Goal: Task Accomplishment & Management: Use online tool/utility

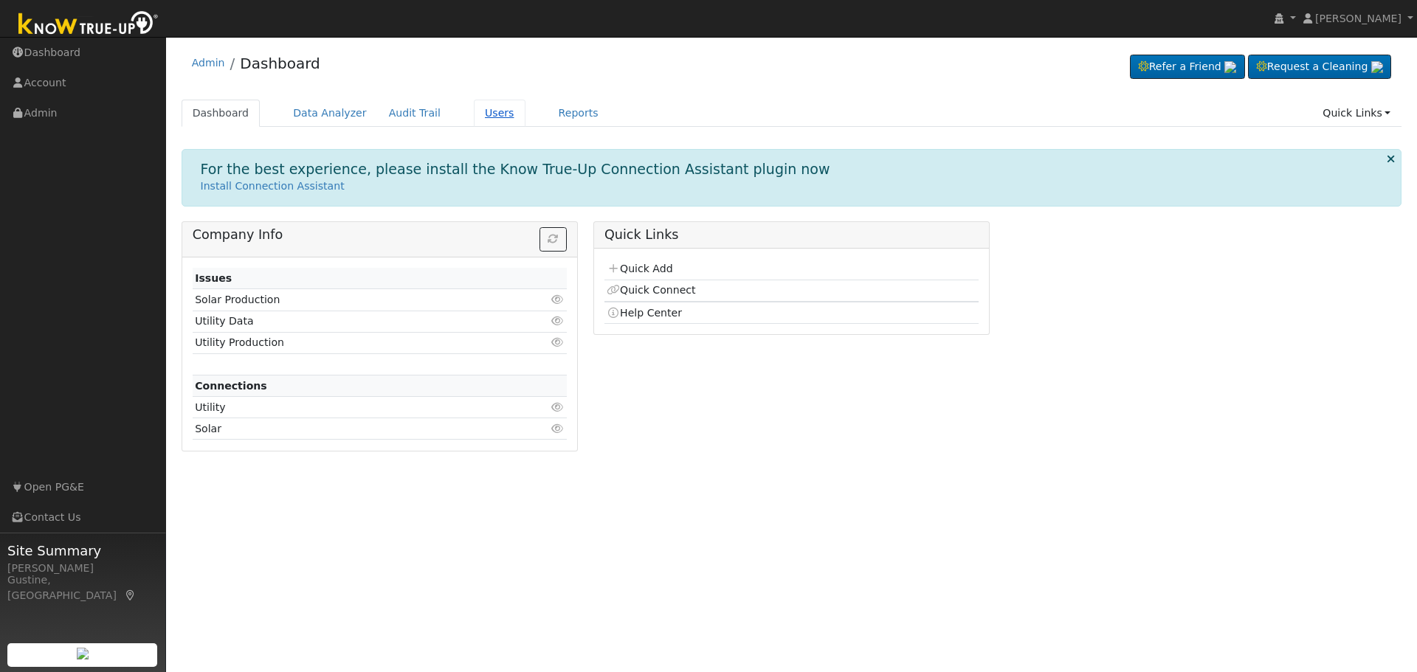
click at [489, 112] on link "Users" at bounding box center [500, 113] width 52 height 27
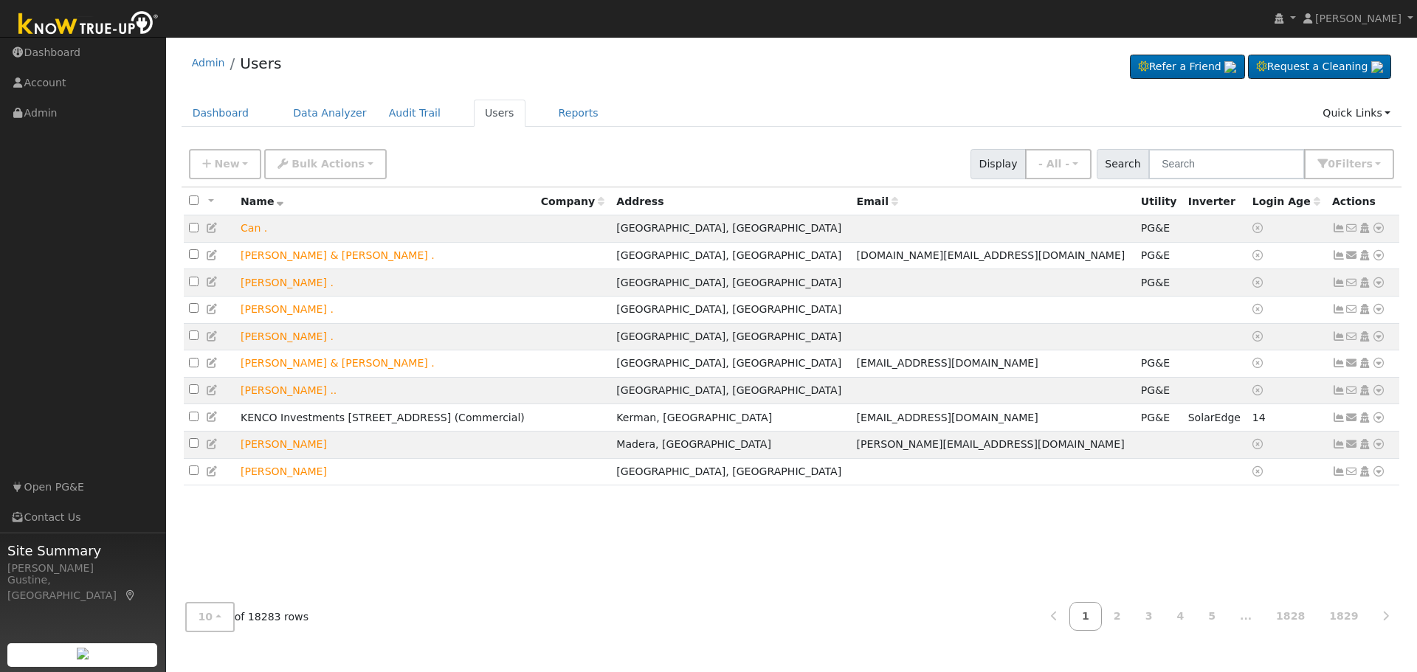
click at [100, 280] on ul "Navigation Dashboard Account Admin Links Open PG&E Contact Us" at bounding box center [83, 374] width 166 height 672
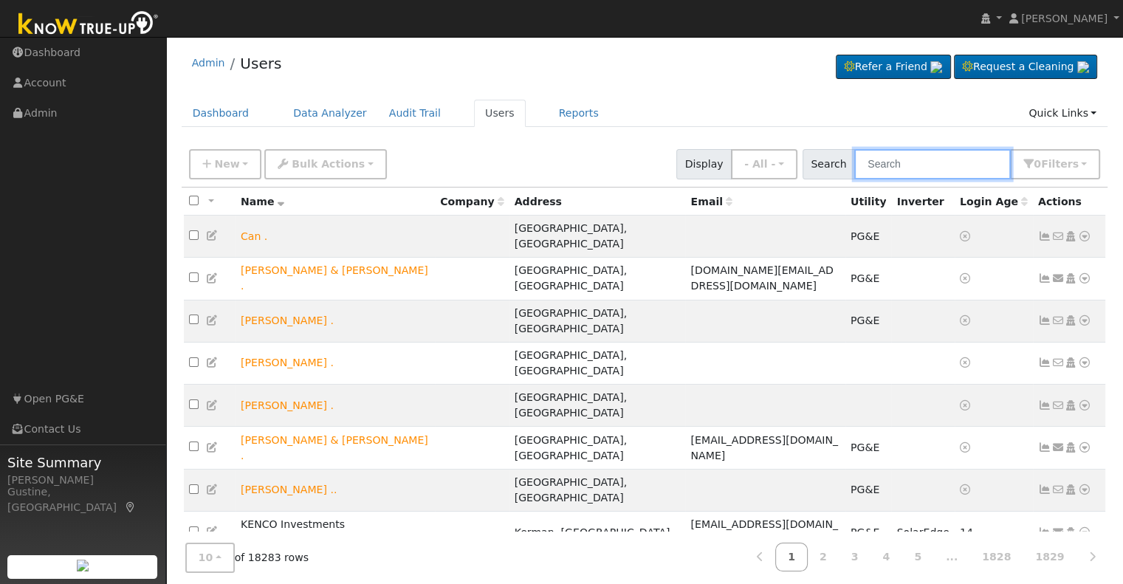
click at [955, 165] on input "text" at bounding box center [932, 164] width 156 height 30
type input "briner"
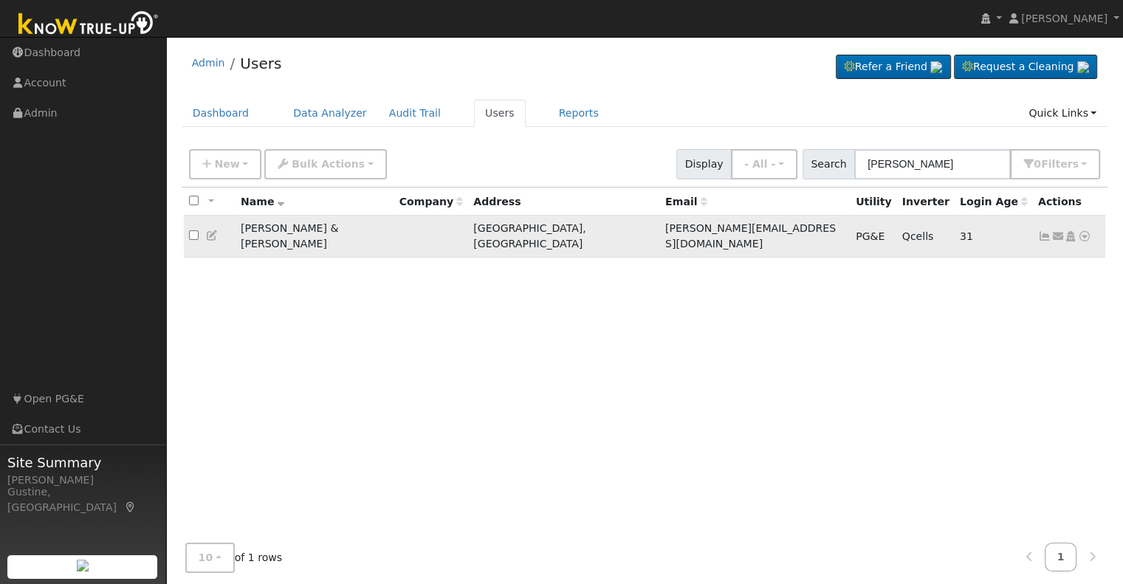
click at [1038, 231] on icon at bounding box center [1044, 236] width 13 height 10
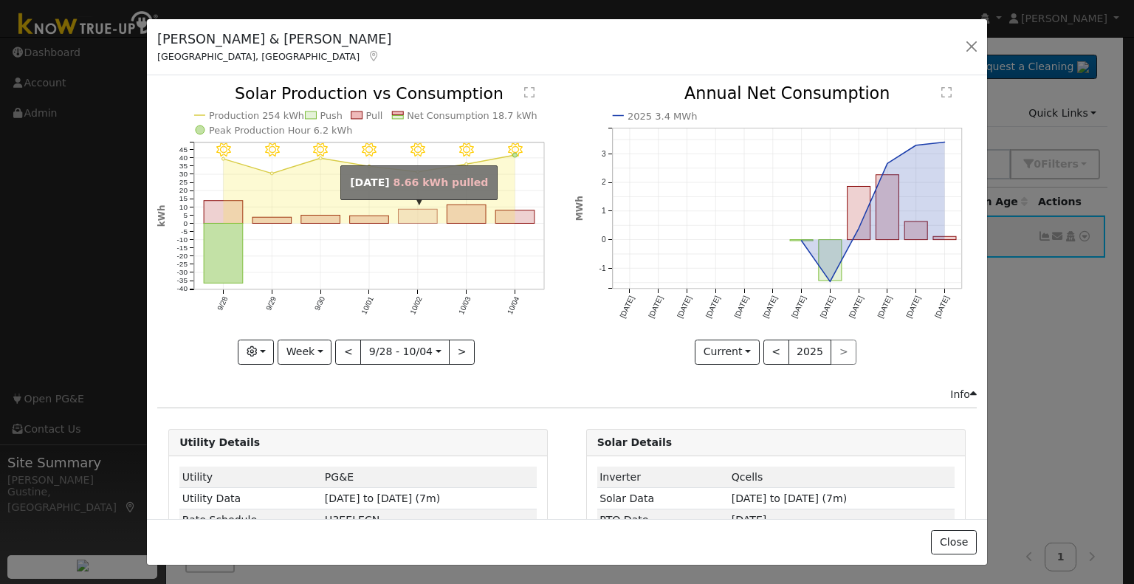
click at [417, 210] on rect "onclick=""" at bounding box center [418, 217] width 39 height 14
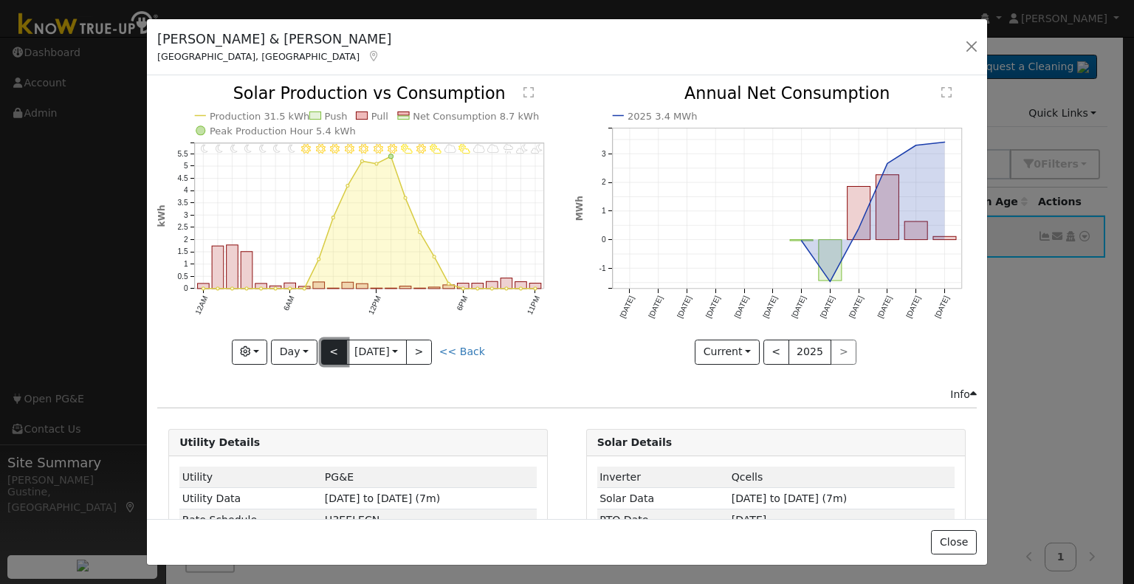
click at [321, 340] on button "<" at bounding box center [334, 352] width 26 height 25
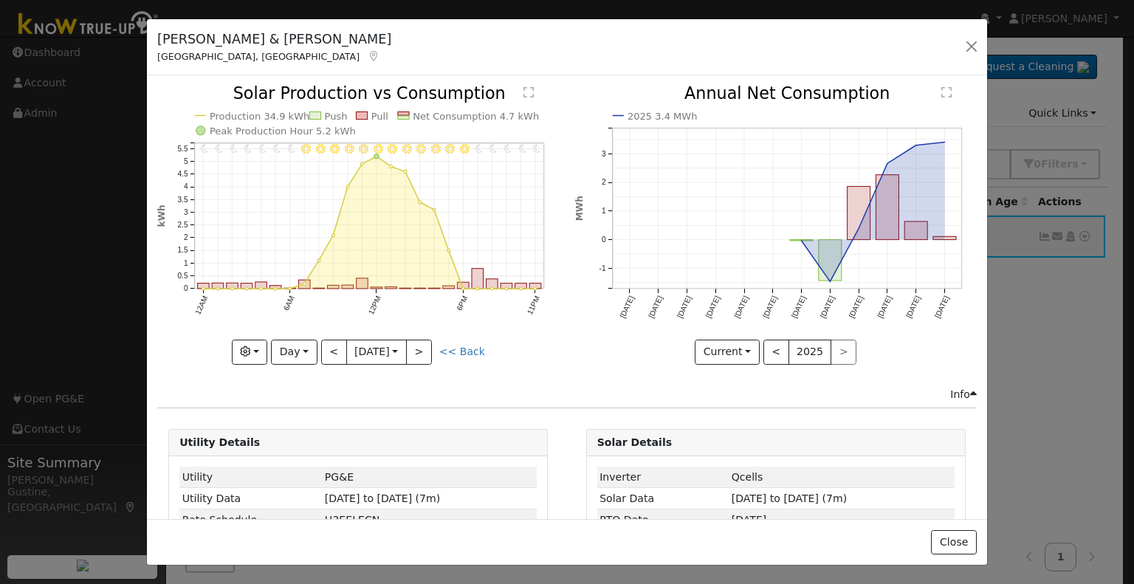
click at [321, 333] on icon "11PM - Clear 10PM - Clear 9PM - Clear 8PM - Clear 7PM - Clear 6PM - Clear 5PM -…" at bounding box center [358, 224] width 402 height 277
click at [322, 333] on icon "11PM - Clear 10PM - Clear 9PM - Clear 8PM - Clear 7PM - Clear 6PM - Clear 5PM -…" at bounding box center [358, 224] width 402 height 277
click at [330, 343] on button "<" at bounding box center [334, 352] width 26 height 25
click at [334, 346] on button "<" at bounding box center [334, 352] width 26 height 25
click at [334, 340] on div "11PM - PartlyCloudy 10PM - MostlyCloudy 9PM - PartlyCloudy 8PM - MostlyCloudy 7…" at bounding box center [358, 225] width 402 height 278
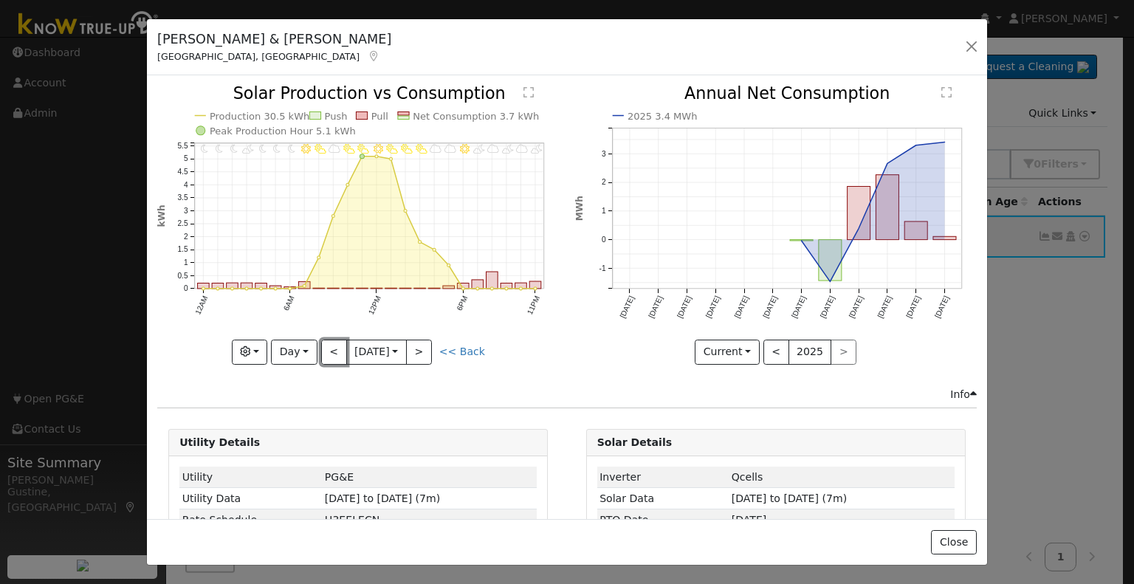
click at [334, 340] on button "<" at bounding box center [334, 352] width 26 height 25
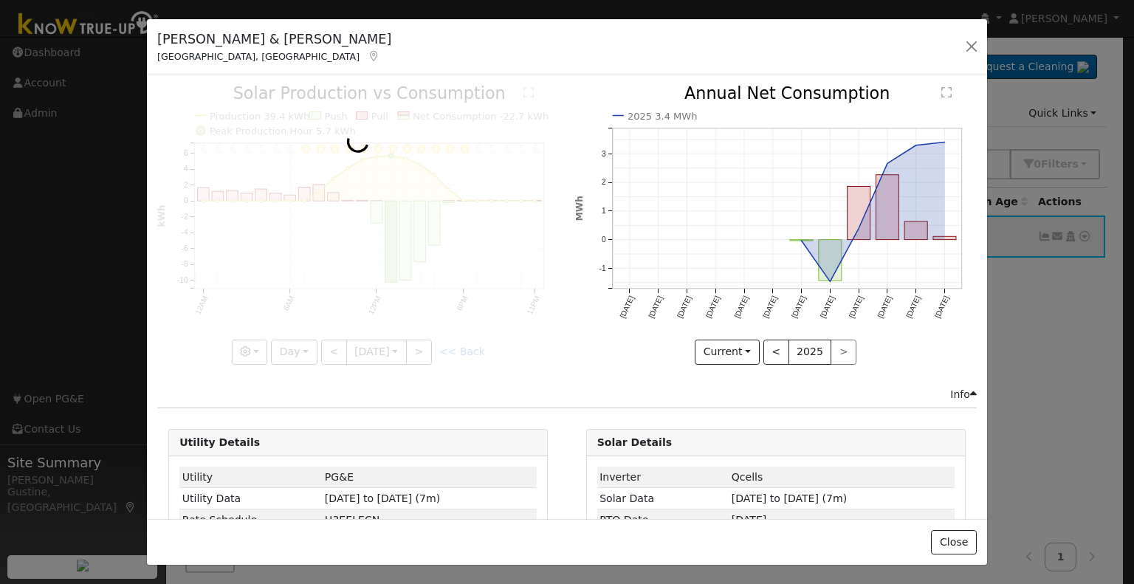
click at [333, 342] on div at bounding box center [358, 225] width 402 height 278
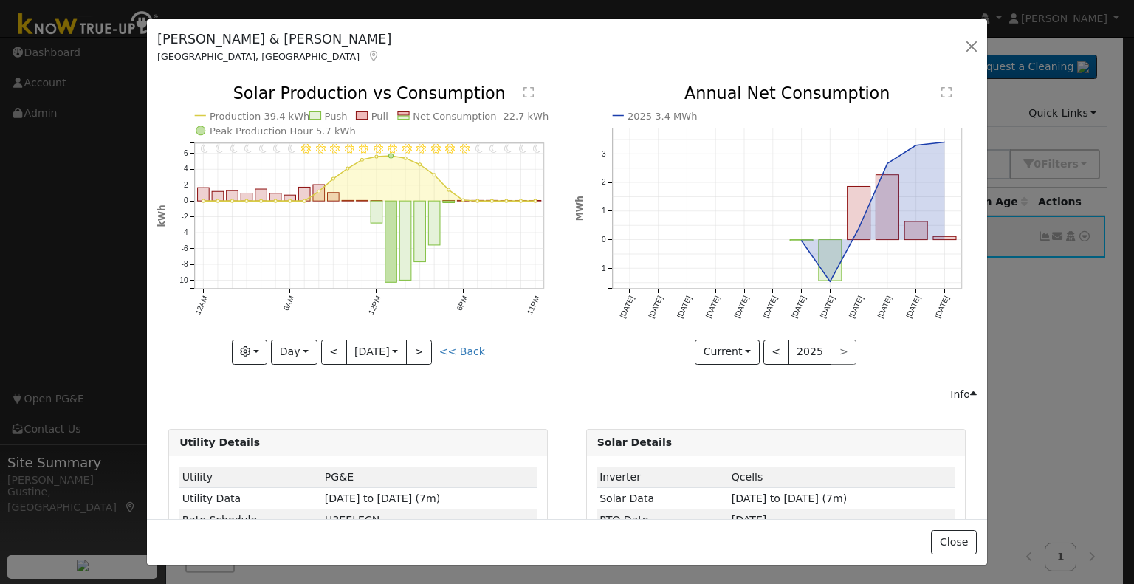
click at [332, 342] on div at bounding box center [358, 225] width 402 height 278
click at [332, 342] on div "11PM - Clear 10PM - Clear 9PM - Clear 8PM - Clear 7PM - Clear 6PM - Clear 5PM -…" at bounding box center [358, 225] width 402 height 278
click at [332, 342] on button "<" at bounding box center [334, 352] width 26 height 25
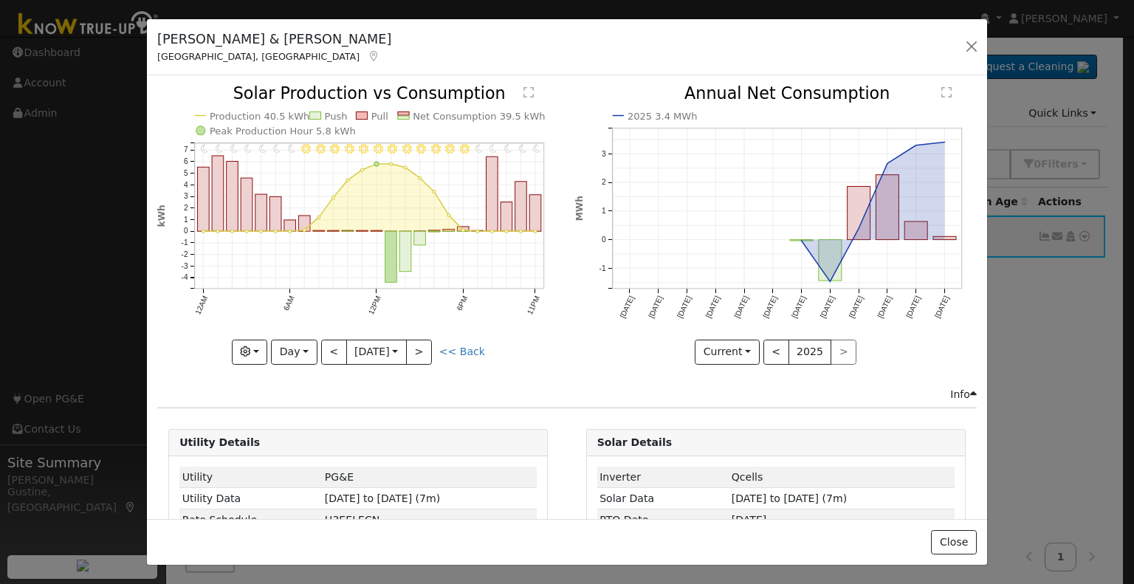
click at [332, 342] on div "11PM - MostlyClear 10PM - MostlyClear 9PM - MostlyClear 8PM - Clear 7PM - Clear…" at bounding box center [358, 225] width 402 height 278
click at [331, 343] on button "<" at bounding box center [334, 352] width 26 height 25
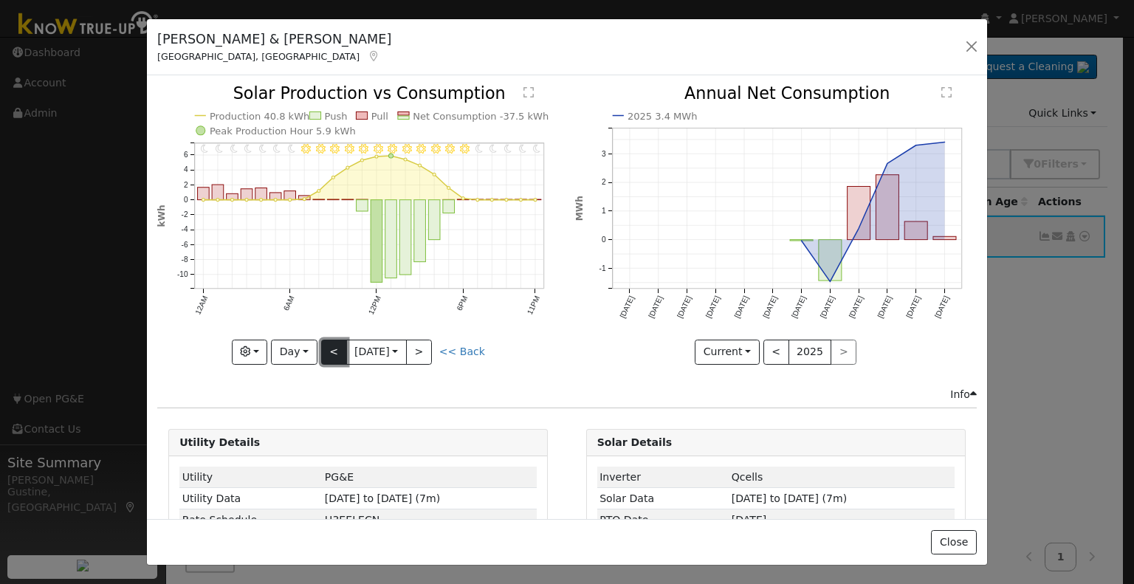
click at [331, 348] on button "<" at bounding box center [334, 352] width 26 height 25
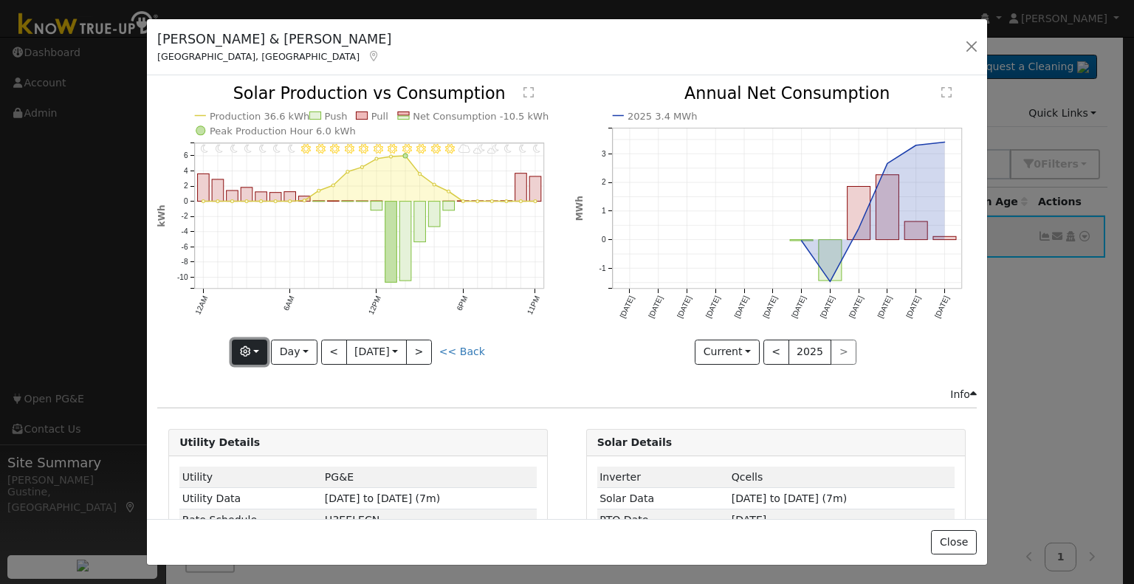
click at [247, 340] on button "button" at bounding box center [250, 352] width 36 height 25
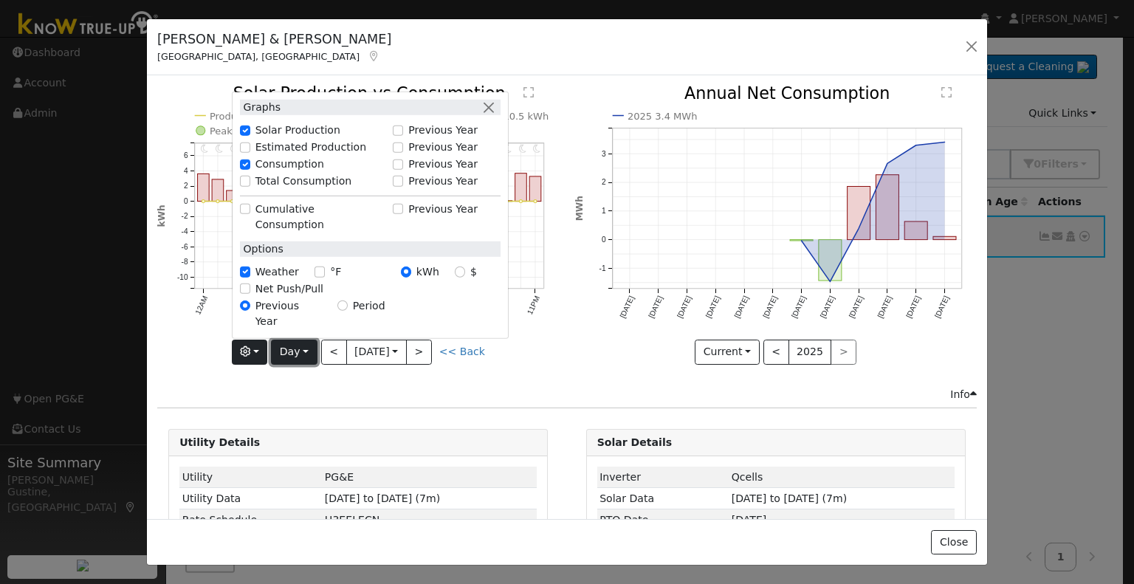
click at [292, 349] on button "Day" at bounding box center [294, 352] width 46 height 25
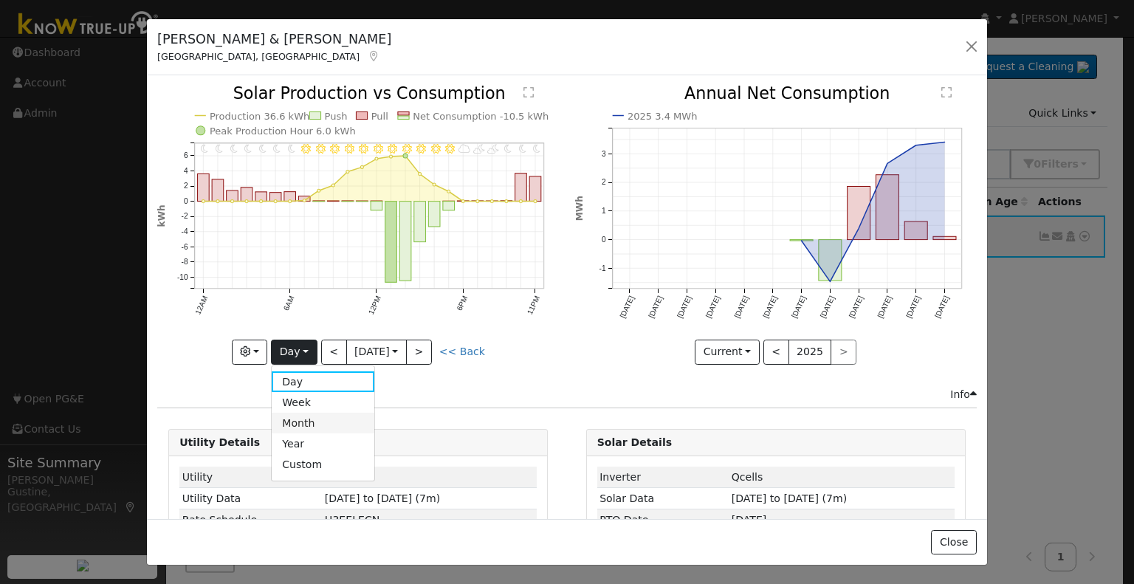
click at [325, 424] on link "Month" at bounding box center [323, 423] width 103 height 21
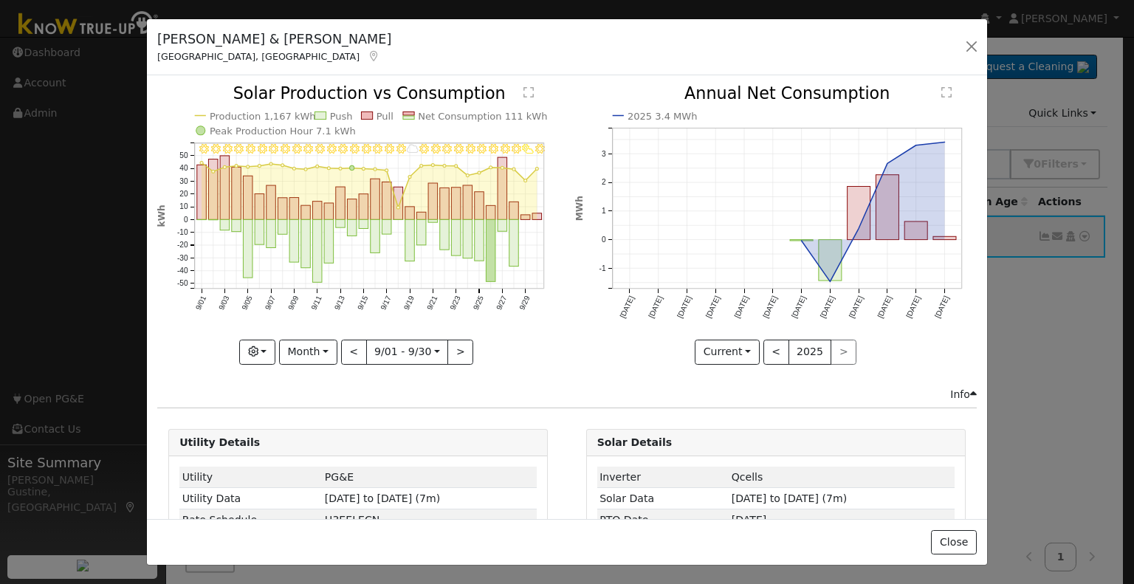
click at [309, 258] on line at bounding box center [369, 258] width 349 height 0
click at [303, 247] on rect "onclick=""" at bounding box center [306, 244] width 10 height 48
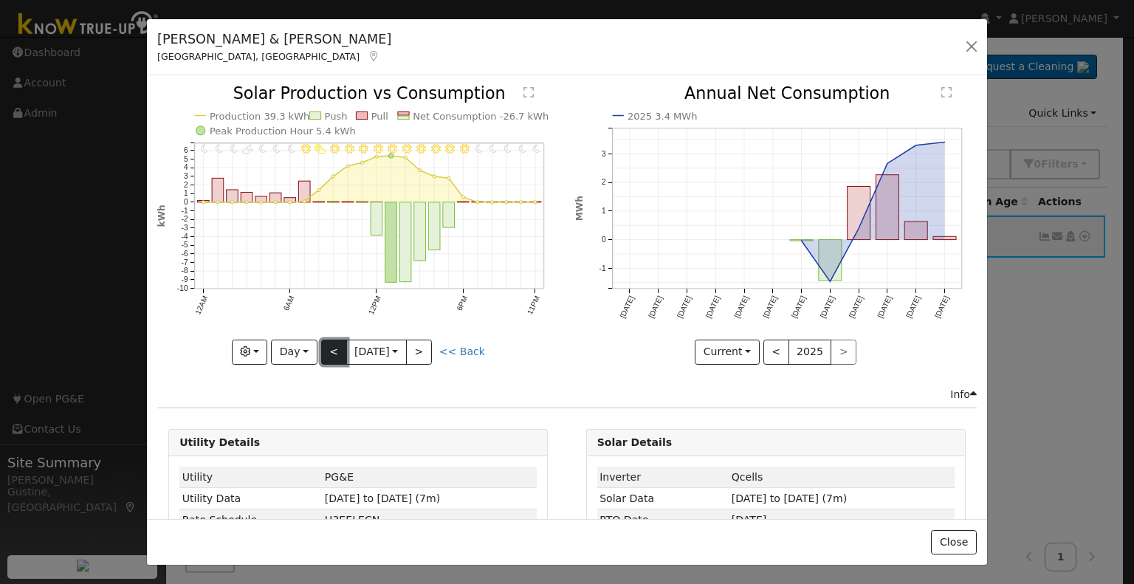
click at [321, 340] on button "<" at bounding box center [334, 352] width 26 height 25
click at [324, 344] on button "<" at bounding box center [334, 352] width 26 height 25
type input "2025-09-08"
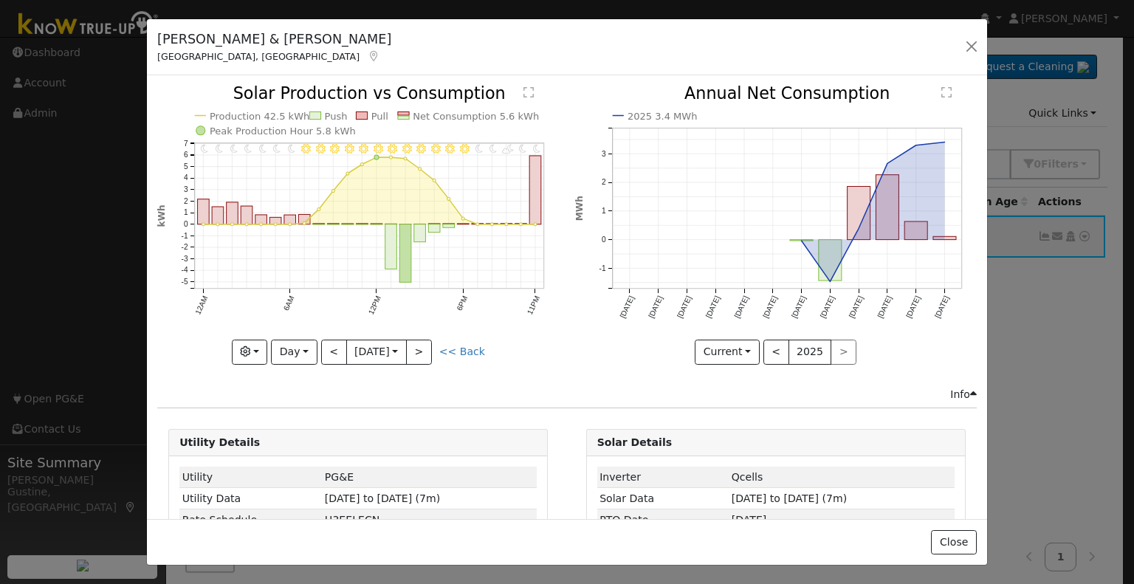
click at [965, 58] on div "Elizabeth & Eric Briner Fresno, CA Default Account Default Account 8673 East Be…" at bounding box center [567, 47] width 840 height 57
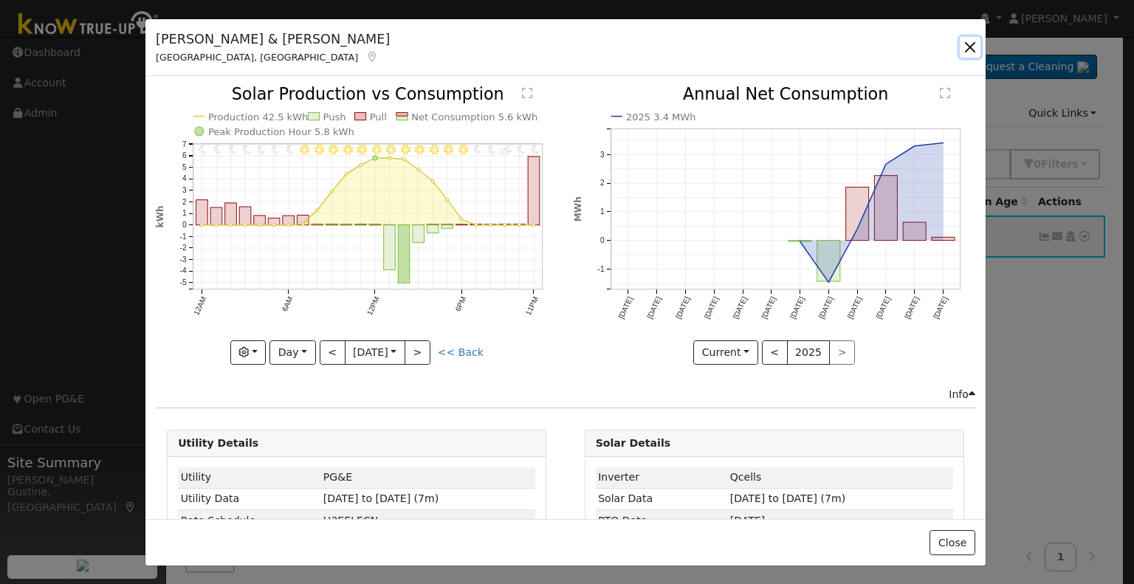
click at [967, 50] on button "button" at bounding box center [969, 47] width 21 height 21
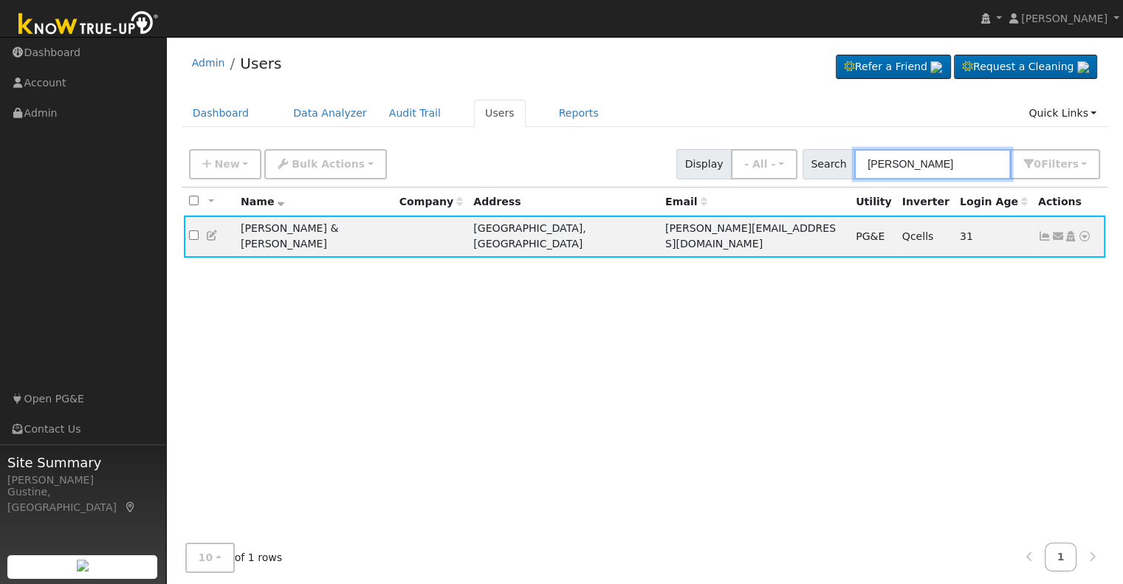
click at [954, 173] on input "briner" at bounding box center [932, 164] width 156 height 30
click at [1047, 231] on icon at bounding box center [1044, 236] width 13 height 10
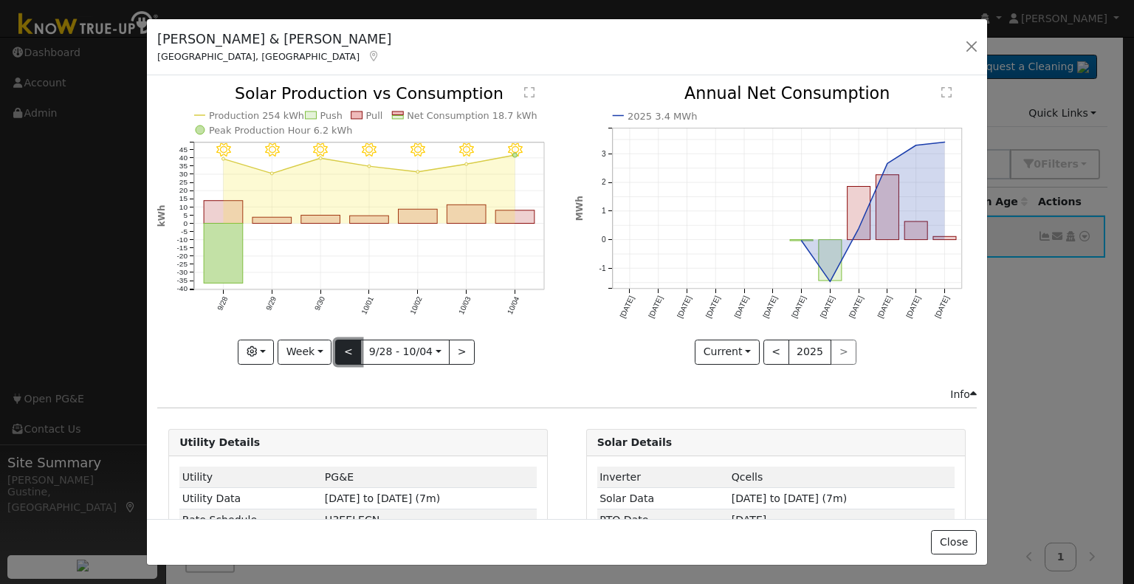
click at [340, 347] on button "<" at bounding box center [348, 352] width 26 height 25
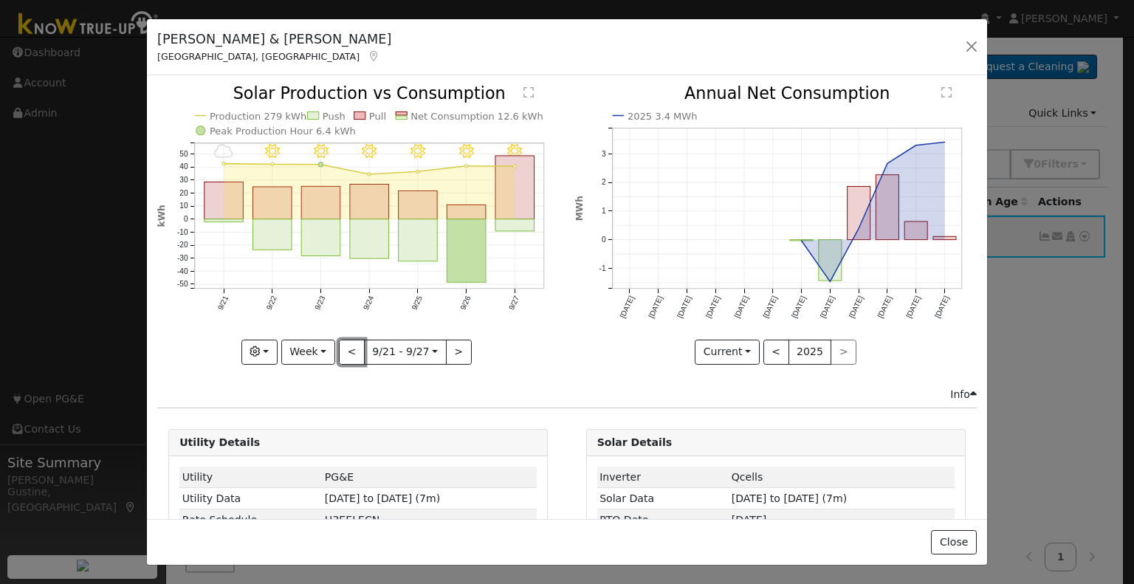
click at [345, 349] on button "<" at bounding box center [352, 352] width 26 height 25
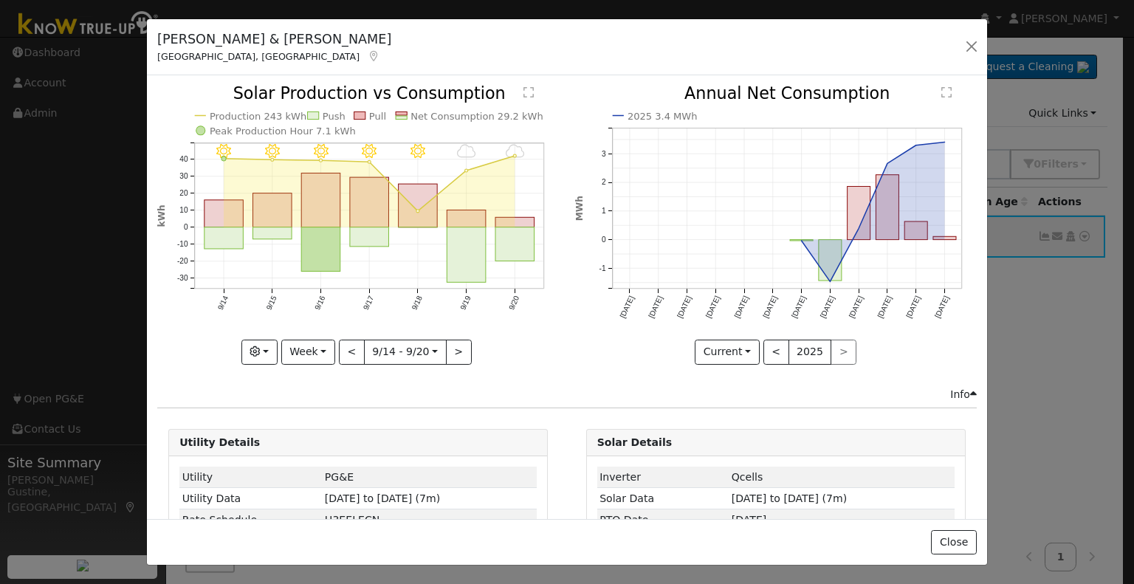
click at [345, 349] on div at bounding box center [358, 225] width 402 height 278
click at [345, 349] on button "<" at bounding box center [352, 352] width 26 height 25
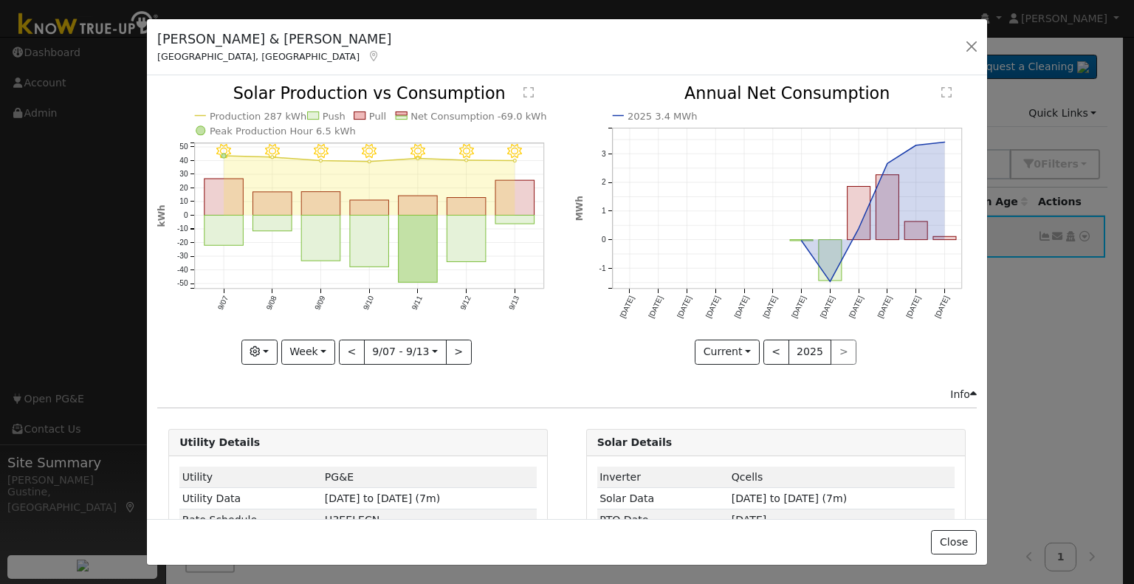
click at [345, 349] on div at bounding box center [358, 225] width 402 height 278
click at [345, 349] on button "<" at bounding box center [352, 352] width 26 height 25
click at [0, 0] on div at bounding box center [0, 0] width 0 height 0
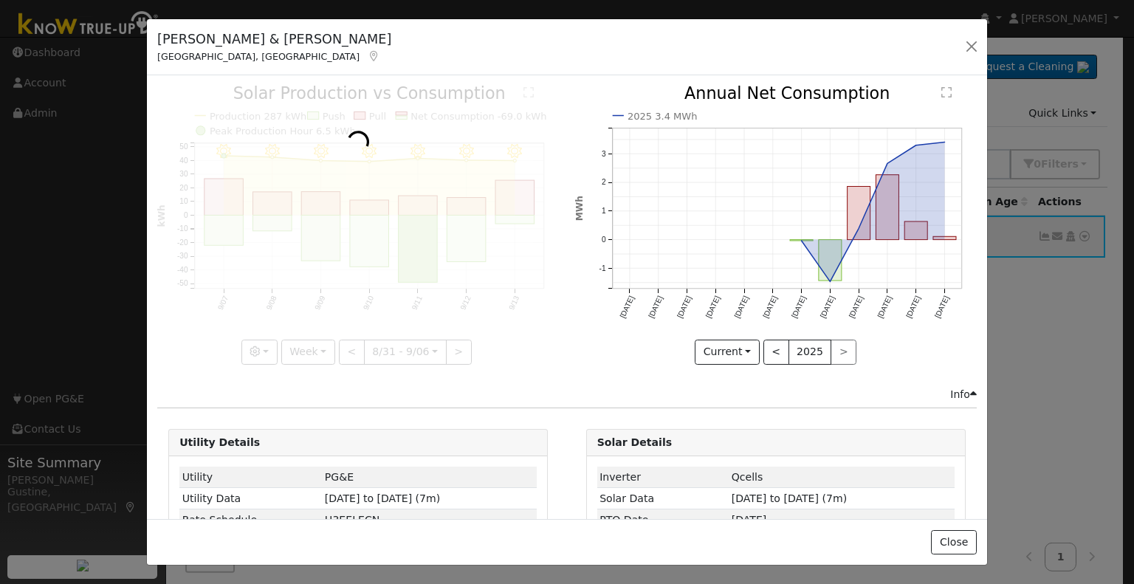
click at [346, 349] on div at bounding box center [358, 225] width 402 height 278
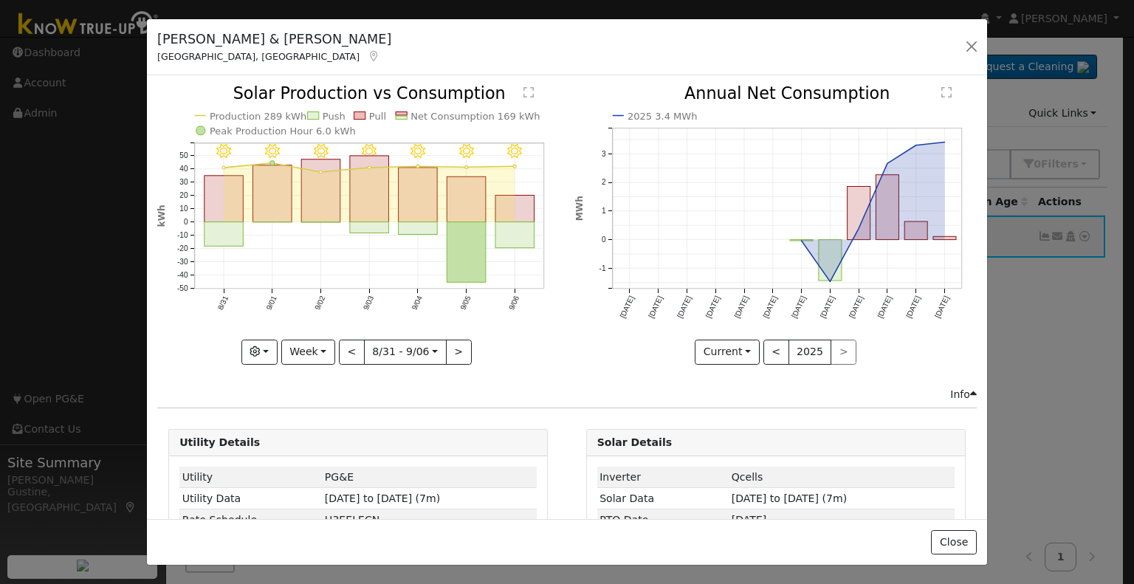
click at [346, 349] on div "9/06 - Clear 9/05 - Clear 9/04 - Clear 9/03 - Clear 9/02 - Clear 9/01 - Clear 8…" at bounding box center [358, 225] width 402 height 278
click at [346, 349] on button "<" at bounding box center [352, 352] width 26 height 25
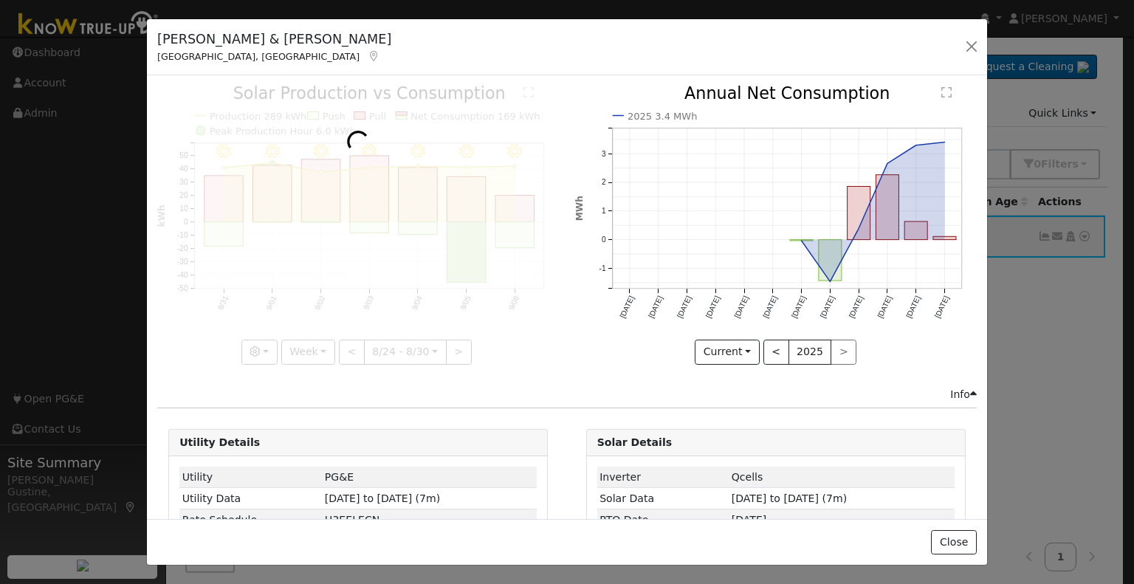
click at [346, 349] on div at bounding box center [358, 225] width 402 height 278
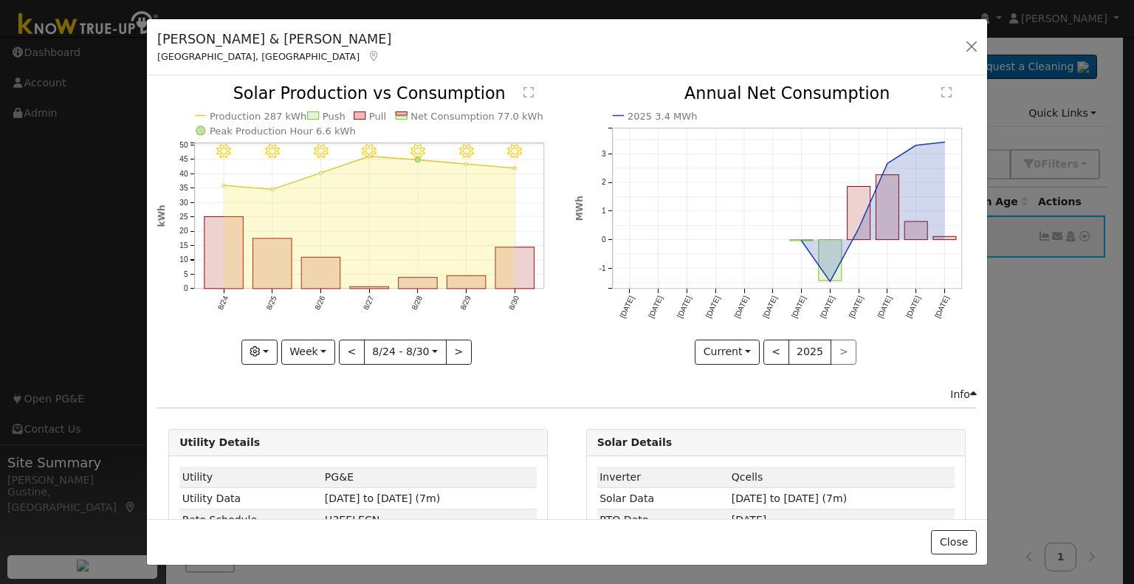
click at [346, 349] on div "8/30 - Clear 8/29 - Clear 8/28 - Clear 8/27 - Clear 8/26 - Clear 8/25 - Clear 8…" at bounding box center [358, 225] width 402 height 278
click at [346, 349] on button "<" at bounding box center [352, 352] width 26 height 25
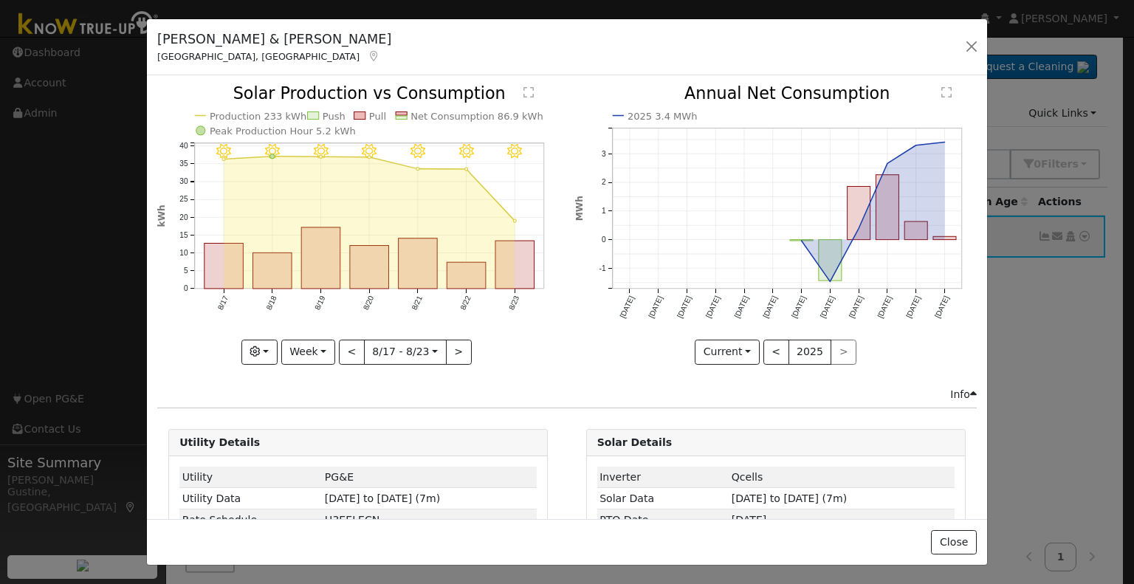
click at [345, 348] on div "8/23 - Clear 8/22 - Clear 8/21 - MostlyClear 8/20 - Clear 8/19 - Clear 8/18 - C…" at bounding box center [358, 225] width 402 height 278
click at [345, 348] on button "<" at bounding box center [352, 352] width 26 height 25
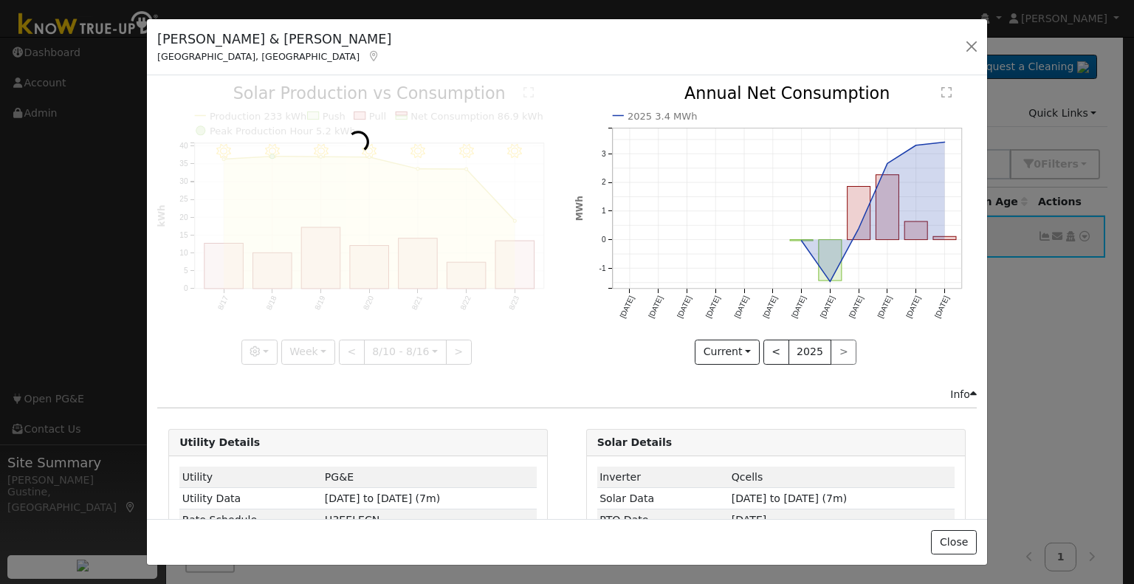
click at [345, 348] on div at bounding box center [358, 225] width 402 height 278
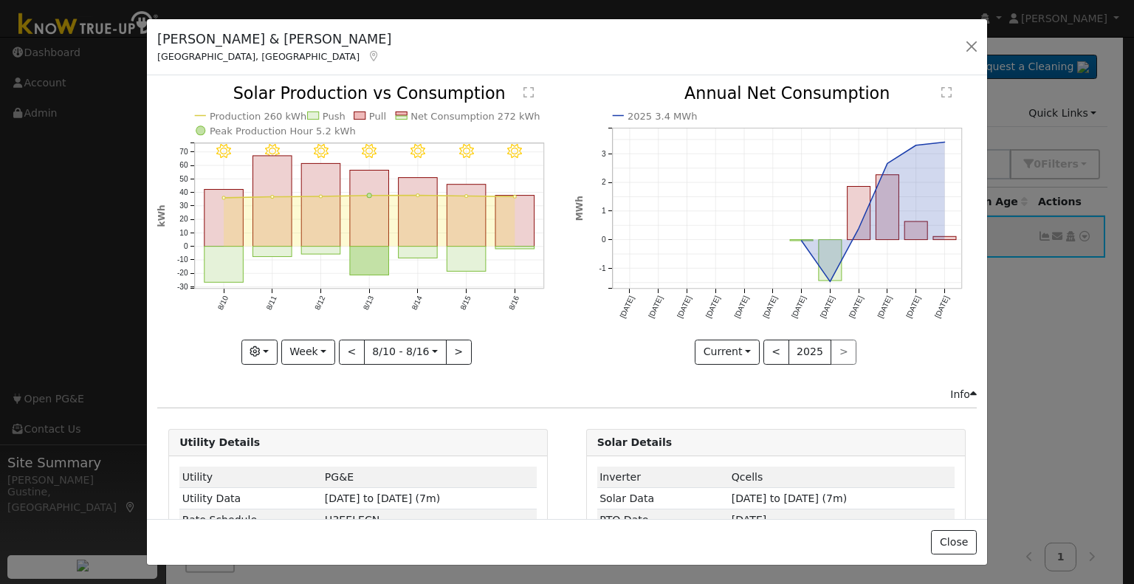
click at [345, 348] on div at bounding box center [358, 225] width 402 height 278
click at [306, 348] on button "Week" at bounding box center [308, 352] width 54 height 25
click at [367, 441] on link "Year" at bounding box center [333, 443] width 103 height 21
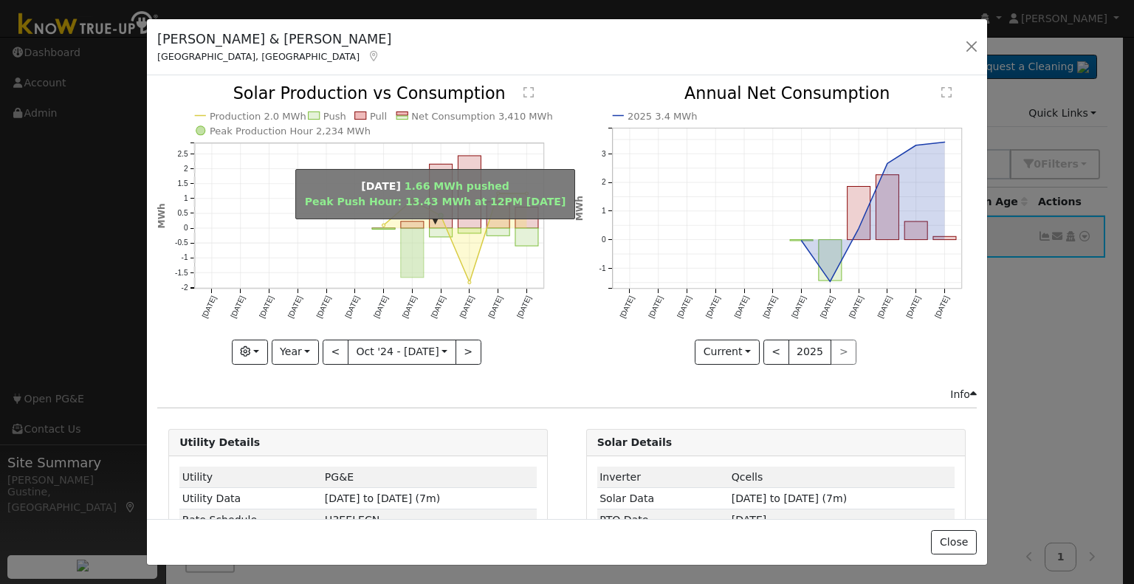
click at [407, 235] on rect "onclick=""" at bounding box center [412, 253] width 23 height 49
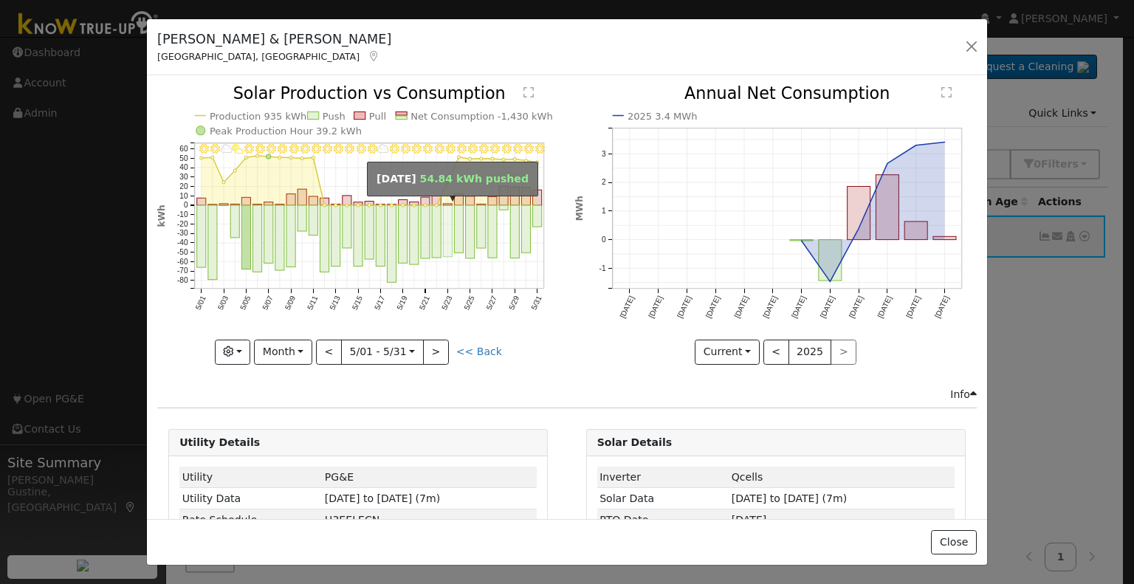
click at [444, 227] on rect "onclick=""" at bounding box center [448, 231] width 9 height 52
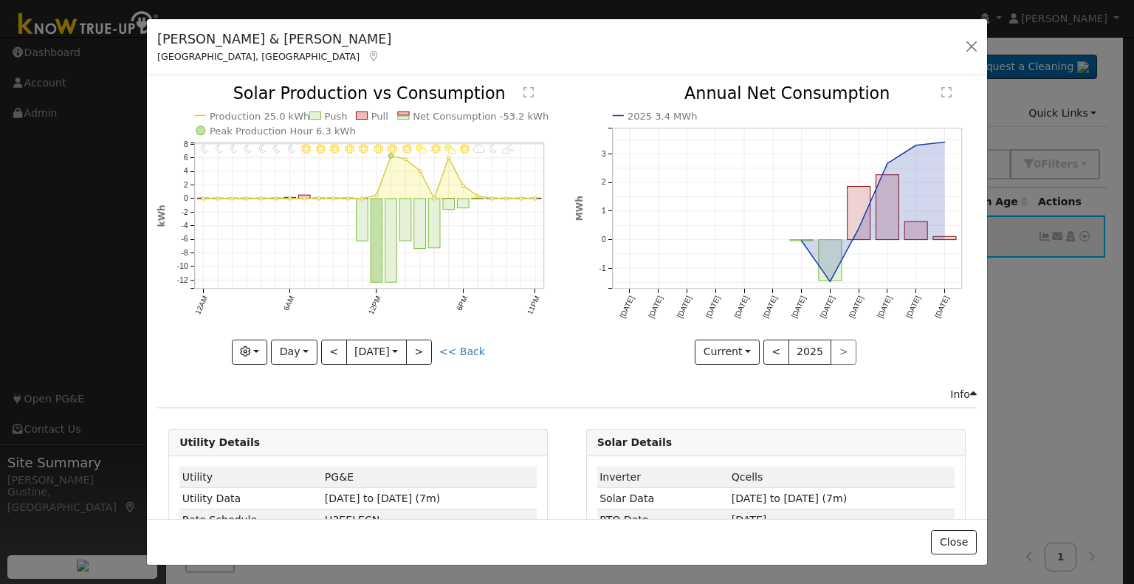
click at [433, 354] on icon "11PM - undefined 10PM - undefined 9PM - PartlyCloudy 8PM - MostlyClear 7PM - Mo…" at bounding box center [358, 224] width 402 height 277
click at [427, 350] on button ">" at bounding box center [419, 352] width 26 height 25
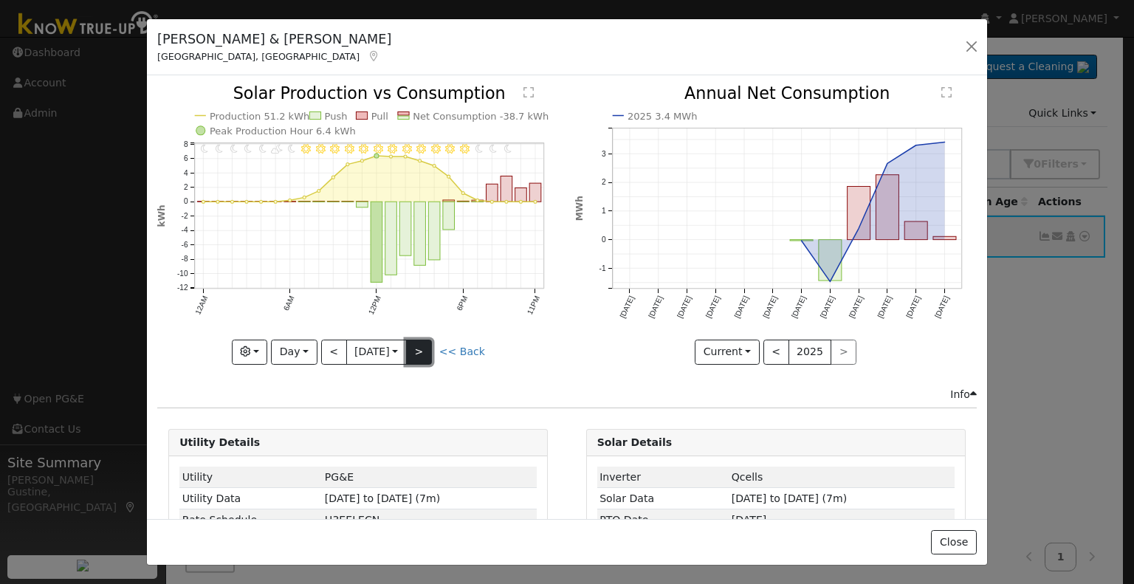
click at [416, 340] on button ">" at bounding box center [419, 352] width 26 height 25
type input "2025-05-26"
click at [978, 49] on button "button" at bounding box center [971, 46] width 21 height 21
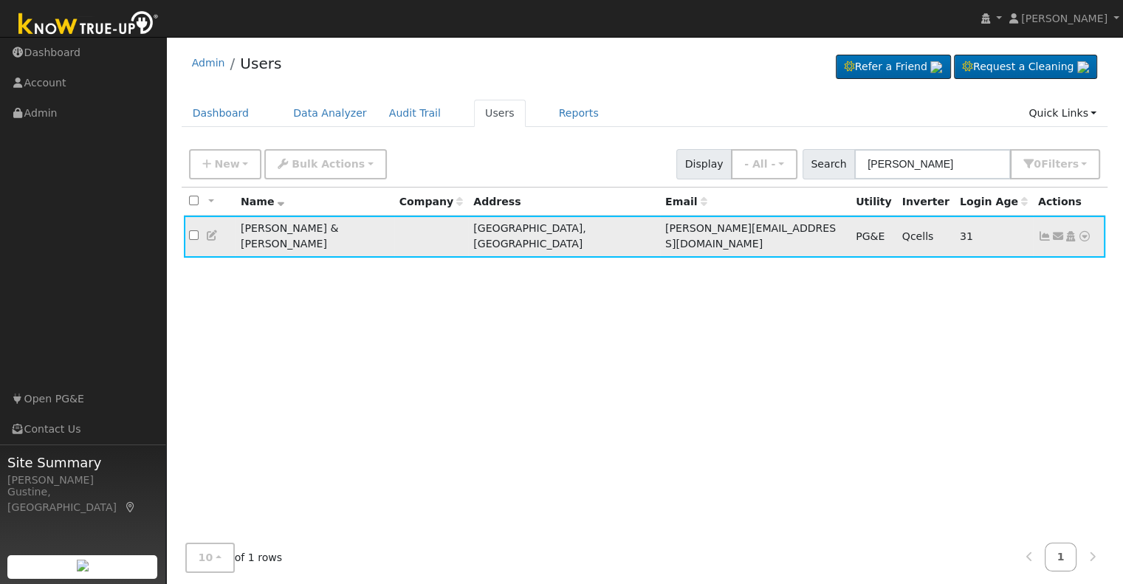
click at [1084, 231] on icon at bounding box center [1084, 236] width 13 height 10
click at [1075, 255] on link "Data Analyzer" at bounding box center [1035, 262] width 107 height 21
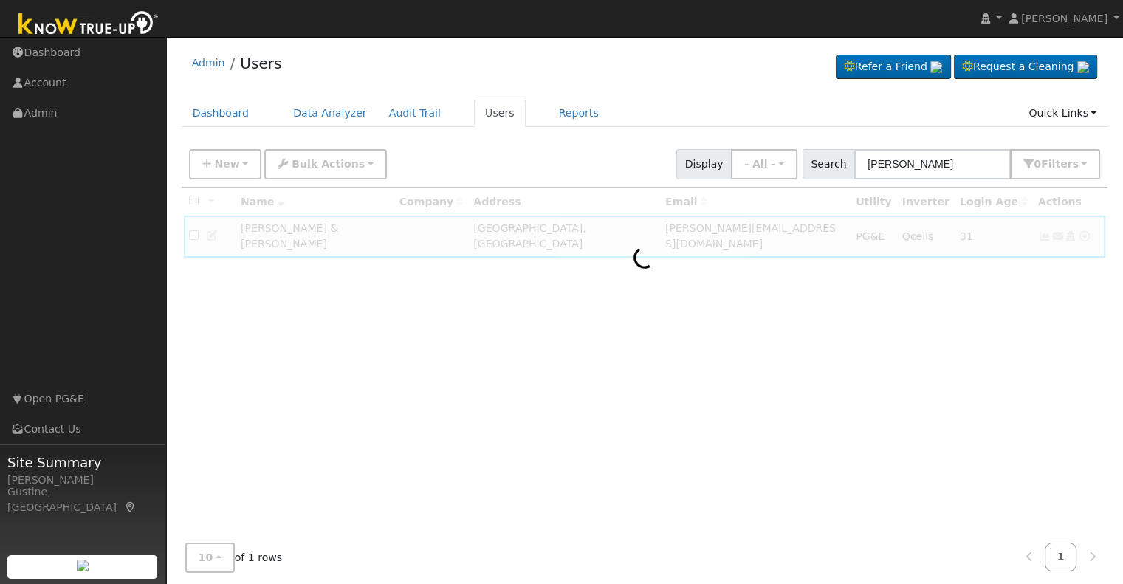
click at [1036, 227] on div at bounding box center [645, 362] width 926 height 351
drag, startPoint x: 940, startPoint y: 162, endPoint x: 937, endPoint y: 170, distance: 9.6
click at [942, 170] on input "briner" at bounding box center [932, 164] width 156 height 30
click at [962, 169] on input "briner" at bounding box center [932, 164] width 156 height 30
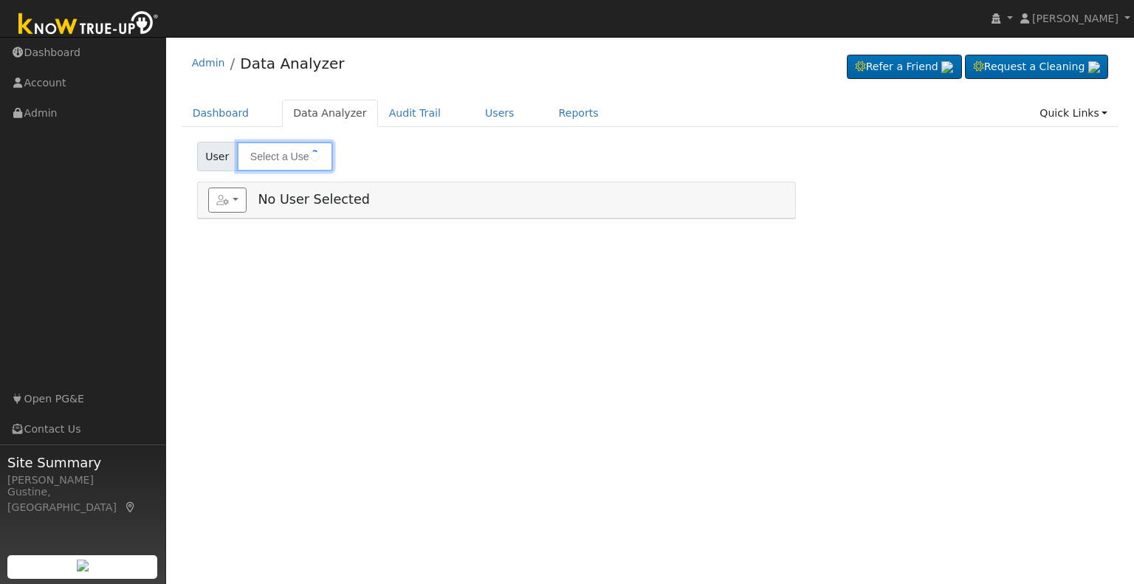
type input "Elizabeth & Eric Briner"
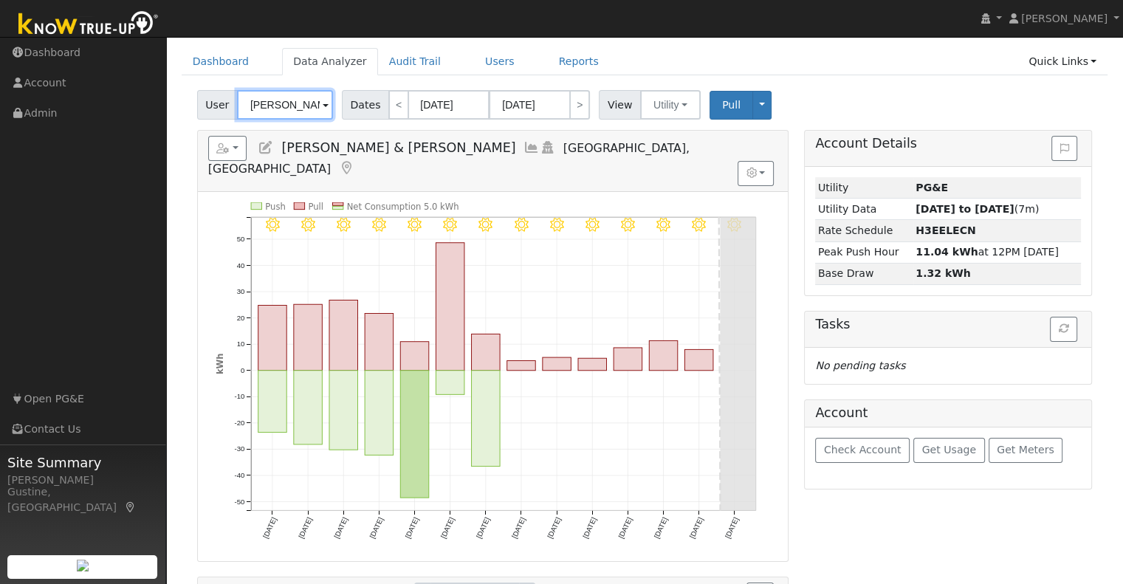
scroll to position [74, 0]
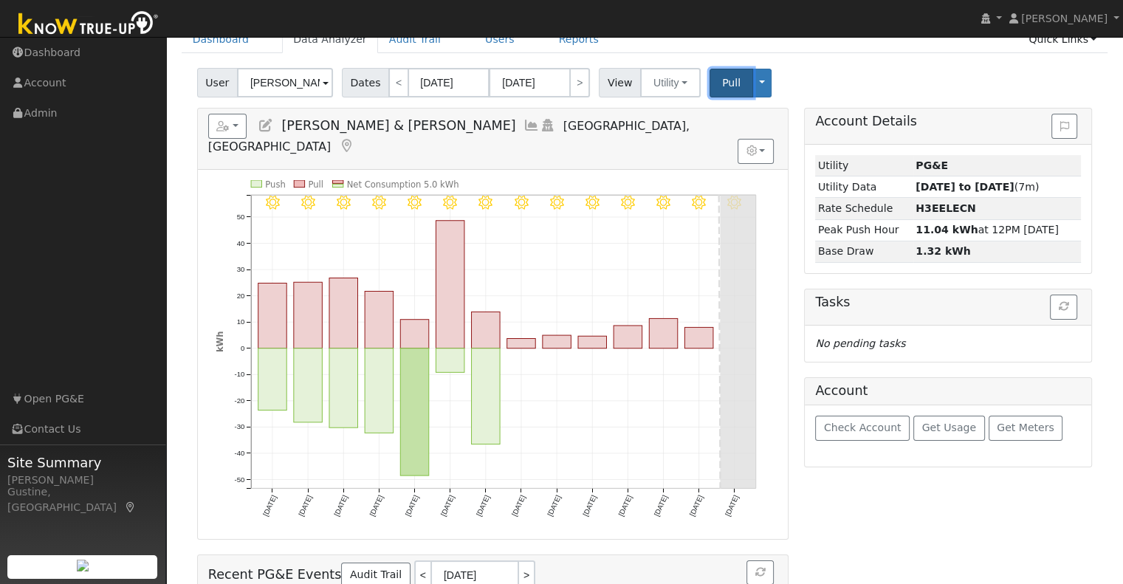
click at [722, 77] on span "Pull" at bounding box center [731, 83] width 18 height 12
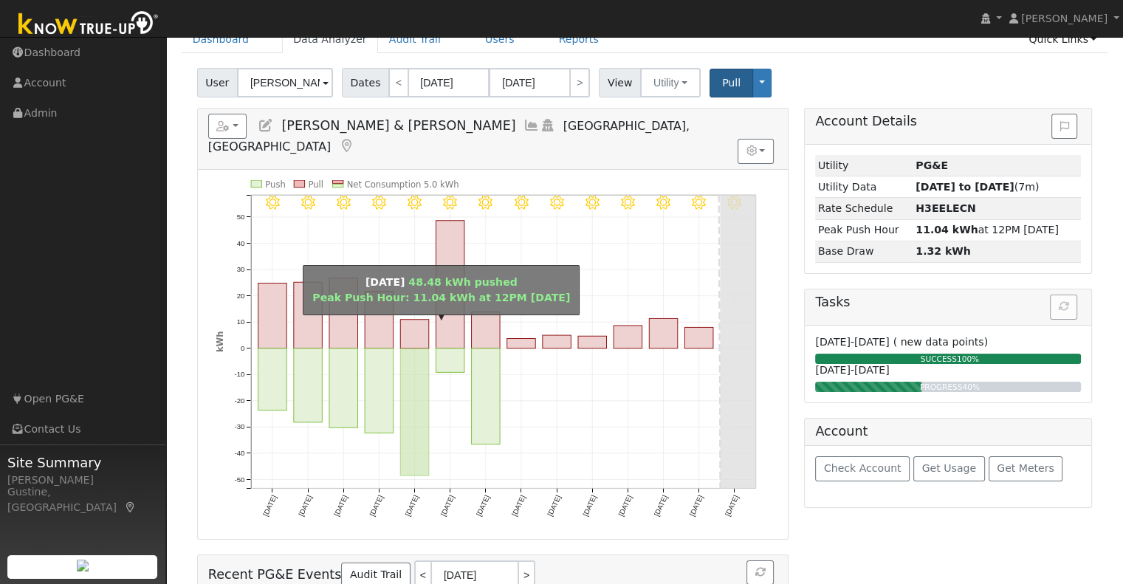
click at [419, 365] on rect "onclick=""" at bounding box center [414, 411] width 29 height 127
type input "09/26/2025"
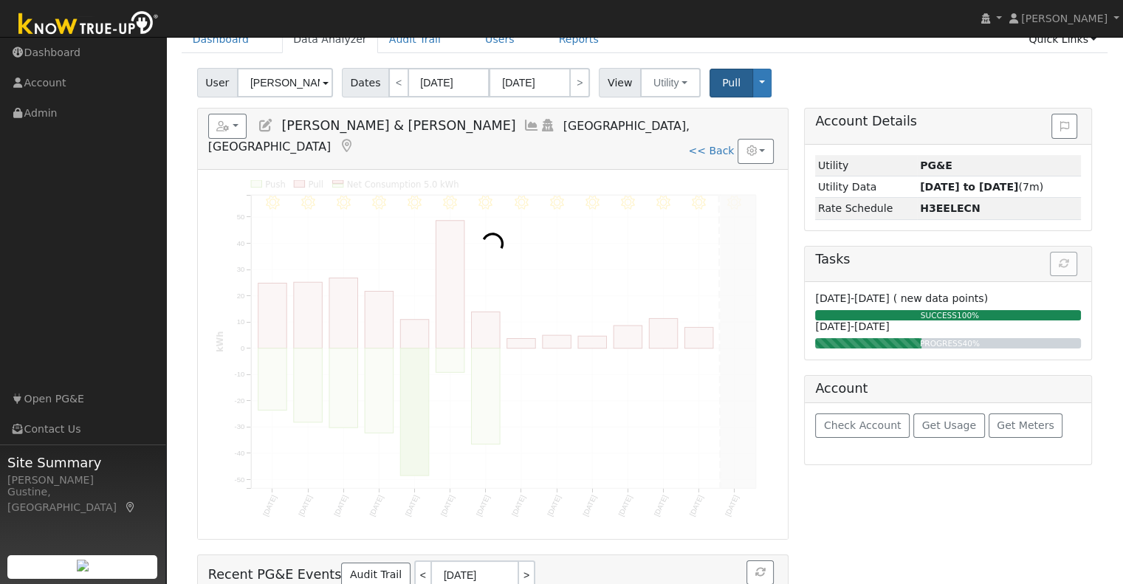
scroll to position [0, 0]
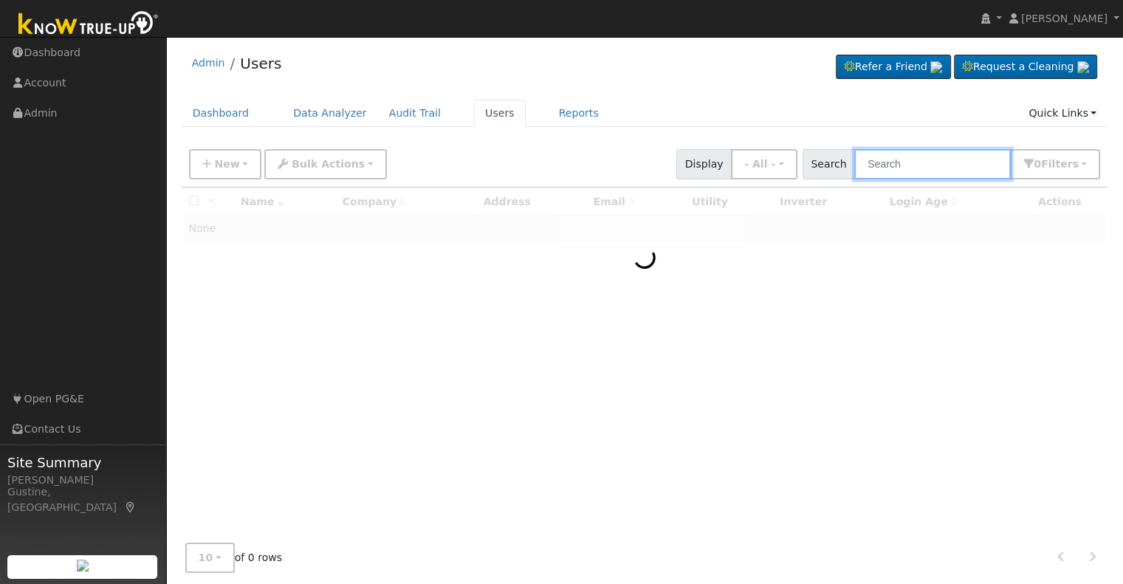
click at [951, 148] on div "New Add User Quick Add Quick Connect Quick Convert Lead Bulk Actions Send Email…" at bounding box center [644, 161] width 917 height 35
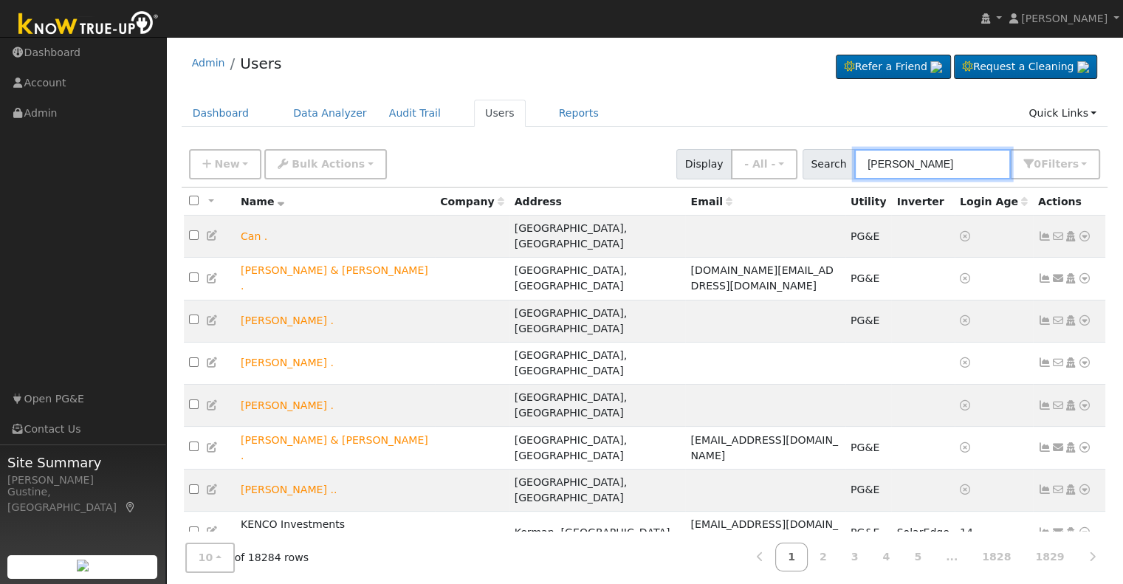
type input "briner"
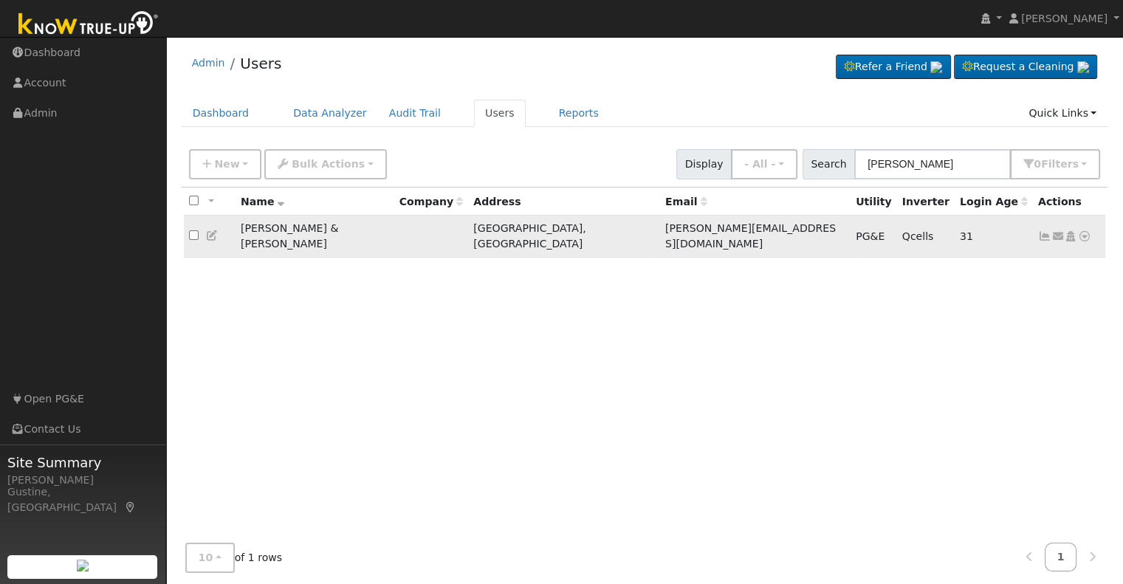
click at [1036, 223] on td "Send Email... Copy a Link Reset Password Open Access Data Analyzer Reports Scen…" at bounding box center [1069, 237] width 73 height 42
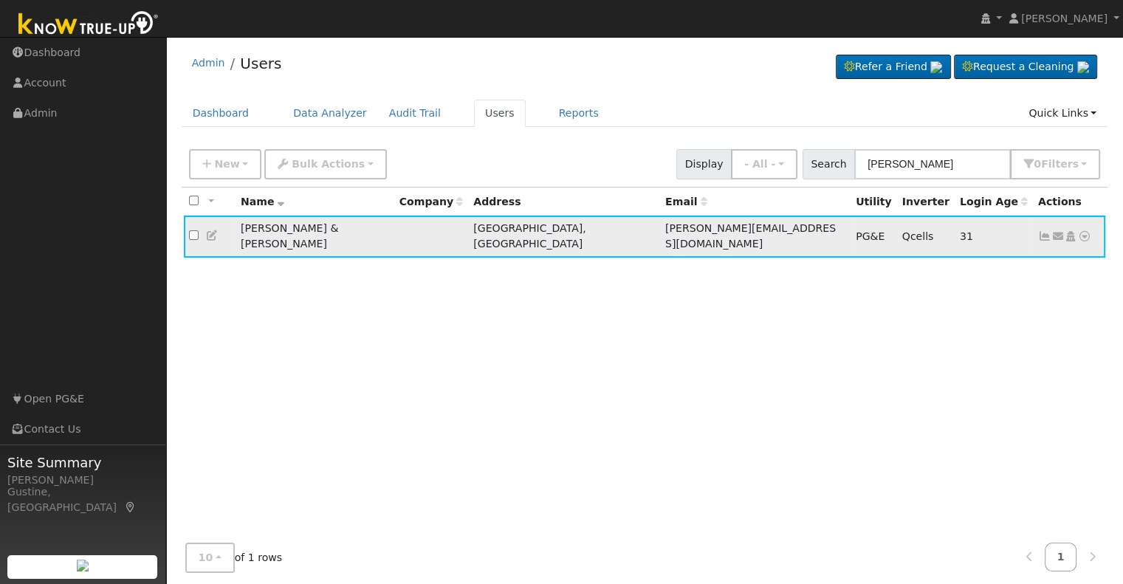
click at [1041, 237] on td "Send Email... Copy a Link Reset Password Open Access Data Analyzer Reports Scen…" at bounding box center [1069, 237] width 73 height 42
click at [1041, 235] on link at bounding box center [1044, 236] width 13 height 12
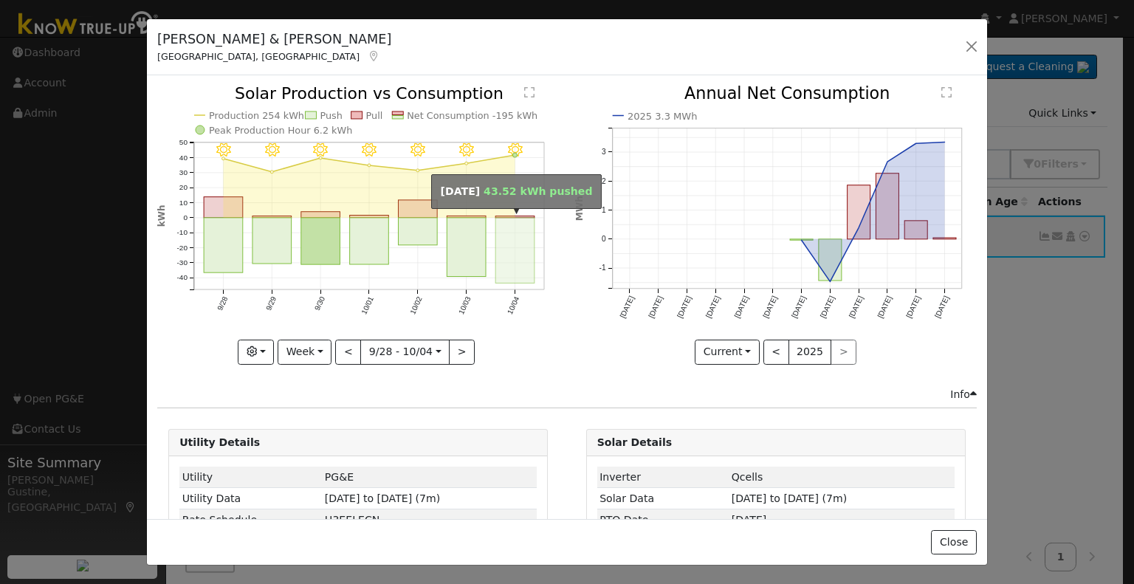
click at [528, 235] on rect "onclick=""" at bounding box center [515, 251] width 39 height 66
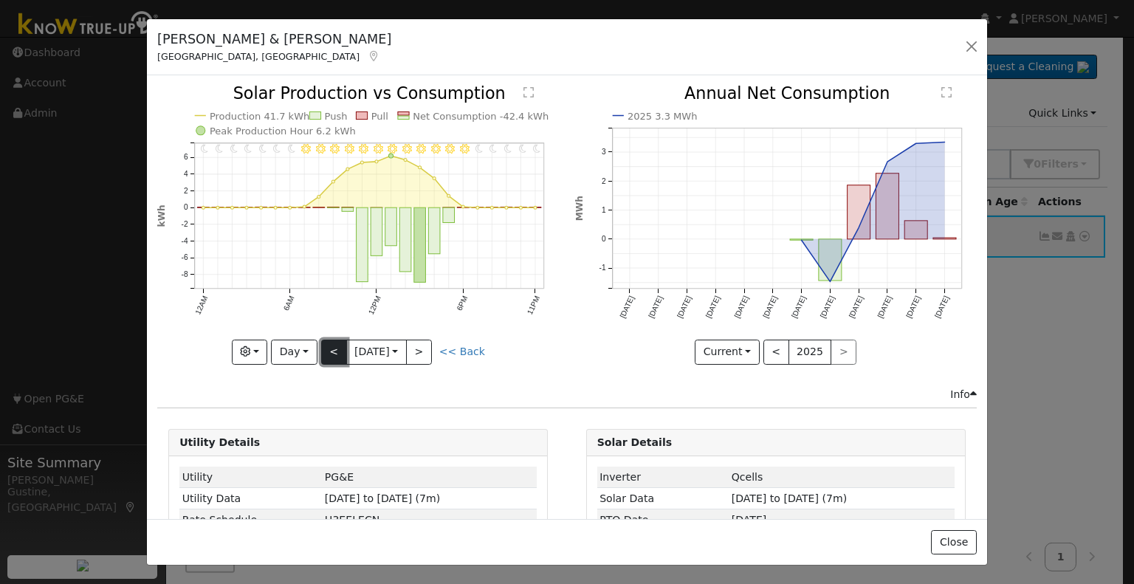
click at [333, 343] on button "<" at bounding box center [334, 352] width 26 height 25
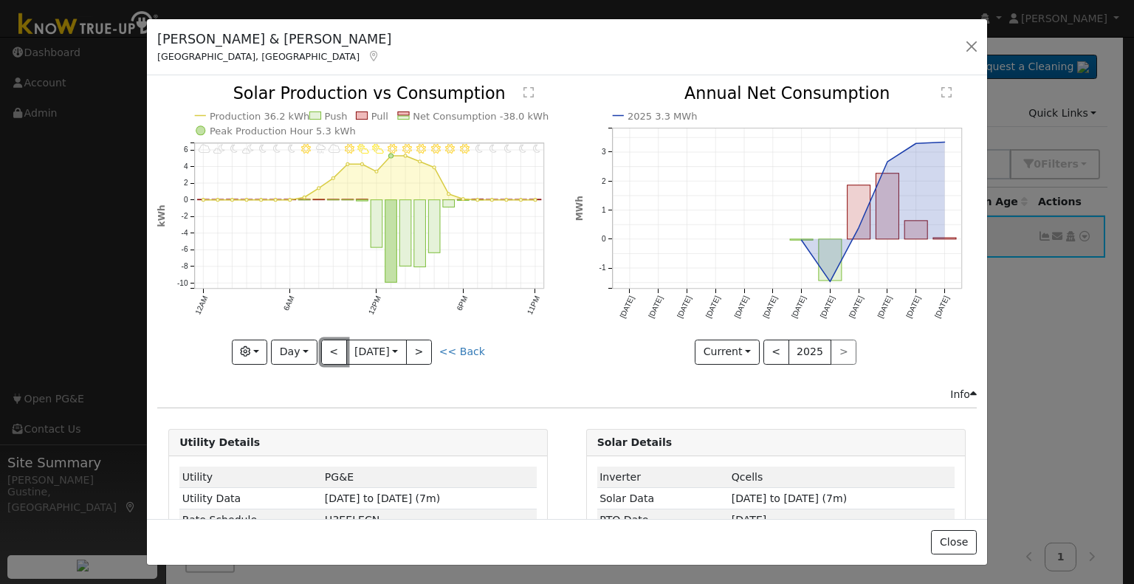
click at [332, 343] on button "<" at bounding box center [334, 352] width 26 height 25
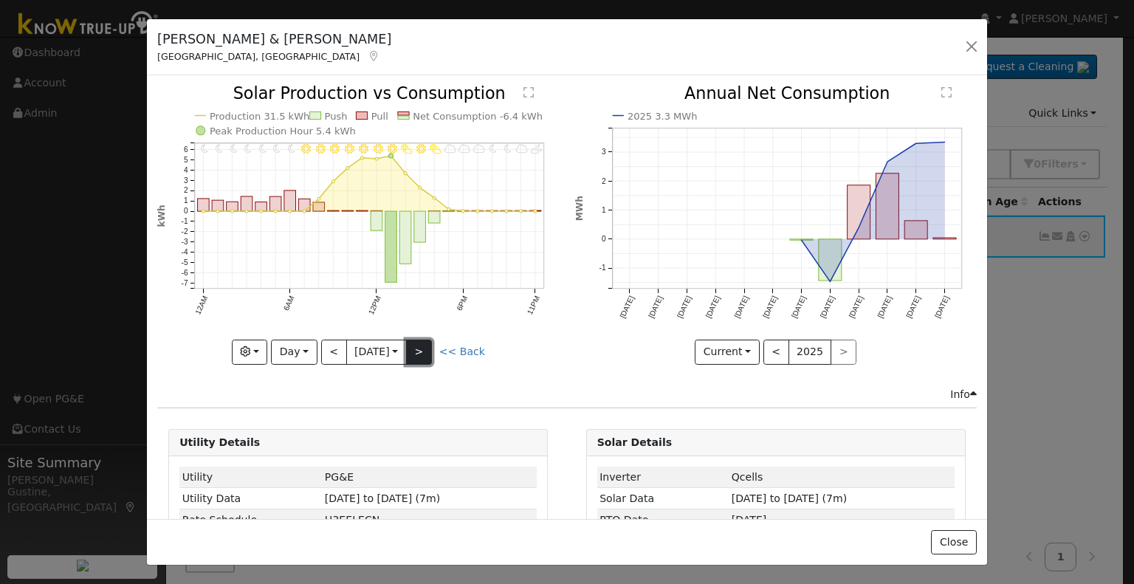
click at [424, 345] on button ">" at bounding box center [419, 352] width 26 height 25
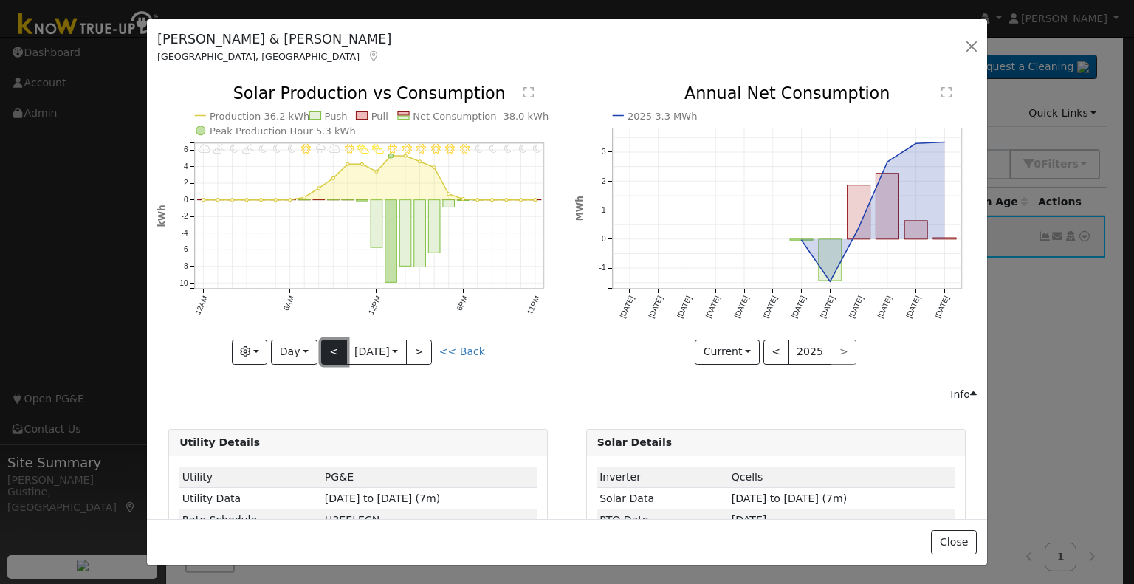
click at [331, 347] on button "<" at bounding box center [334, 352] width 26 height 25
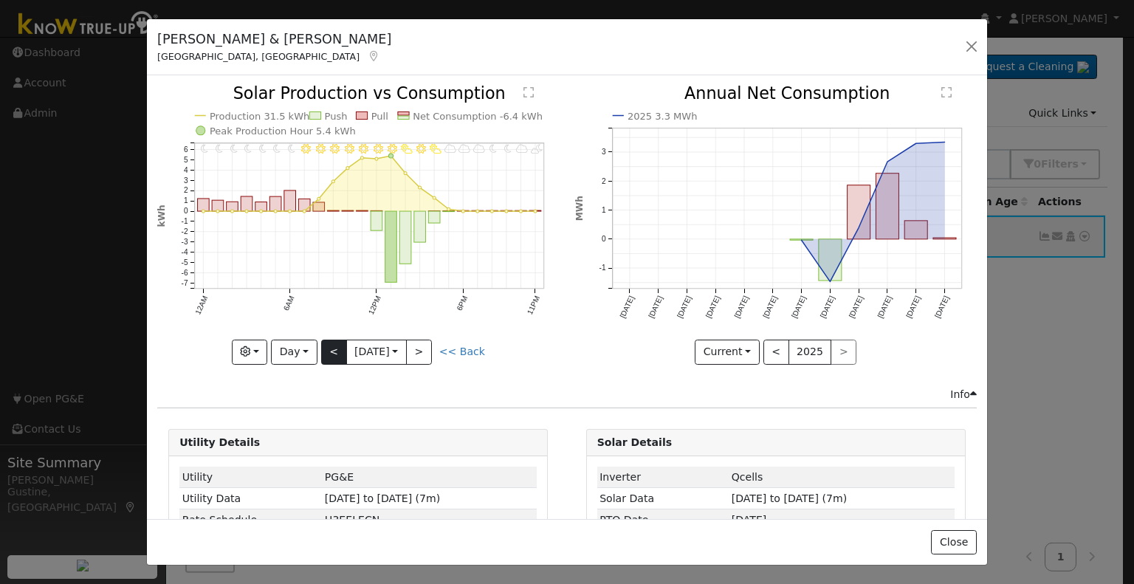
click at [331, 348] on div "11PM - PartlyCloudy 10PM - MostlyCloudy 9PM - MostlyClear 8PM - MostlyClear 7PM…" at bounding box center [358, 225] width 402 height 278
click at [331, 349] on button "<" at bounding box center [334, 352] width 26 height 25
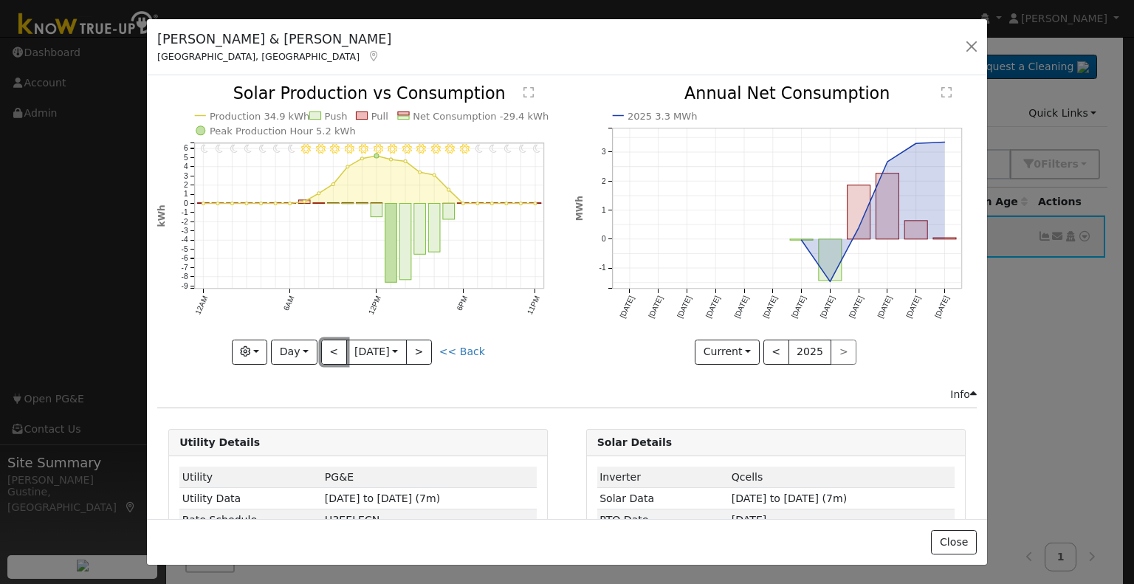
click at [331, 349] on button "<" at bounding box center [334, 352] width 26 height 25
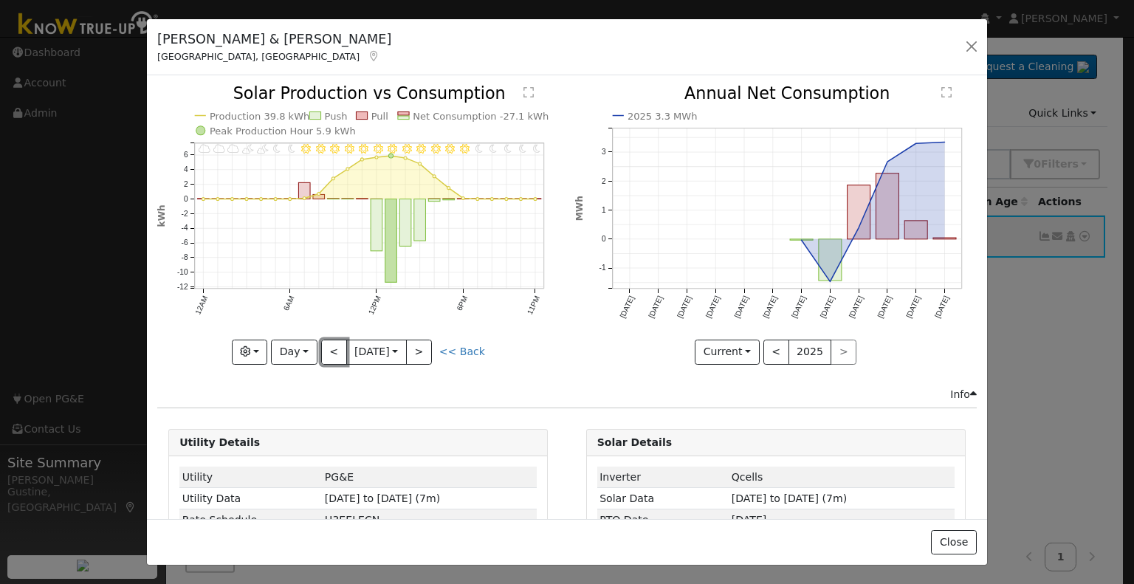
click at [328, 353] on button "<" at bounding box center [334, 352] width 26 height 25
click at [327, 351] on button "<" at bounding box center [334, 352] width 26 height 25
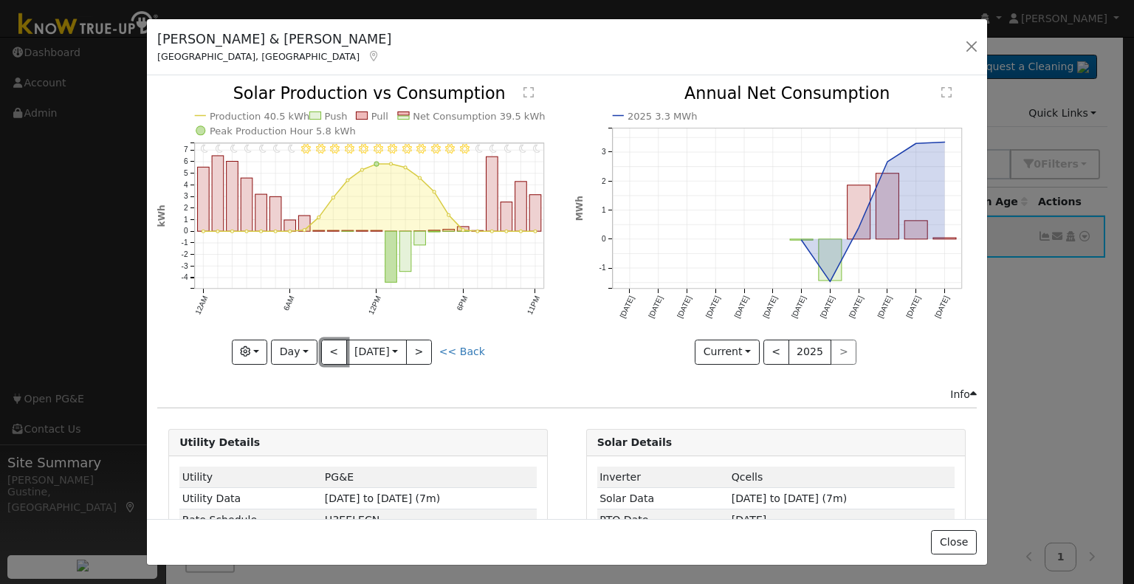
click at [326, 354] on button "<" at bounding box center [334, 352] width 26 height 25
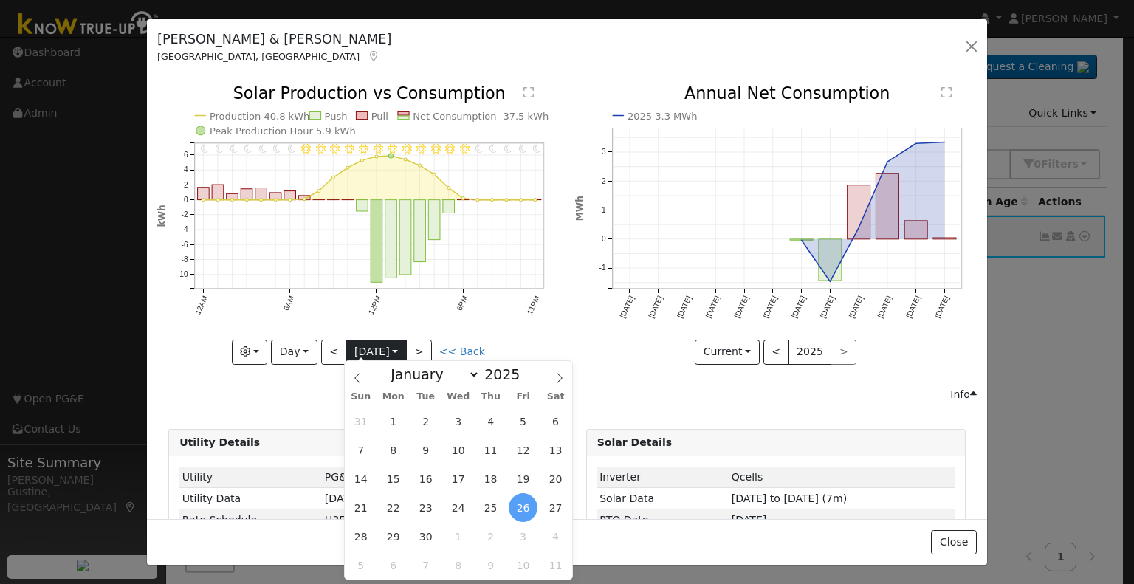
click at [352, 348] on input "2025-09-26" at bounding box center [376, 352] width 59 height 24
click at [551, 475] on span "20" at bounding box center [555, 478] width 29 height 29
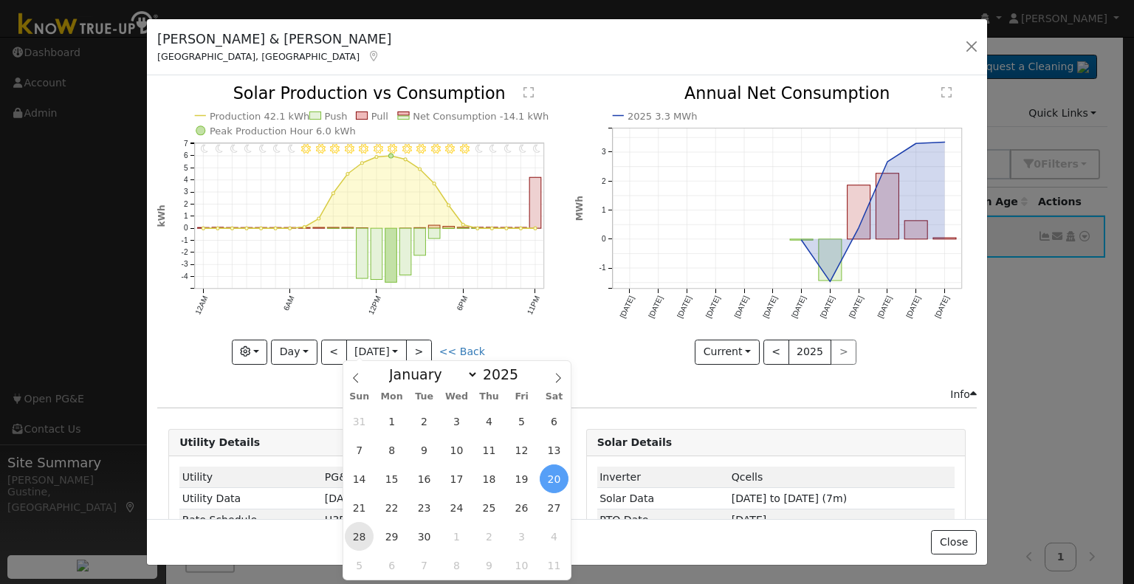
click at [365, 532] on span "28" at bounding box center [359, 536] width 29 height 29
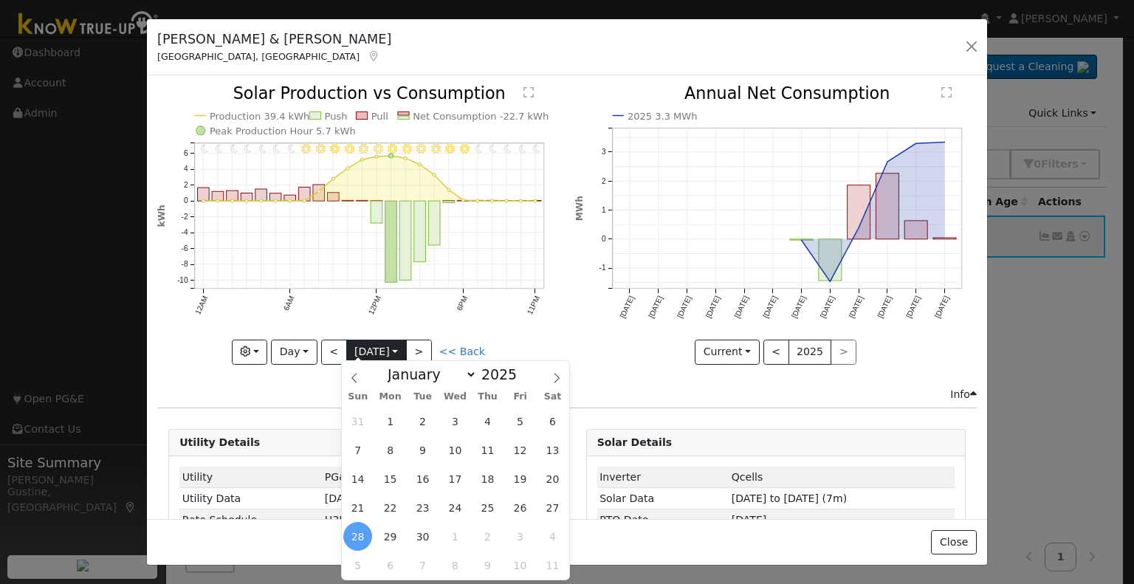
drag, startPoint x: 391, startPoint y: 349, endPoint x: 403, endPoint y: 348, distance: 11.8
click at [402, 348] on input "2025-09-28" at bounding box center [376, 352] width 59 height 24
click at [485, 439] on span "11" at bounding box center [487, 449] width 29 height 29
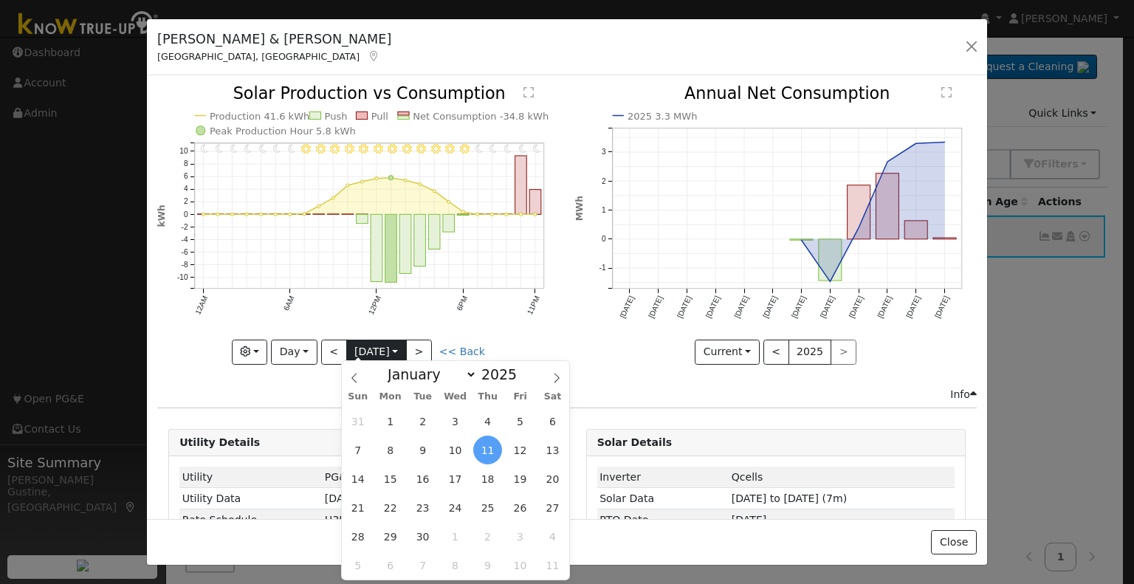
click at [347, 348] on input "2025-09-11" at bounding box center [376, 352] width 59 height 24
click at [328, 354] on button "<" at bounding box center [334, 352] width 26 height 25
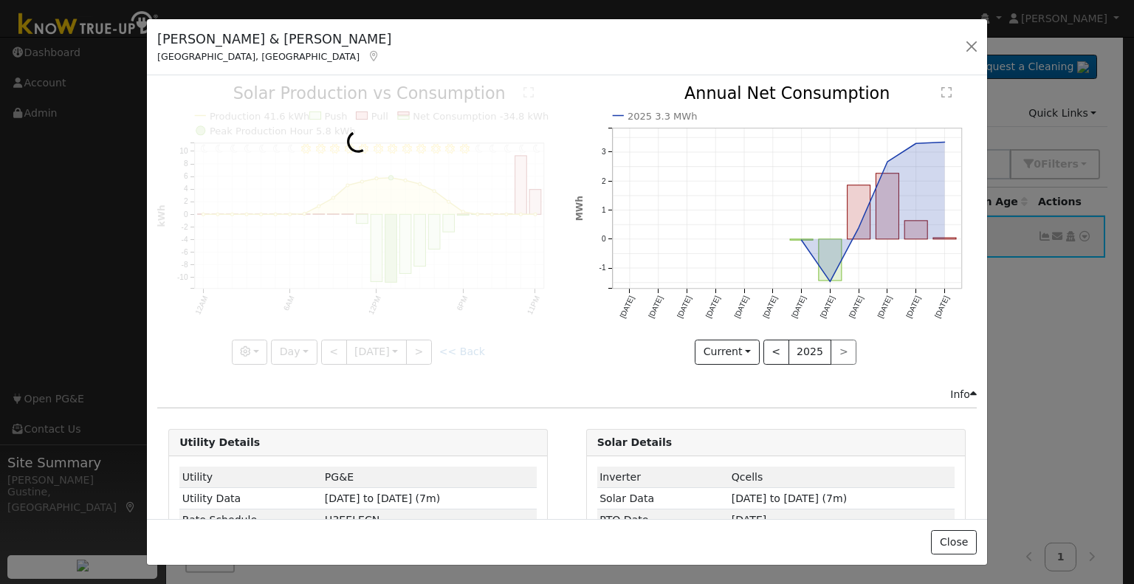
click at [327, 354] on div at bounding box center [358, 225] width 402 height 278
click at [325, 351] on div at bounding box center [358, 225] width 402 height 278
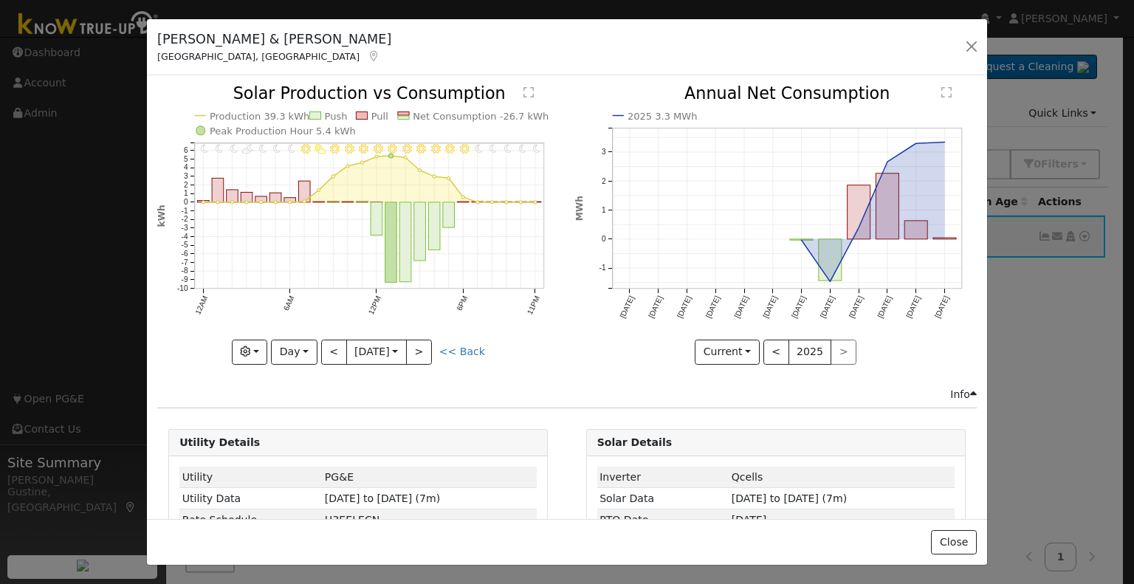
click at [323, 344] on div at bounding box center [358, 225] width 402 height 278
click at [323, 342] on div at bounding box center [358, 225] width 402 height 278
click at [323, 341] on button "<" at bounding box center [334, 352] width 26 height 25
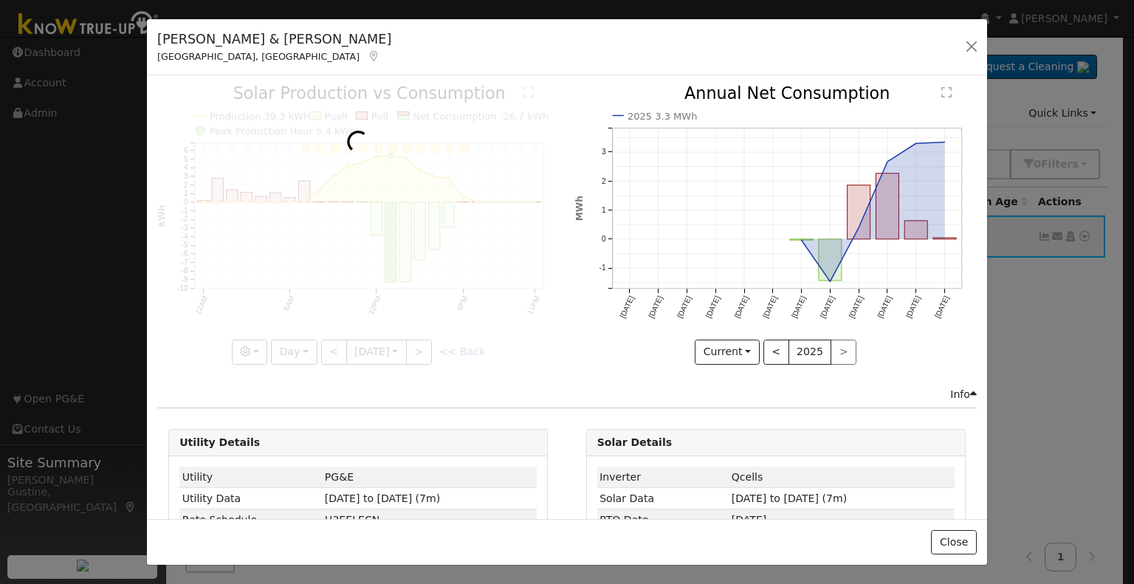
click at [328, 337] on div at bounding box center [358, 225] width 402 height 278
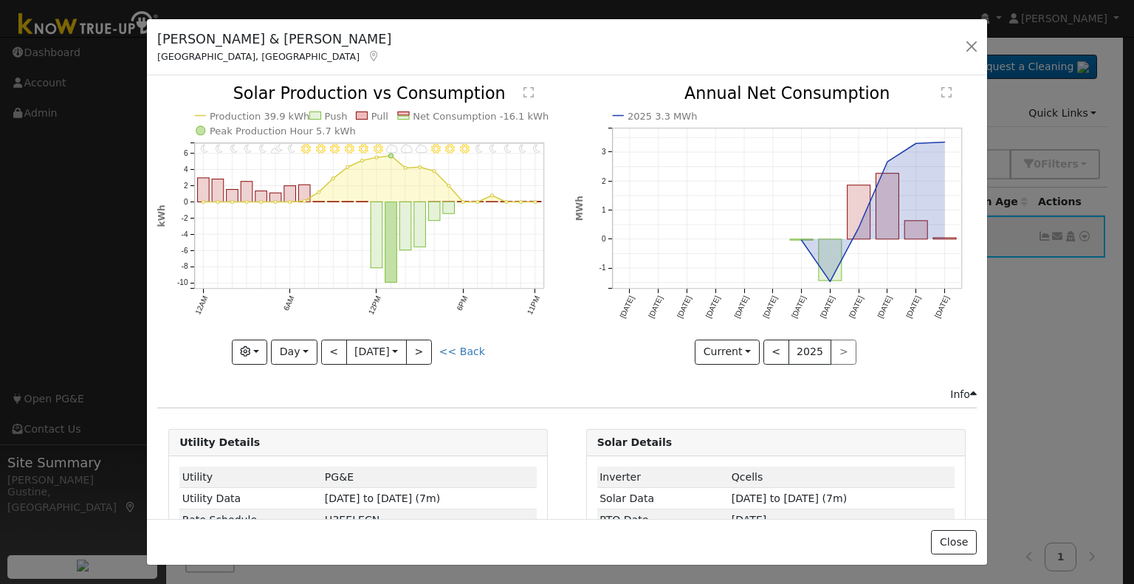
click at [289, 347] on div "11PM - Clear 10PM - Clear 9PM - Clear 8PM - Clear 7PM - Clear 6PM - Clear 5PM -…" at bounding box center [358, 225] width 402 height 278
click at [387, 342] on input "2025-09-09" at bounding box center [376, 352] width 59 height 24
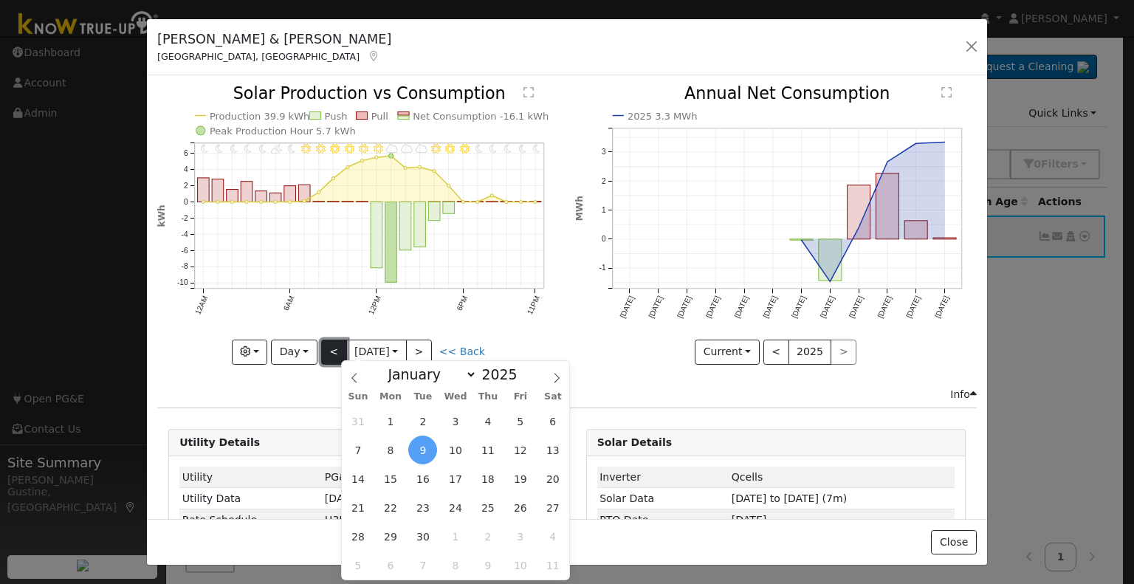
click at [336, 349] on button "<" at bounding box center [334, 352] width 26 height 25
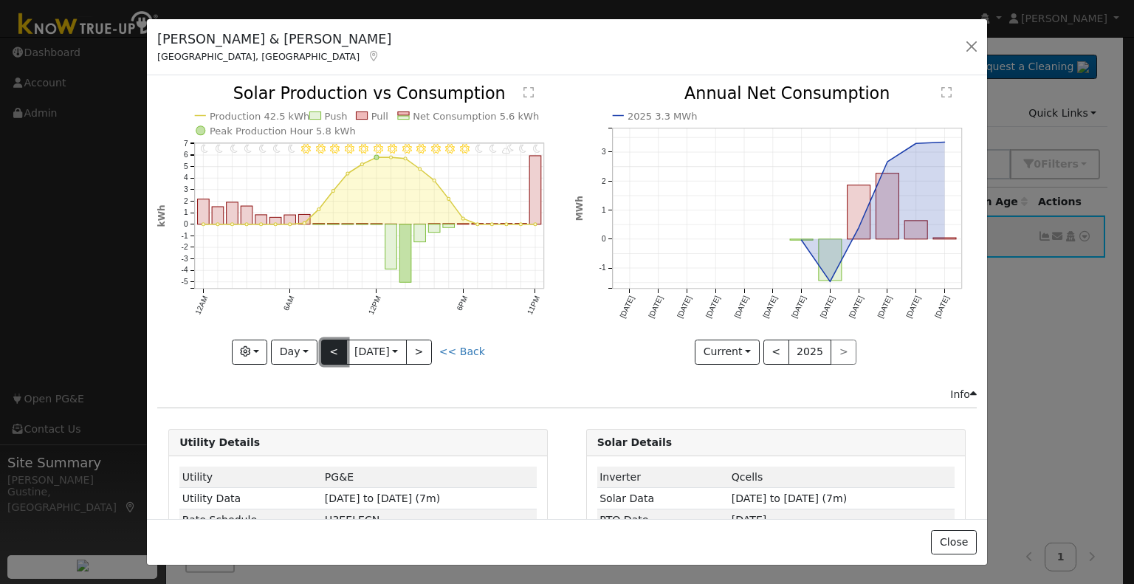
click at [337, 348] on button "<" at bounding box center [334, 352] width 26 height 25
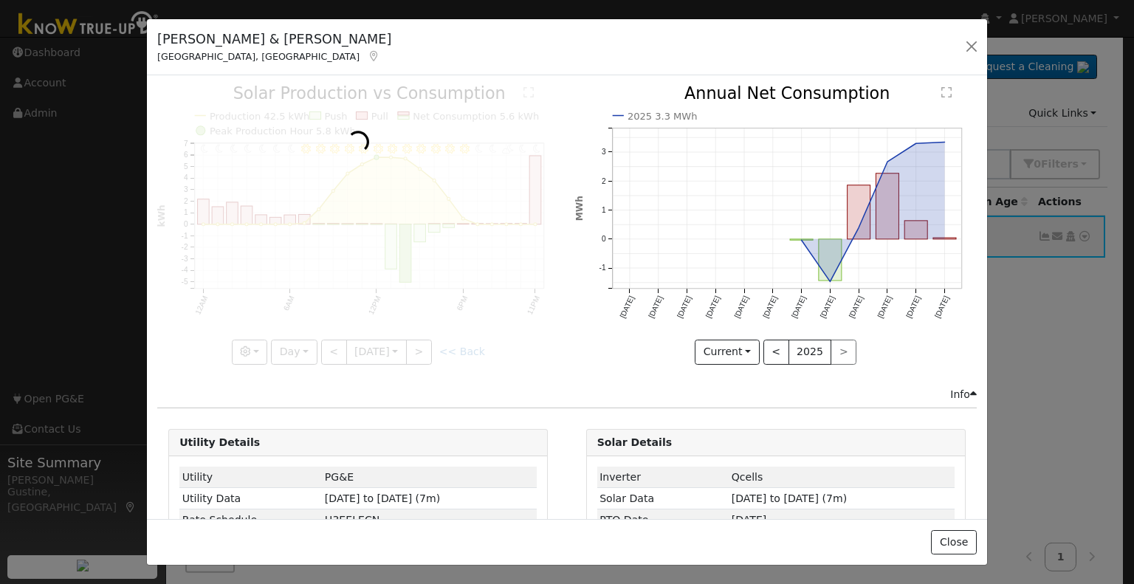
click at [337, 348] on div at bounding box center [358, 225] width 402 height 278
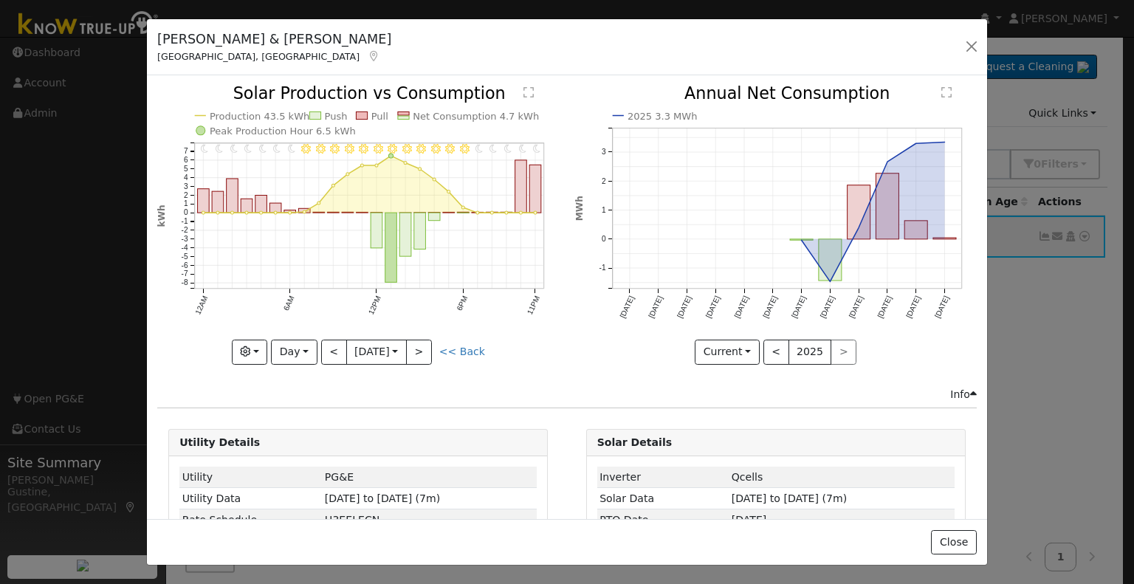
click at [337, 347] on div "11PM - Clear 10PM - Clear 9PM - Clear 8PM - Clear 7PM - Clear 6PM - Clear 5PM -…" at bounding box center [358, 225] width 402 height 278
click at [336, 347] on button "<" at bounding box center [334, 352] width 26 height 25
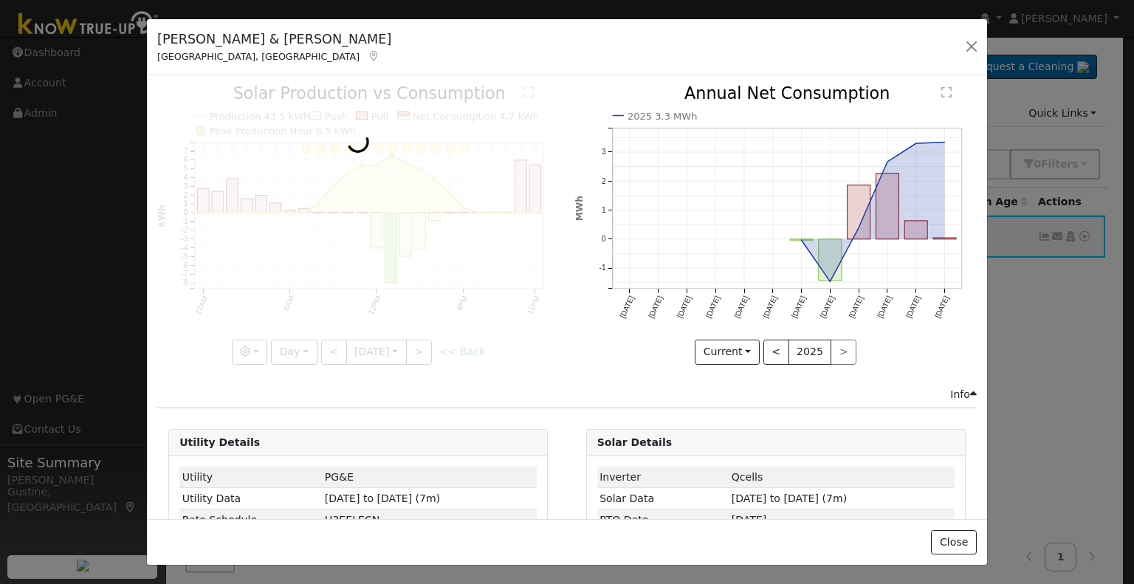
click at [334, 346] on div at bounding box center [358, 225] width 402 height 278
click at [334, 345] on div at bounding box center [358, 225] width 402 height 278
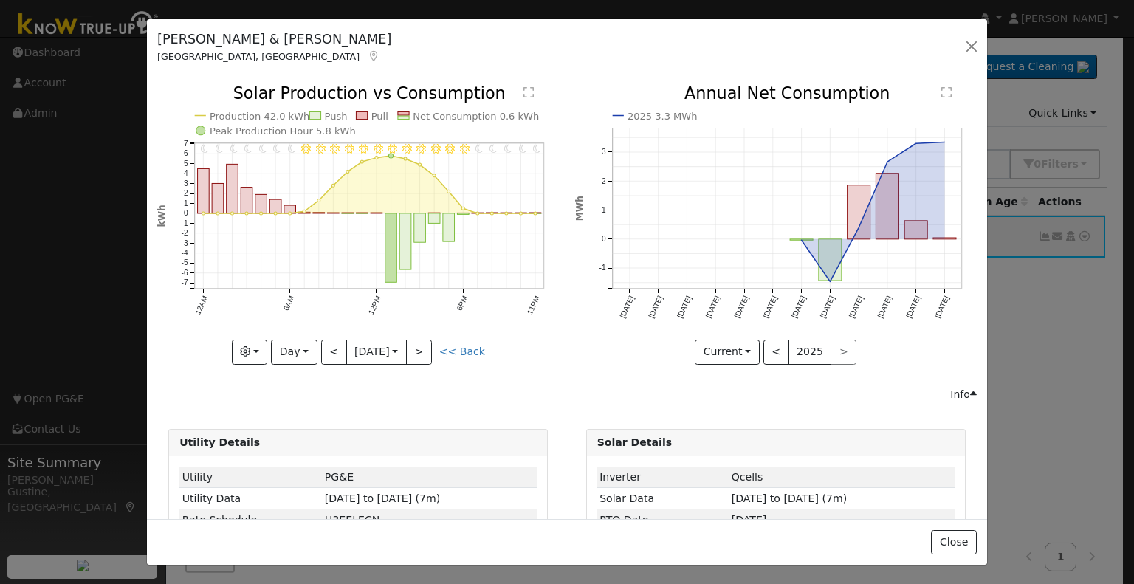
click at [334, 345] on div at bounding box center [358, 225] width 402 height 278
click at [334, 344] on div "11PM - Clear 10PM - Clear 9PM - MostlyClear 8PM - Clear 7PM - Clear 6PM - Clear…" at bounding box center [358, 225] width 402 height 278
click at [331, 342] on button "<" at bounding box center [334, 352] width 26 height 25
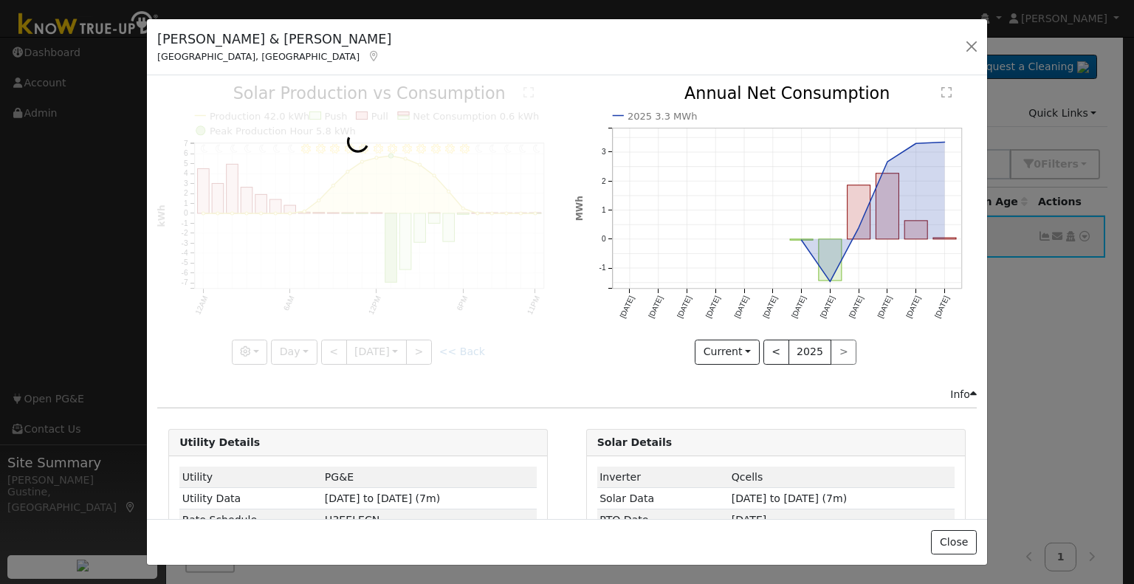
click at [331, 341] on div at bounding box center [358, 225] width 402 height 278
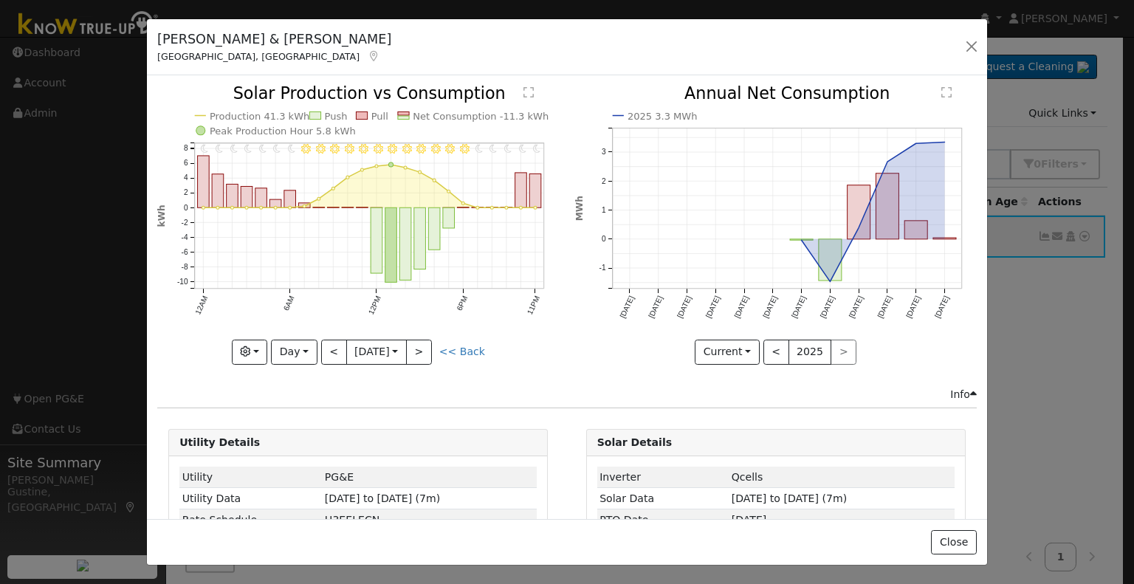
click at [331, 341] on div at bounding box center [358, 225] width 402 height 278
click at [331, 340] on div "11PM - Clear 10PM - Clear 9PM - Clear 8PM - Clear 7PM - Clear 6PM - Clear 5PM -…" at bounding box center [358, 225] width 402 height 278
click at [331, 340] on button "<" at bounding box center [334, 352] width 26 height 25
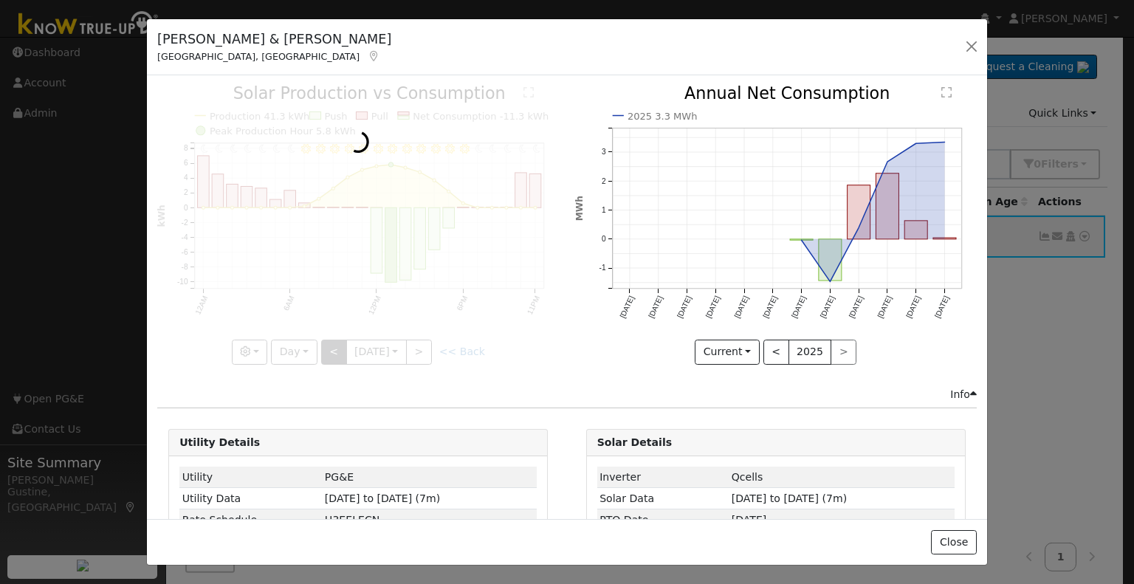
click at [331, 337] on div at bounding box center [358, 225] width 402 height 278
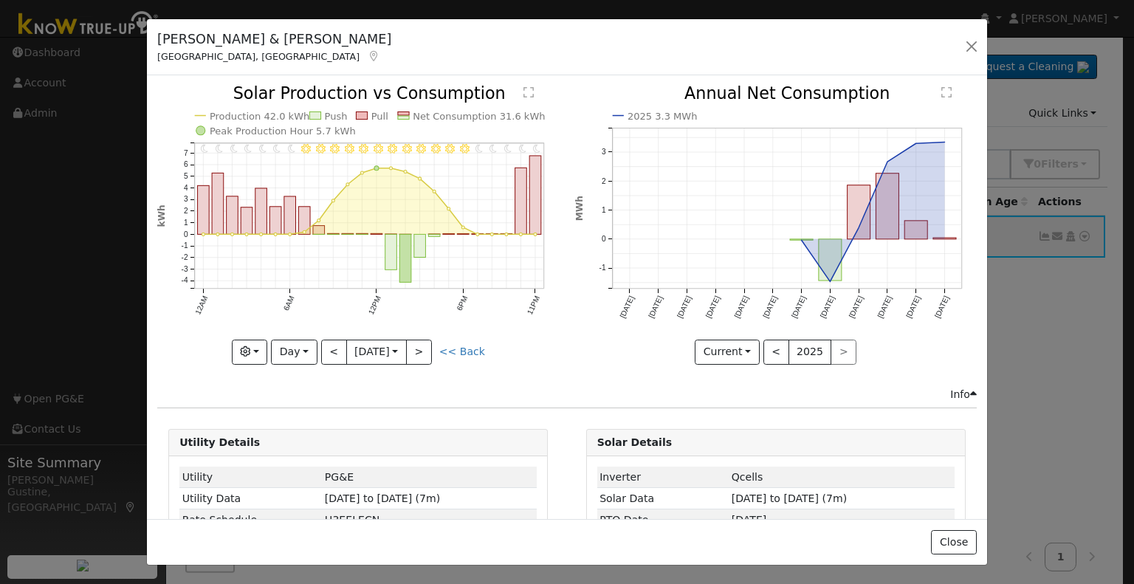
click at [331, 336] on div at bounding box center [358, 225] width 402 height 278
click at [331, 336] on div "11PM - Clear 10PM - Clear 9PM - Clear 8PM - Clear 7PM - Clear 6PM - Clear 5PM -…" at bounding box center [358, 225] width 402 height 278
click at [329, 348] on button "<" at bounding box center [334, 352] width 26 height 25
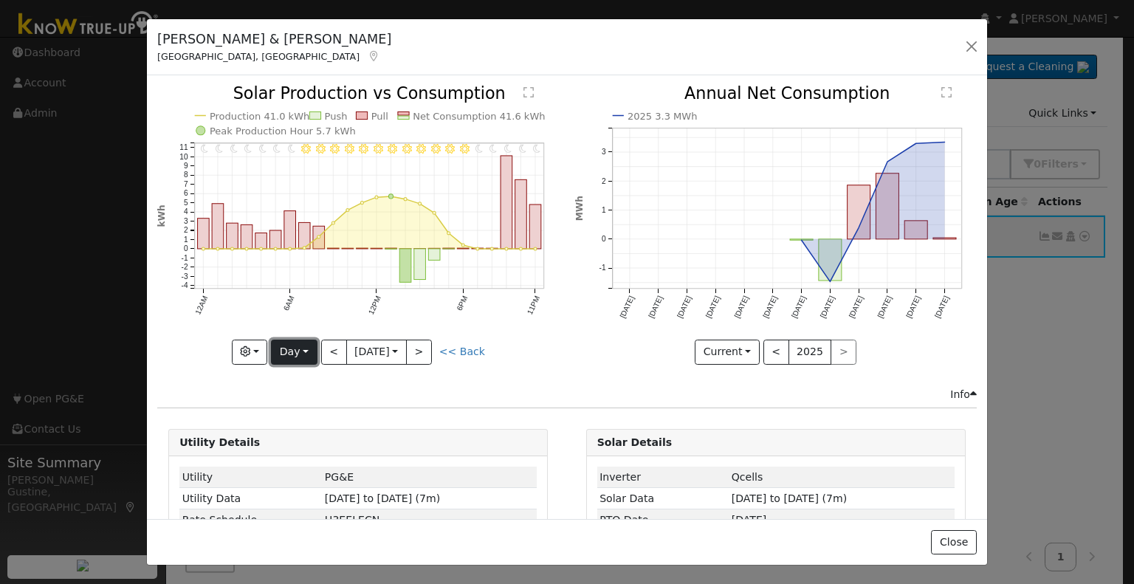
click at [306, 356] on button "Day" at bounding box center [294, 352] width 46 height 25
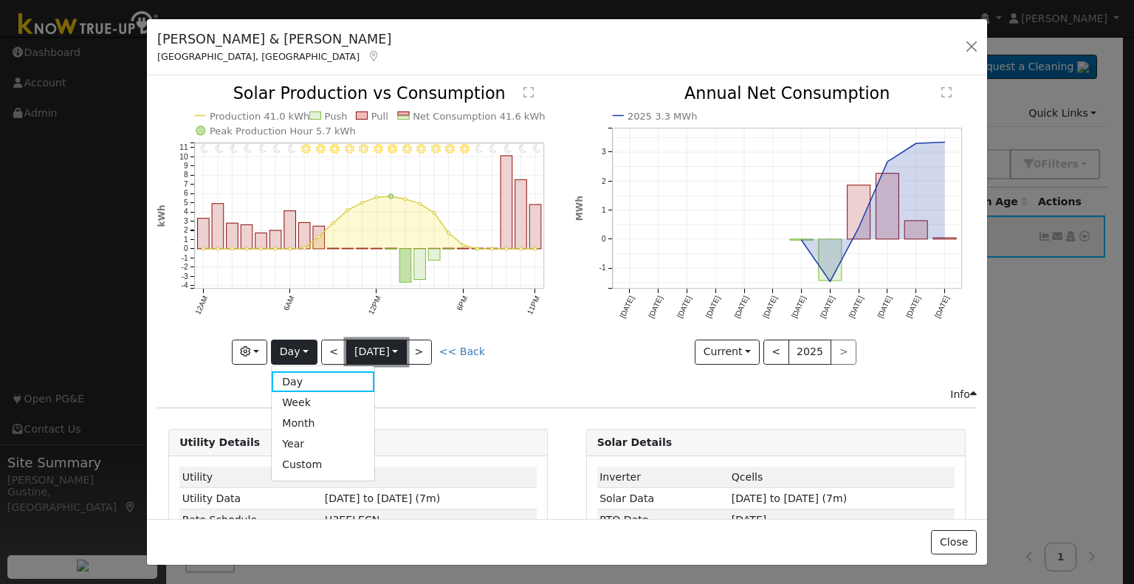
click at [346, 340] on button "9/03 Wed 2025-09-03" at bounding box center [376, 352] width 61 height 25
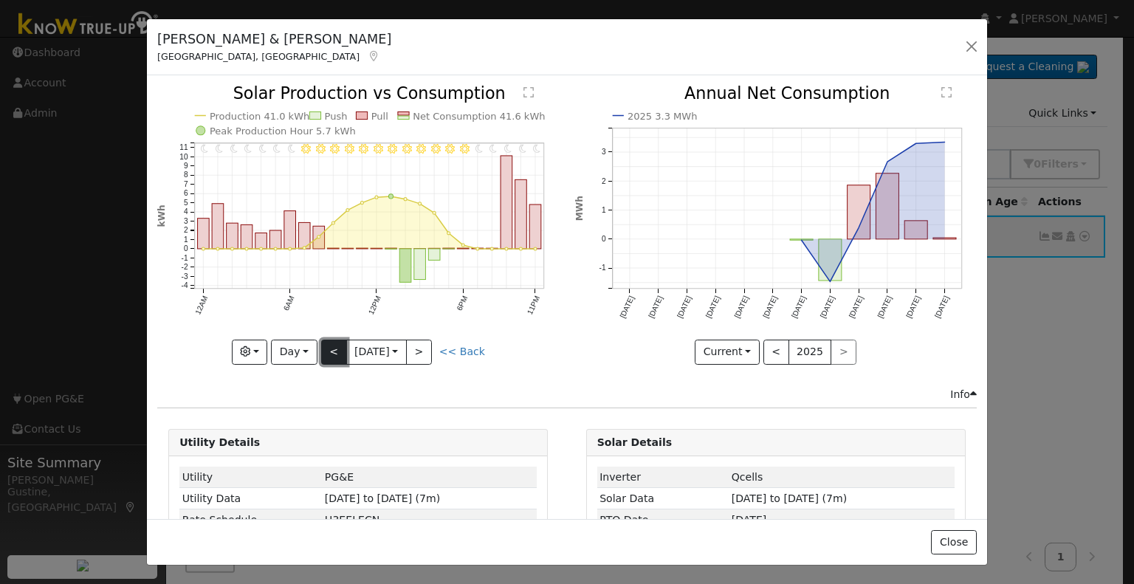
click at [336, 340] on button "<" at bounding box center [334, 352] width 26 height 25
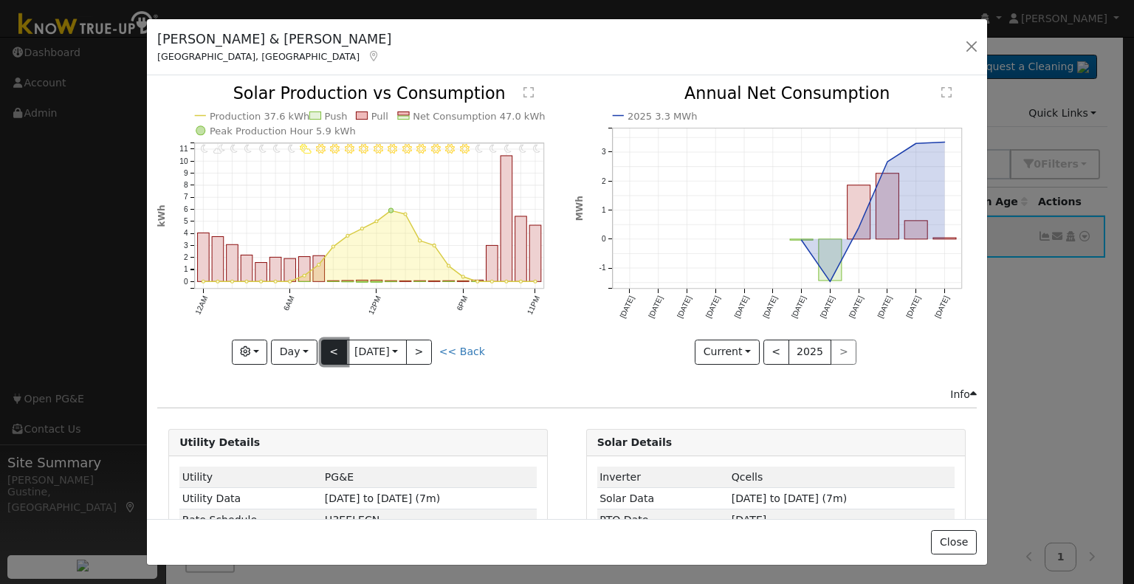
click at [336, 340] on button "<" at bounding box center [334, 352] width 26 height 25
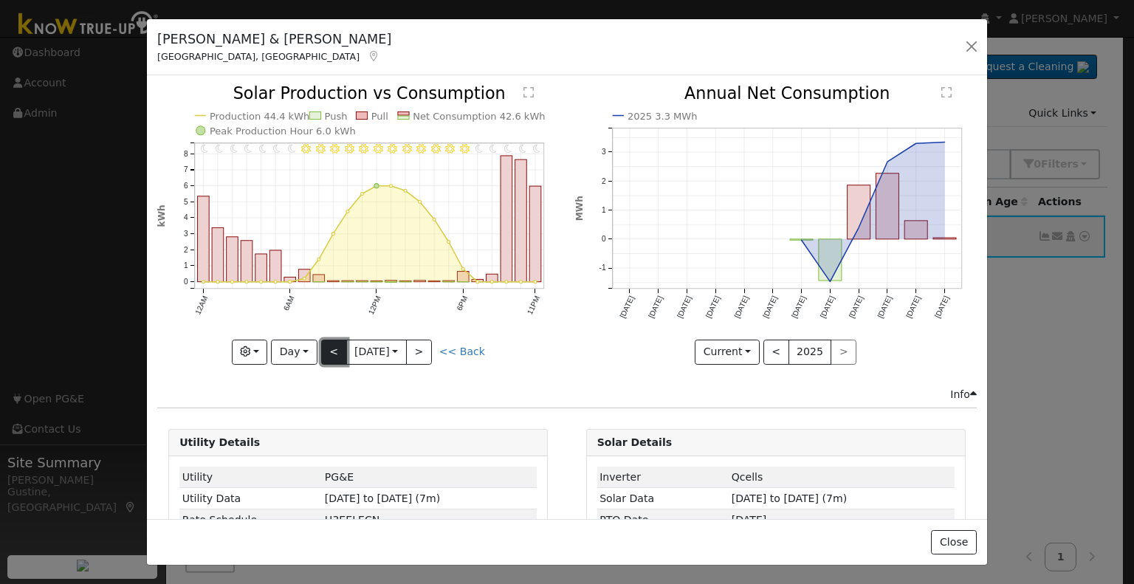
click at [336, 340] on button "<" at bounding box center [334, 352] width 26 height 25
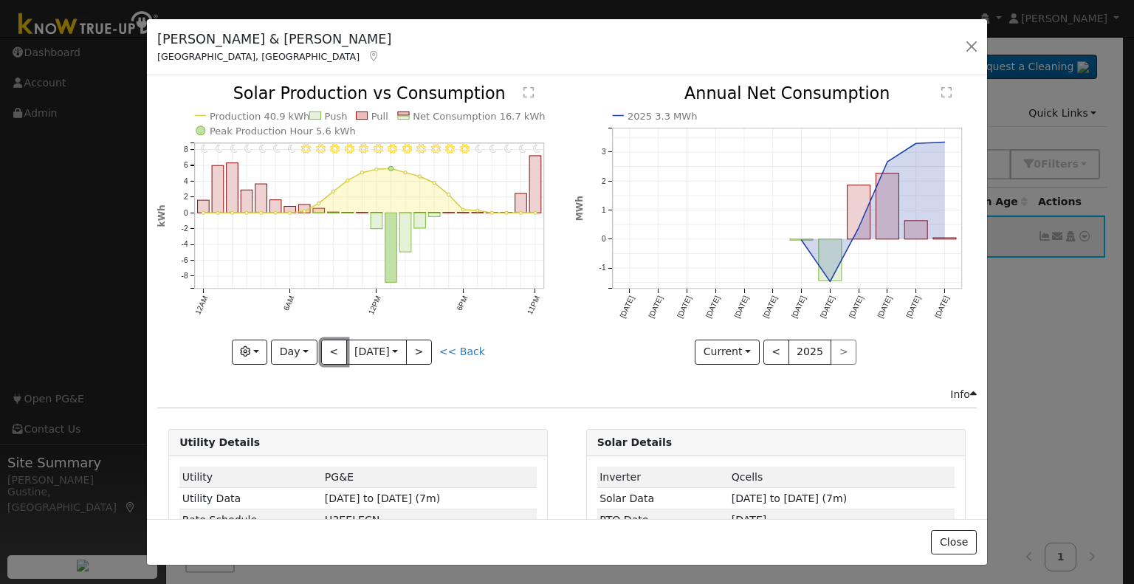
click at [334, 340] on button "<" at bounding box center [334, 352] width 26 height 25
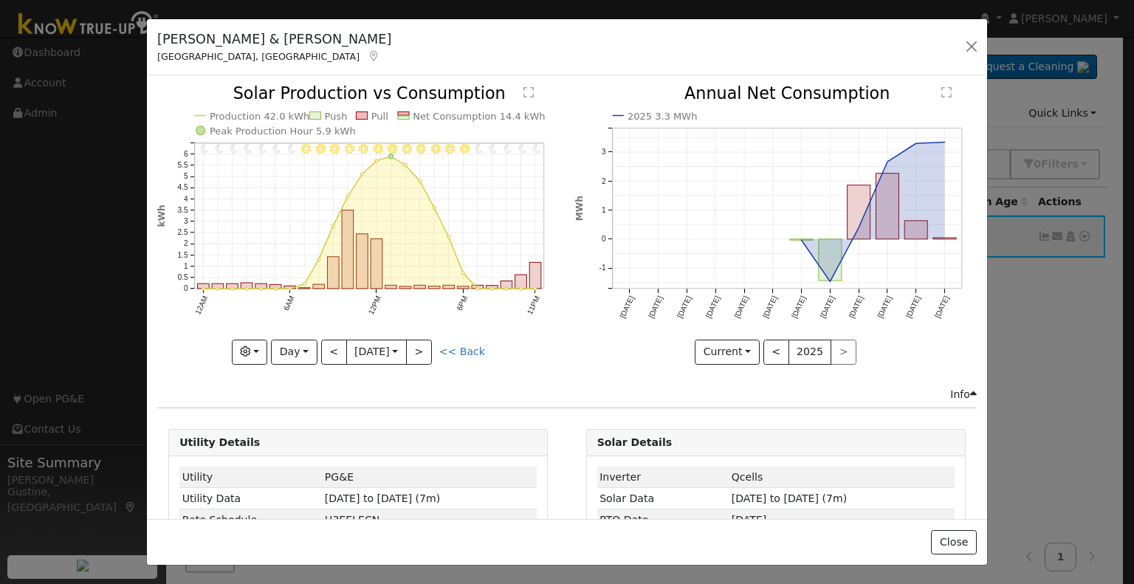
click at [334, 338] on div "11PM - Clear 10PM - Clear 9PM - Clear 8PM - Clear 7PM - Clear 6PM - Clear 5PM -…" at bounding box center [358, 225] width 402 height 278
click at [334, 340] on button "<" at bounding box center [334, 352] width 26 height 25
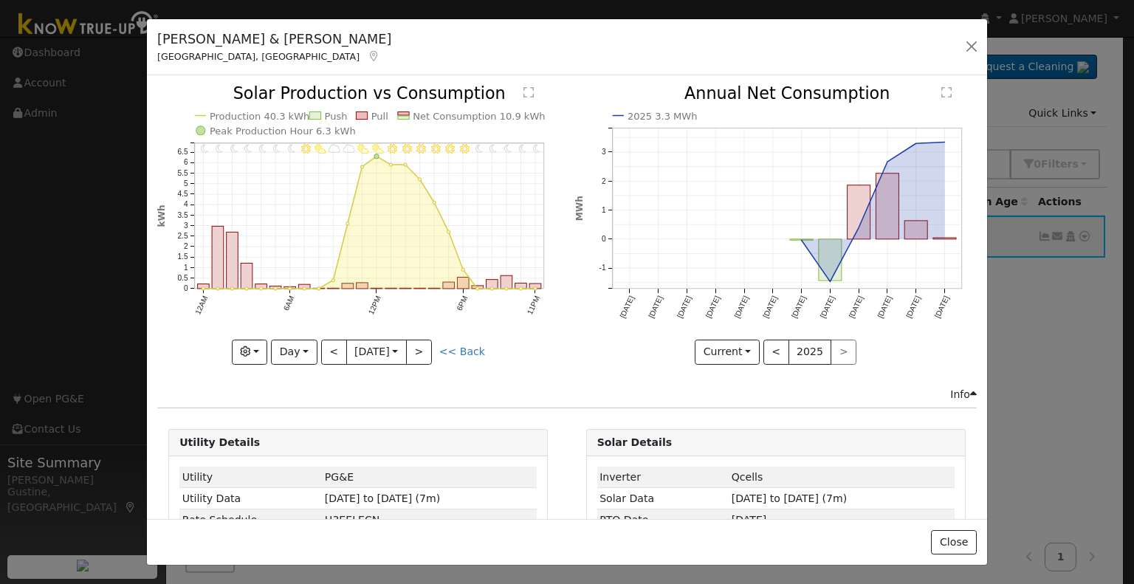
click at [334, 338] on div "11PM - Clear 10PM - Clear 9PM - Clear 8PM - Clear 7PM - Clear 6PM - Clear 5PM -…" at bounding box center [358, 225] width 402 height 278
click at [334, 340] on button "<" at bounding box center [334, 352] width 26 height 25
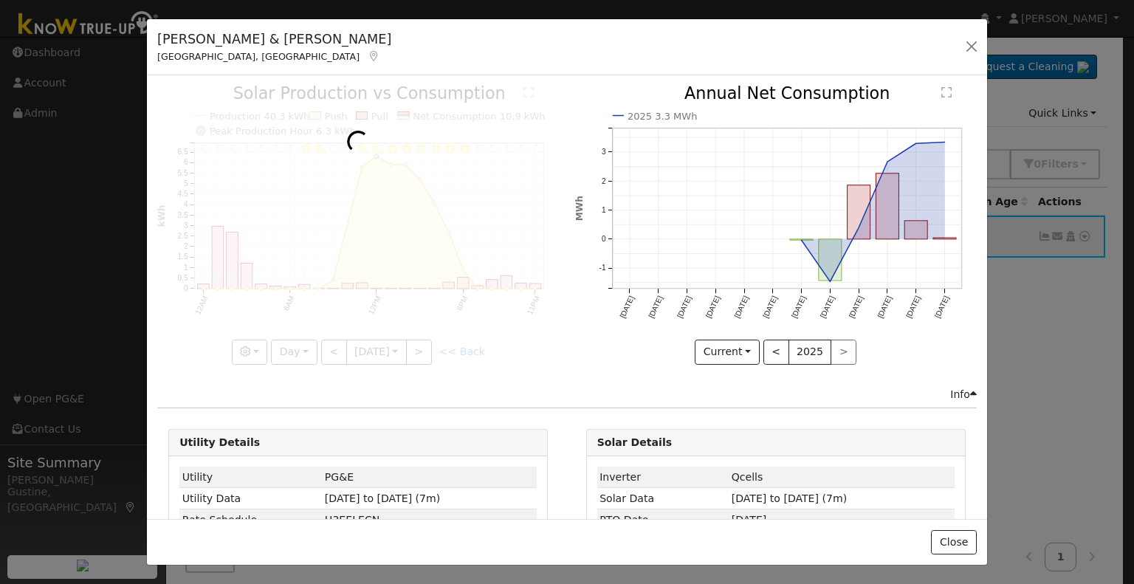
click at [334, 338] on div at bounding box center [358, 225] width 402 height 278
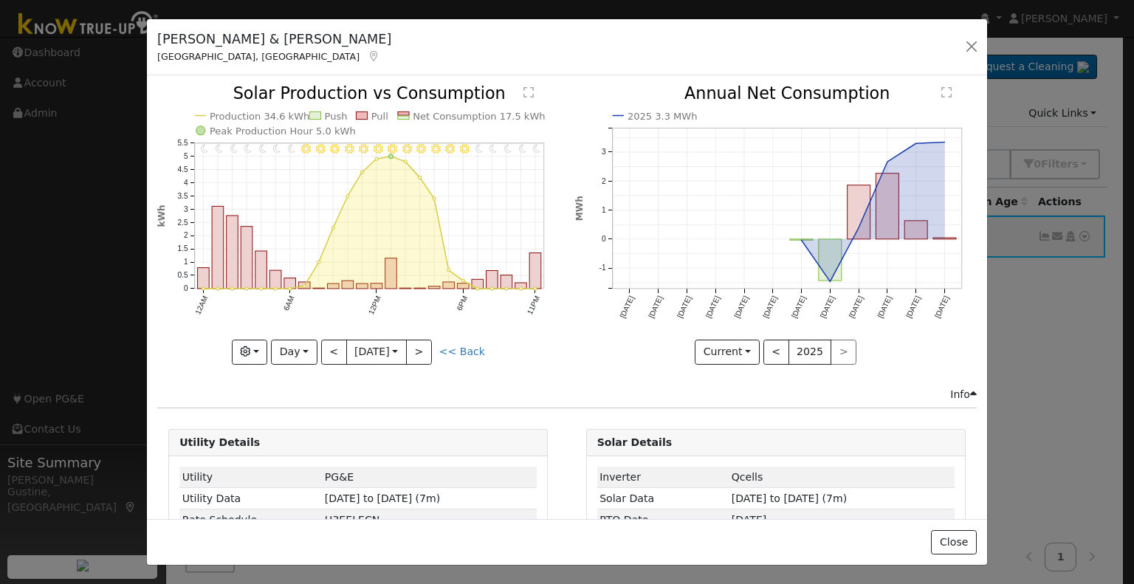
click at [334, 338] on div at bounding box center [358, 225] width 402 height 278
click at [334, 338] on div "11PM - Clear 10PM - Clear 9PM - Clear 8PM - Clear 7PM - Clear 6PM - Clear 5PM -…" at bounding box center [358, 225] width 402 height 278
click at [334, 340] on button "<" at bounding box center [334, 352] width 26 height 25
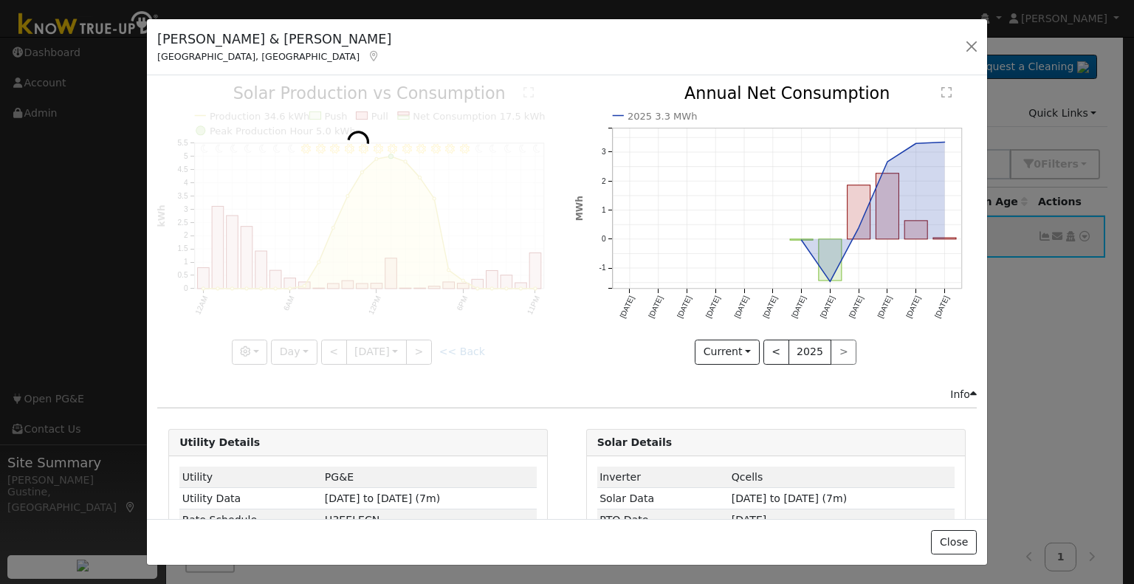
click at [334, 338] on div at bounding box center [358, 225] width 402 height 278
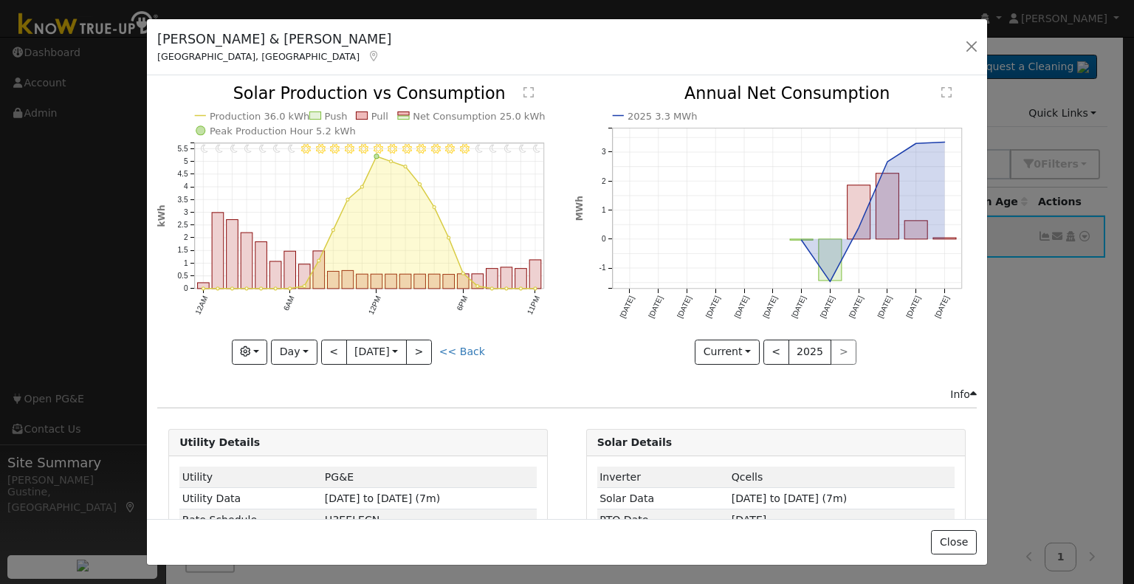
click at [334, 338] on div at bounding box center [358, 225] width 402 height 278
drag, startPoint x: 334, startPoint y: 338, endPoint x: 333, endPoint y: 354, distance: 15.5
click at [333, 354] on div "11PM - Clear 10PM - Clear 9PM - Clear 8PM - Clear 7PM - Clear 6PM - Clear 5PM -…" at bounding box center [358, 225] width 402 height 278
click at [333, 354] on button "<" at bounding box center [334, 352] width 26 height 25
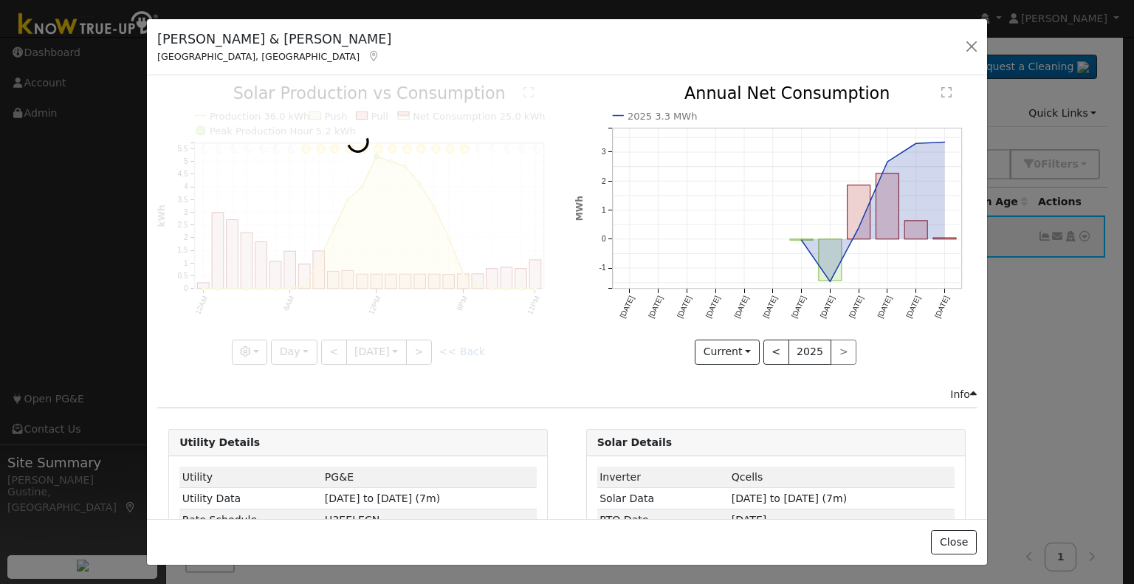
click at [333, 356] on div at bounding box center [358, 225] width 402 height 278
click at [334, 356] on div at bounding box center [358, 225] width 402 height 278
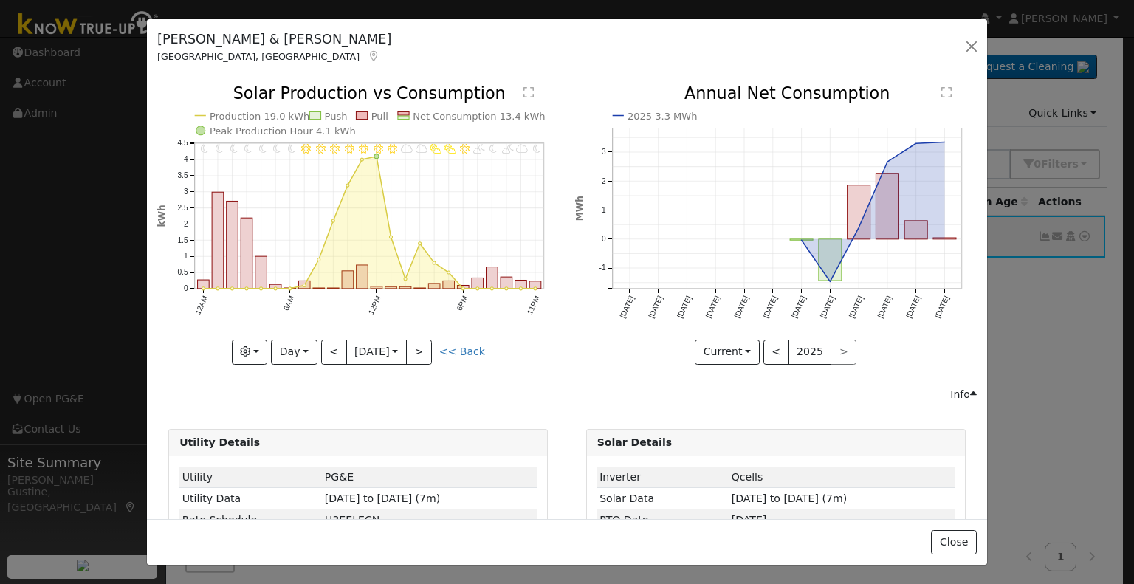
drag, startPoint x: 334, startPoint y: 356, endPoint x: 334, endPoint y: 376, distance: 19.2
click at [333, 376] on div "11PM - MostlyClear 10PM - MostlyCloudy 9PM - PartlyCloudy 8PM - MostlyClear 7PM…" at bounding box center [358, 236] width 417 height 300
click at [334, 376] on div "11PM - MostlyClear 10PM - MostlyCloudy 9PM - PartlyCloudy 8PM - MostlyClear 7PM…" at bounding box center [358, 236] width 417 height 300
click at [328, 355] on button "<" at bounding box center [334, 352] width 26 height 25
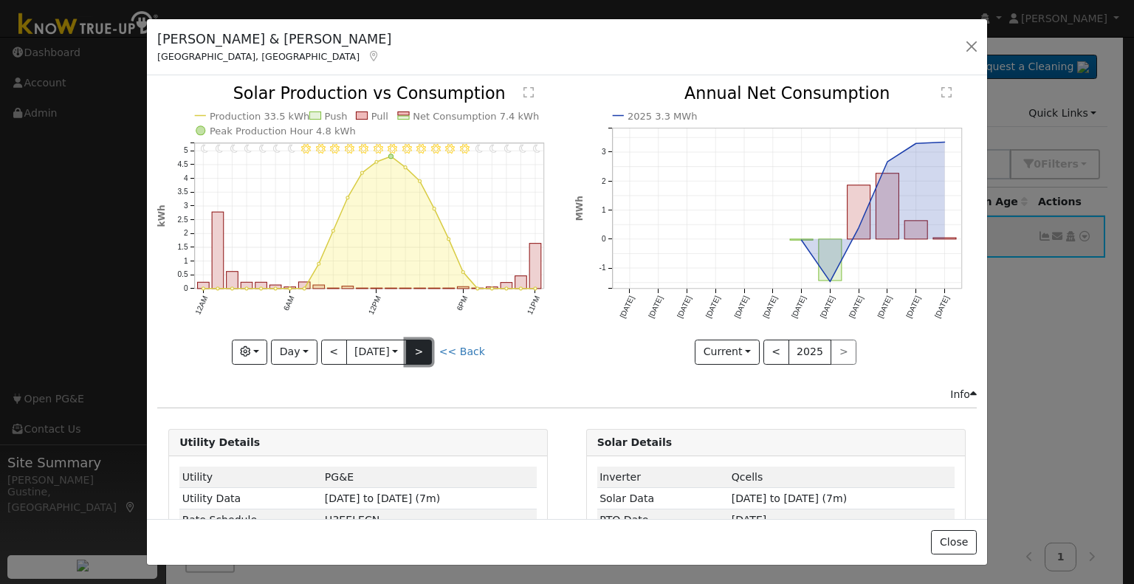
click at [416, 348] on button ">" at bounding box center [419, 352] width 26 height 25
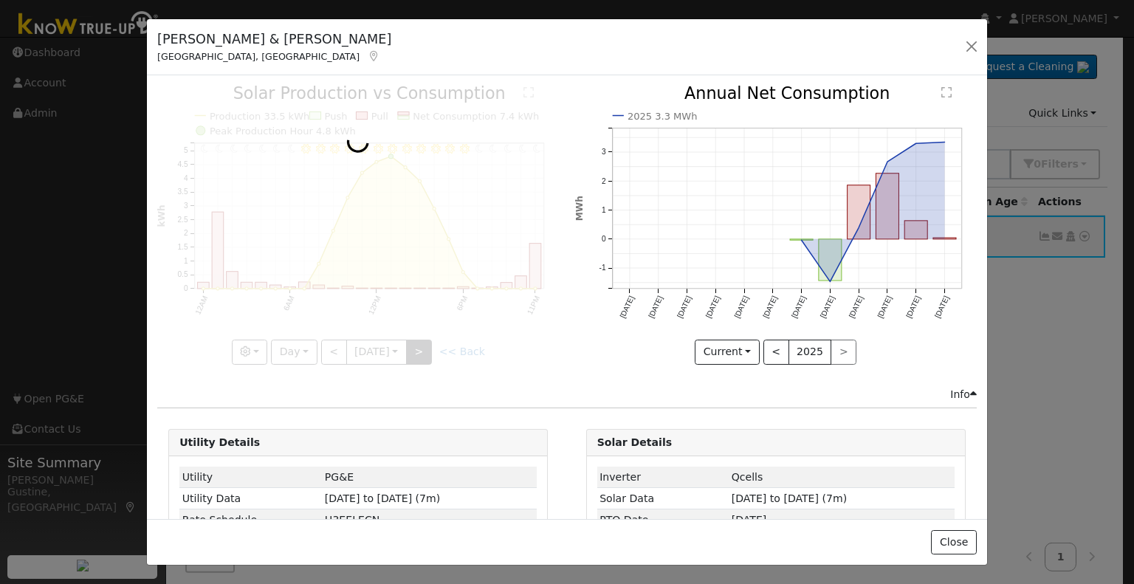
click at [416, 348] on div at bounding box center [358, 225] width 402 height 278
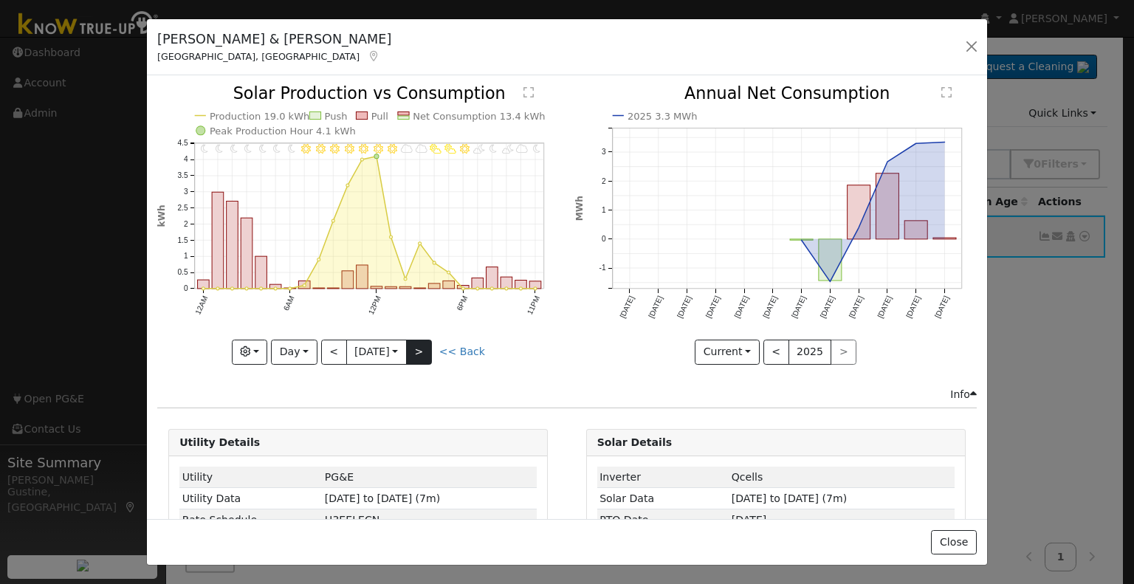
click at [416, 348] on div at bounding box center [358, 225] width 402 height 278
click at [377, 351] on div "11PM - MostlyClear 10PM - MostlyCloudy 9PM - PartlyCloudy 8PM - MostlyClear 7PM…" at bounding box center [358, 225] width 402 height 278
click at [377, 351] on input "2025-08-23" at bounding box center [376, 352] width 59 height 24
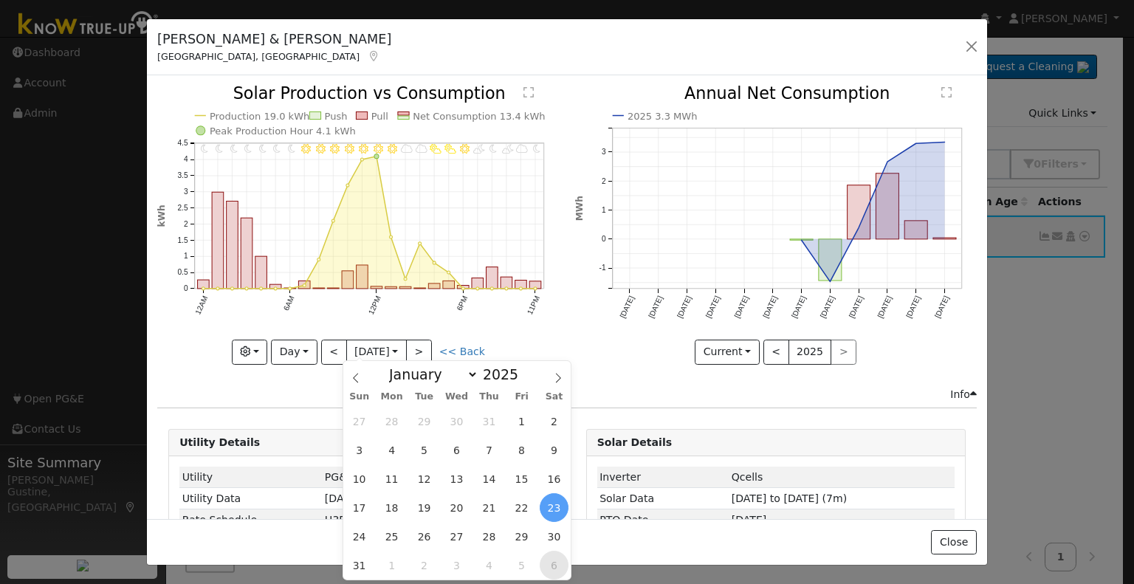
click at [545, 564] on span "6" at bounding box center [554, 565] width 29 height 29
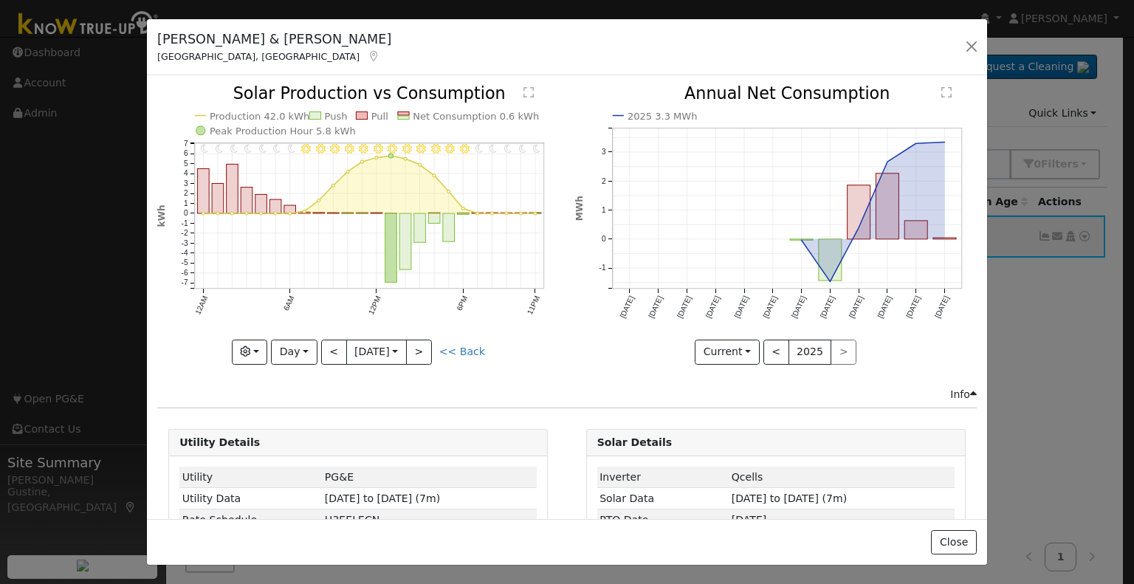
click at [433, 355] on icon "11PM - Clear 10PM - Clear 9PM - MostlyClear 8PM - Clear 7PM - Clear 6PM - Clear…" at bounding box center [358, 224] width 402 height 277
click at [424, 351] on button ">" at bounding box center [419, 352] width 26 height 25
click at [424, 348] on button ">" at bounding box center [419, 352] width 26 height 25
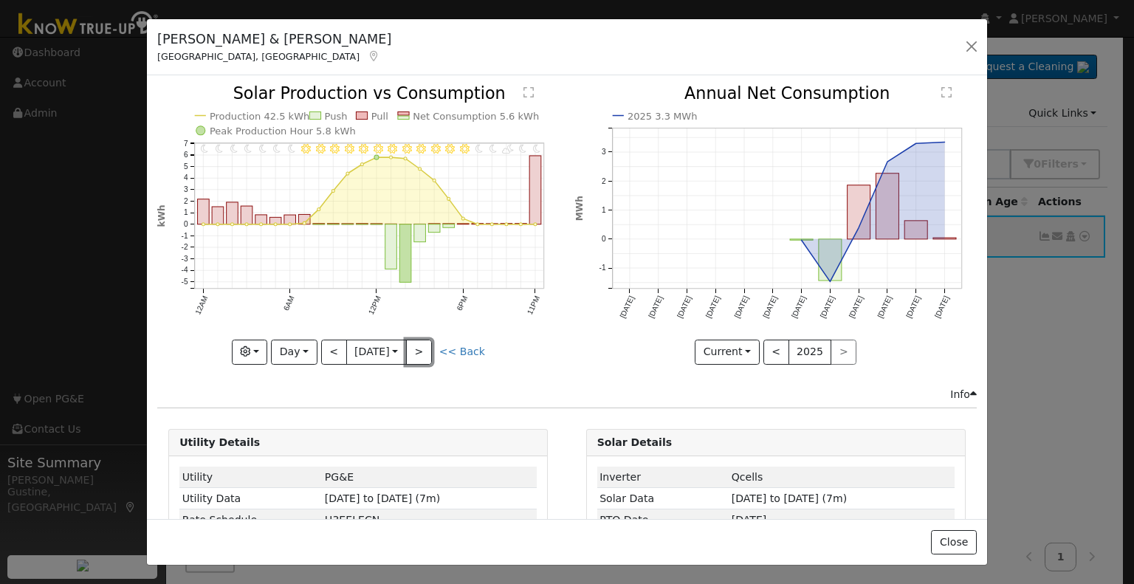
click at [424, 348] on button ">" at bounding box center [419, 352] width 26 height 25
type input "2025-09-09"
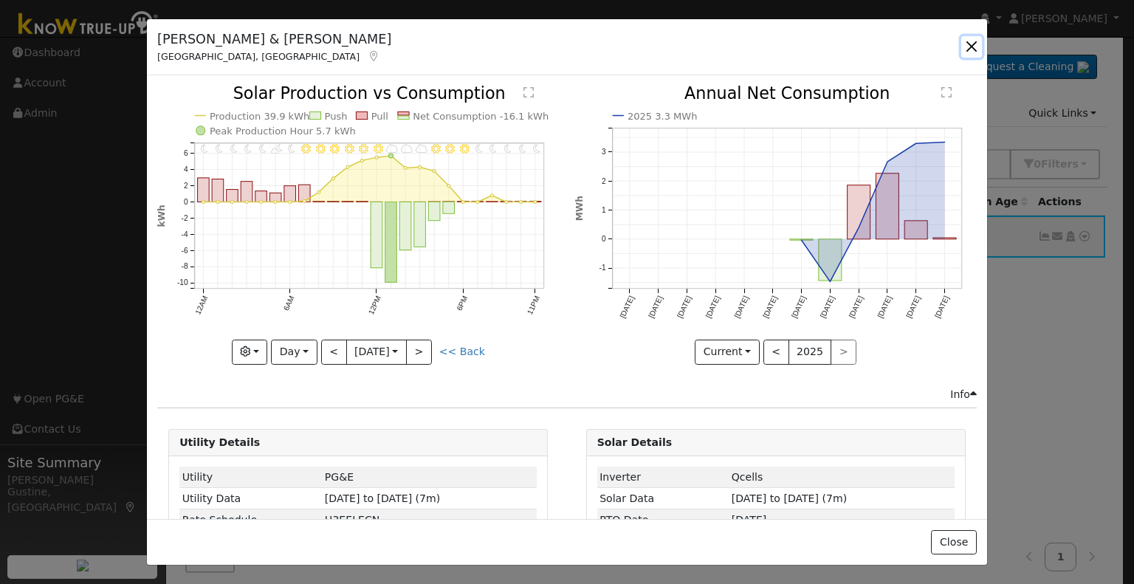
click at [965, 49] on button "button" at bounding box center [971, 46] width 21 height 21
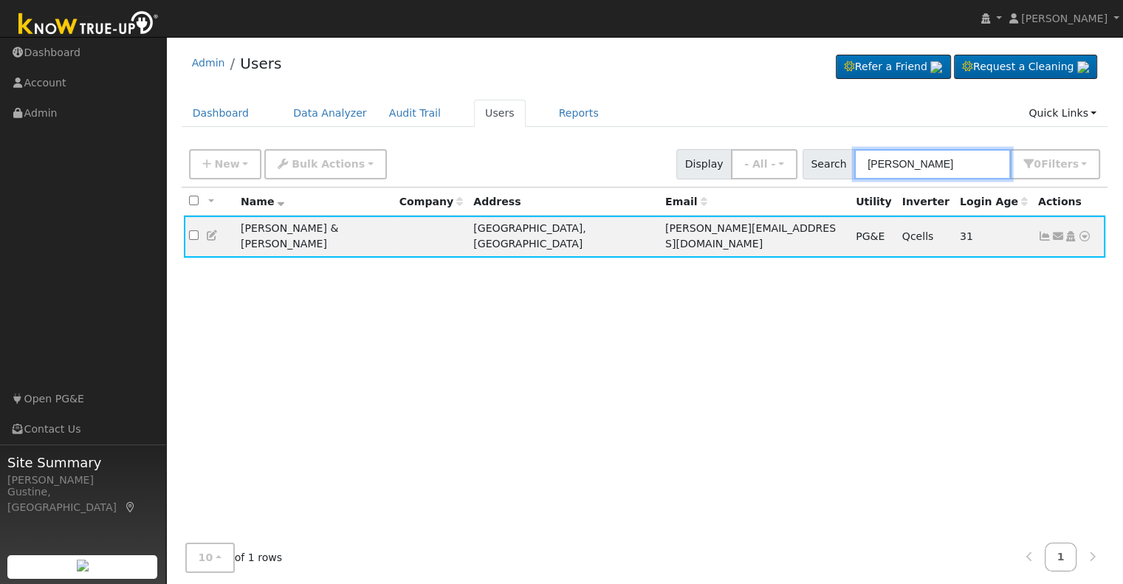
click at [972, 162] on input "briner" at bounding box center [932, 164] width 156 height 30
type input "humb"
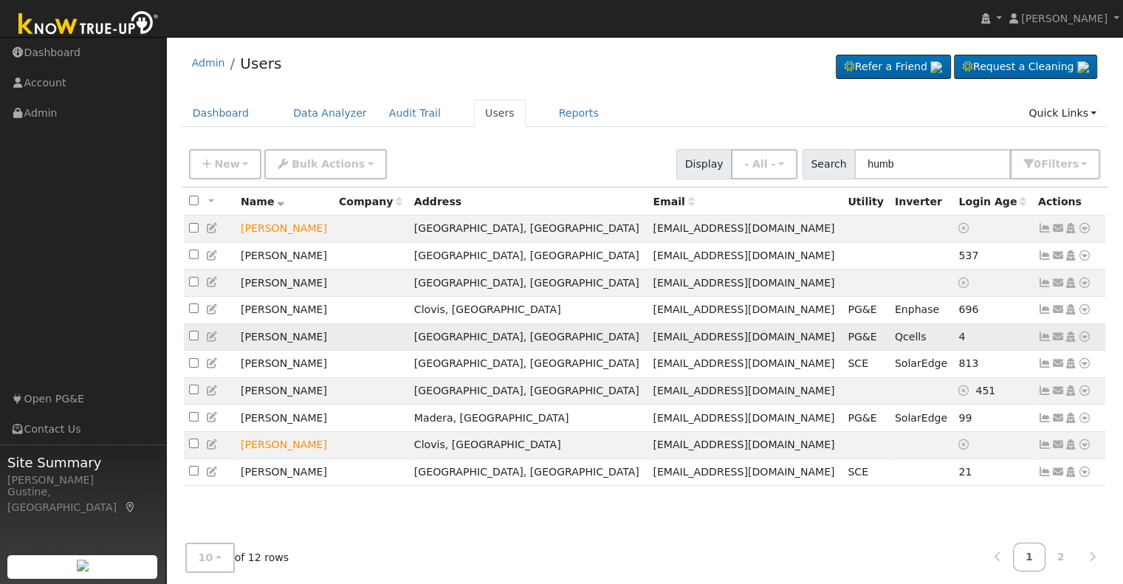
click at [1046, 337] on icon at bounding box center [1044, 336] width 13 height 10
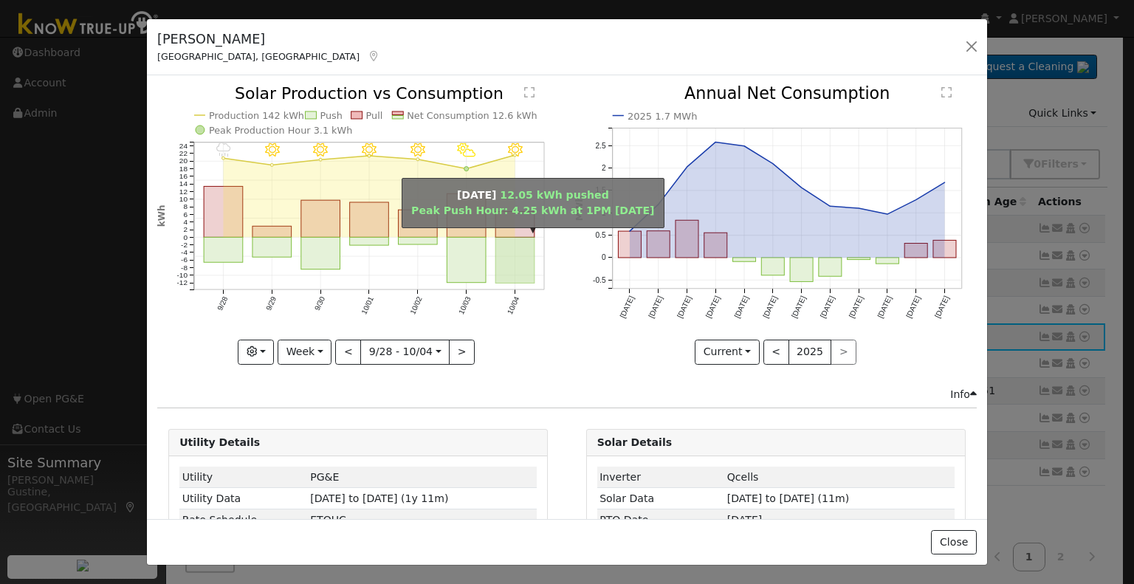
click at [526, 268] on rect "onclick=""" at bounding box center [515, 261] width 39 height 46
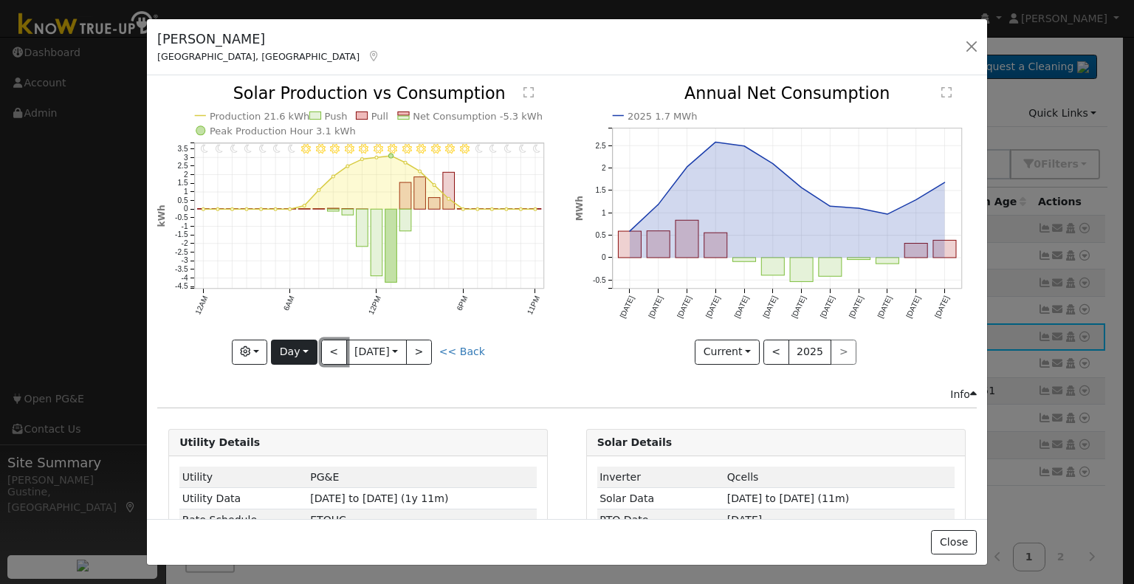
click at [308, 352] on div "Graphs Solar Production Previous Year Estimated Production Previous Year Consum…" at bounding box center [358, 352] width 402 height 25
click at [313, 353] on icon "11PM - Clear 10PM - Clear 9PM - Clear 8PM - Clear 7PM - Clear 6PM - Clear 5PM -…" at bounding box center [358, 224] width 402 height 277
click at [325, 349] on button "<" at bounding box center [334, 352] width 26 height 25
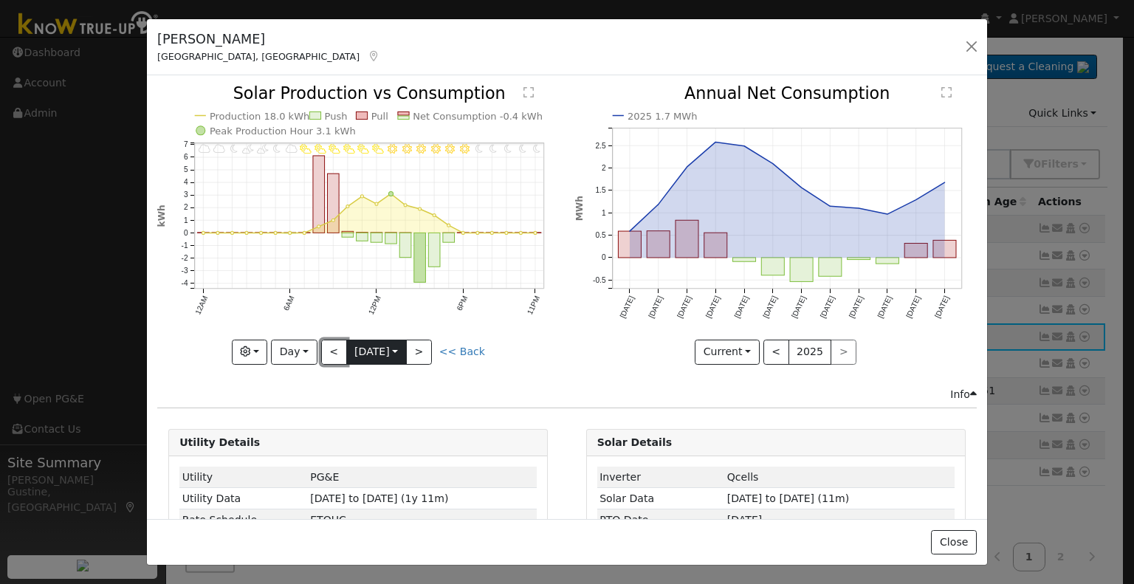
click at [342, 348] on div "< 10/03 Fri 2025-10-03 >" at bounding box center [376, 352] width 111 height 25
click at [331, 340] on button "<" at bounding box center [334, 352] width 26 height 25
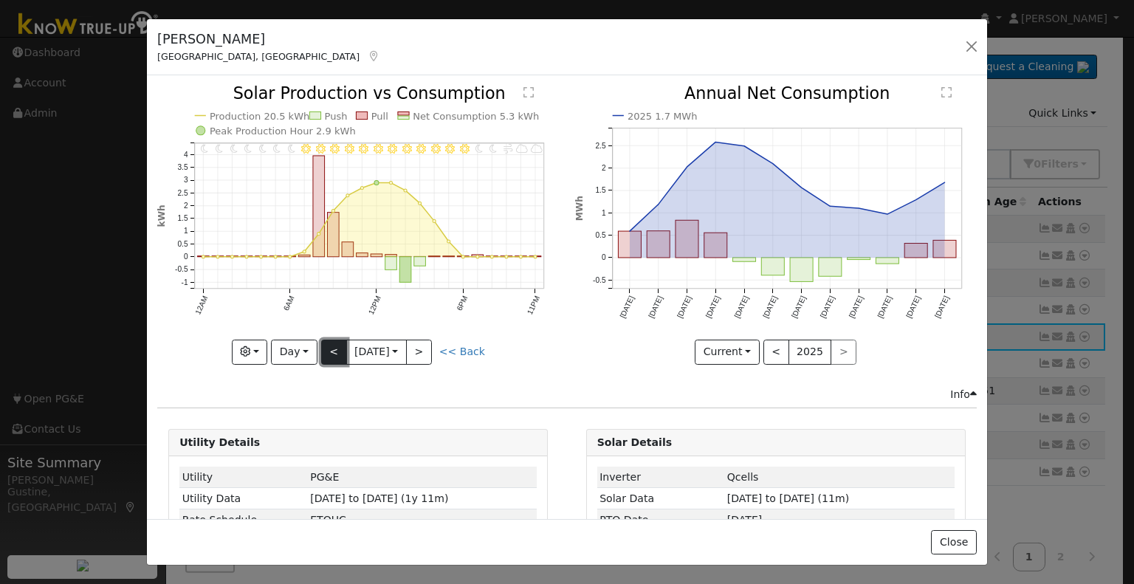
click at [331, 340] on button "<" at bounding box center [334, 352] width 26 height 25
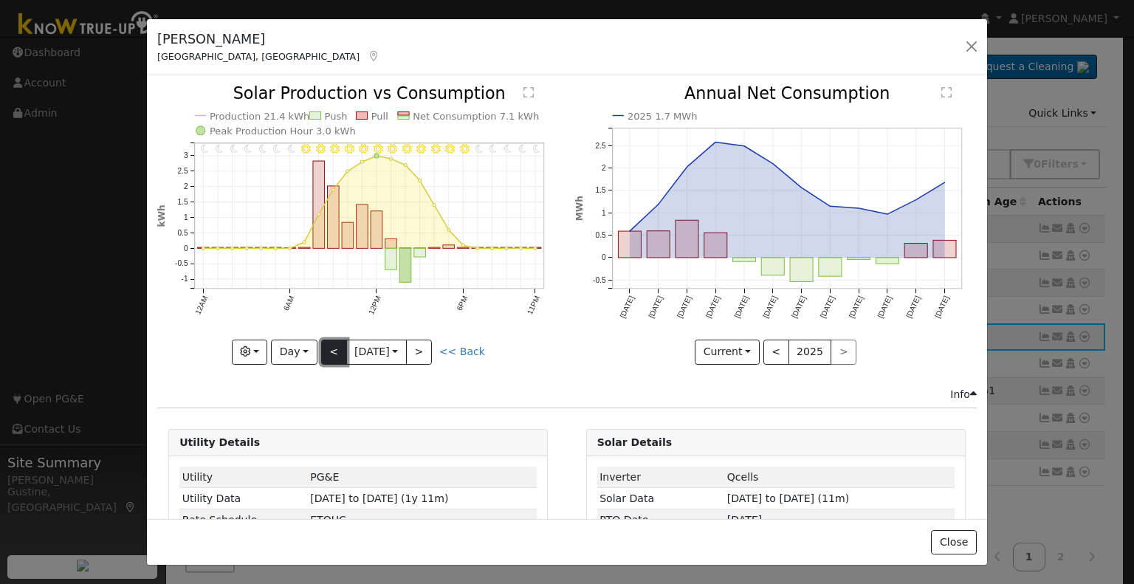
click at [331, 340] on button "<" at bounding box center [334, 352] width 26 height 25
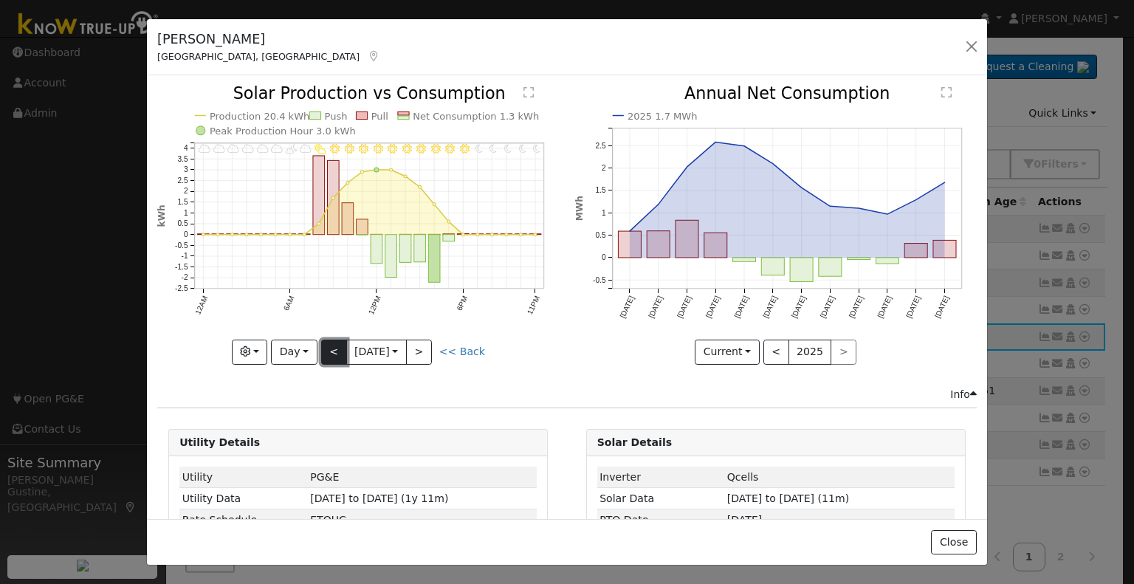
click at [331, 340] on button "<" at bounding box center [334, 352] width 26 height 25
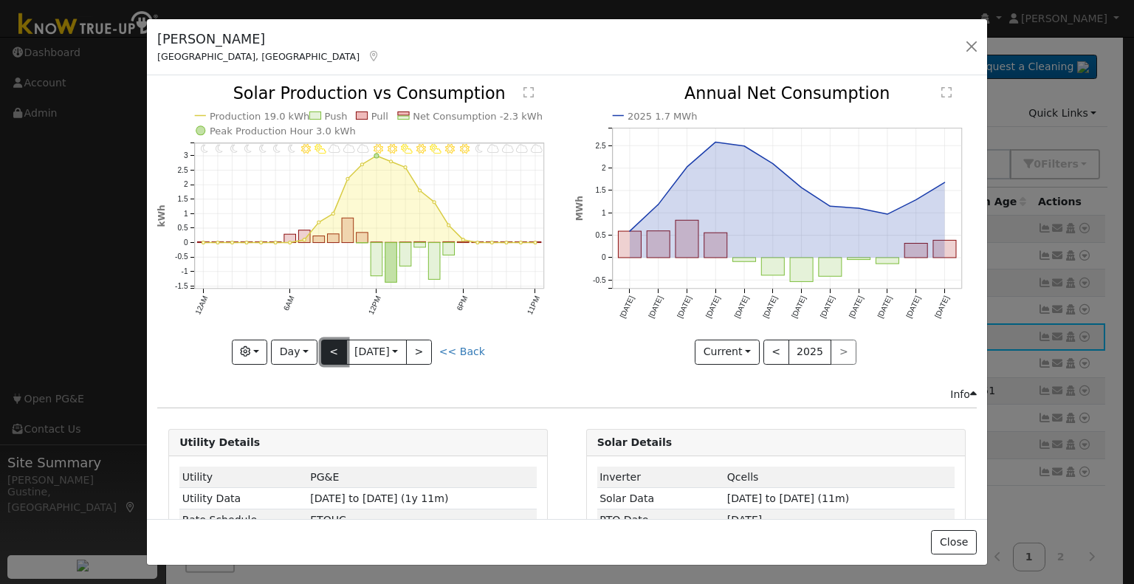
click at [331, 340] on button "<" at bounding box center [334, 352] width 26 height 25
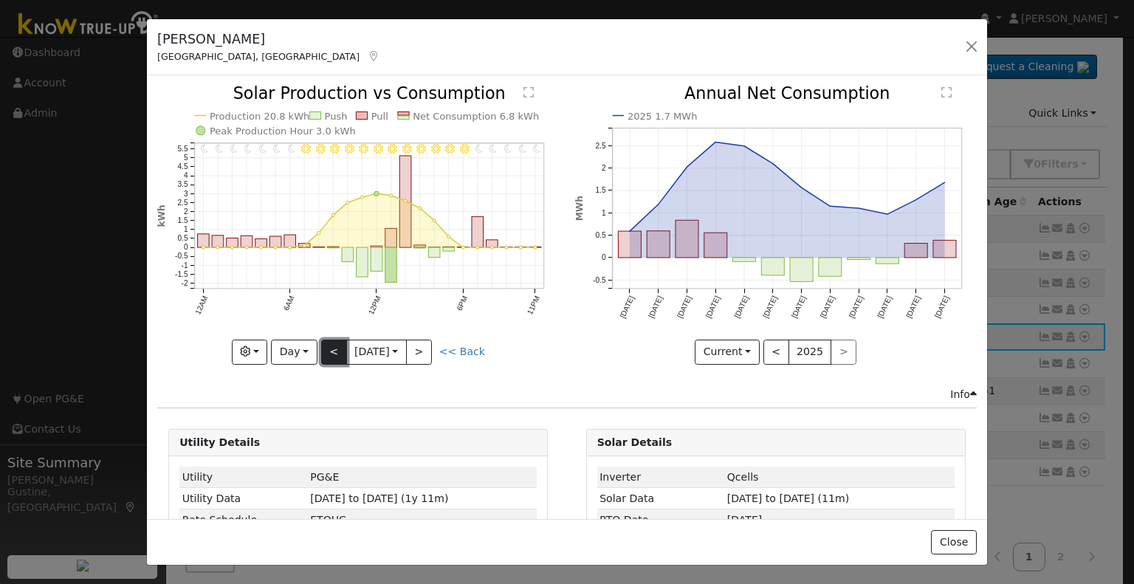
click at [331, 340] on button "<" at bounding box center [334, 352] width 26 height 25
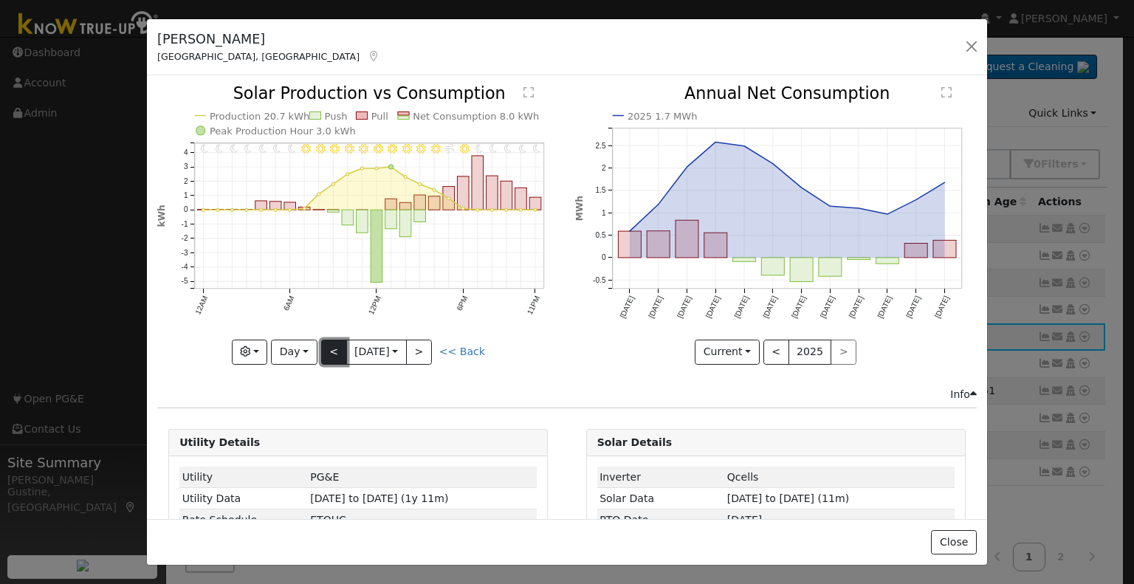
click at [331, 340] on button "<" at bounding box center [334, 352] width 26 height 25
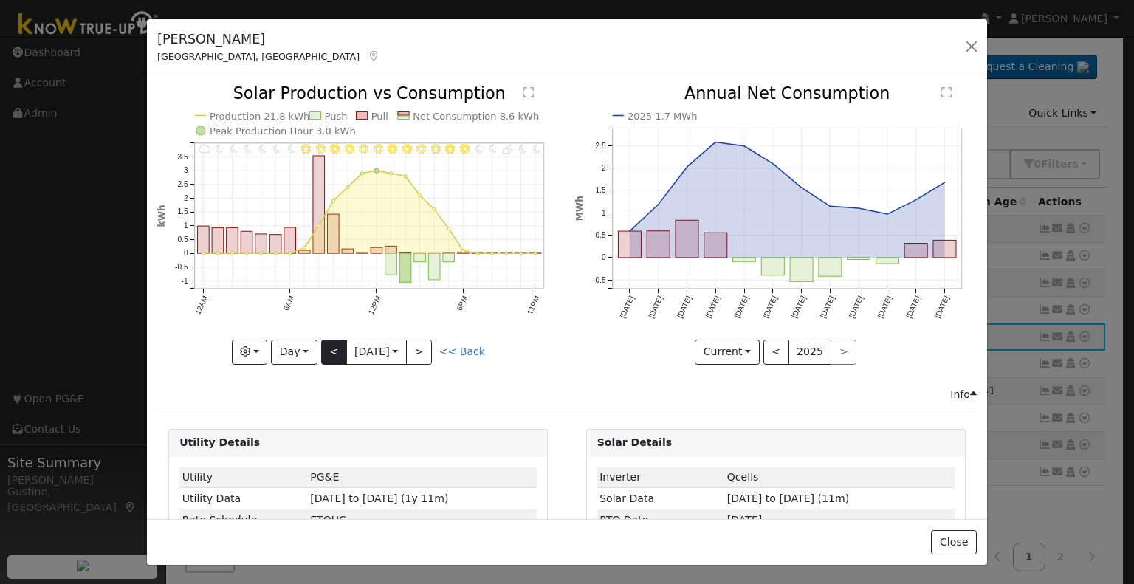
click at [331, 340] on div at bounding box center [358, 225] width 402 height 278
click at [331, 340] on button "<" at bounding box center [334, 352] width 26 height 25
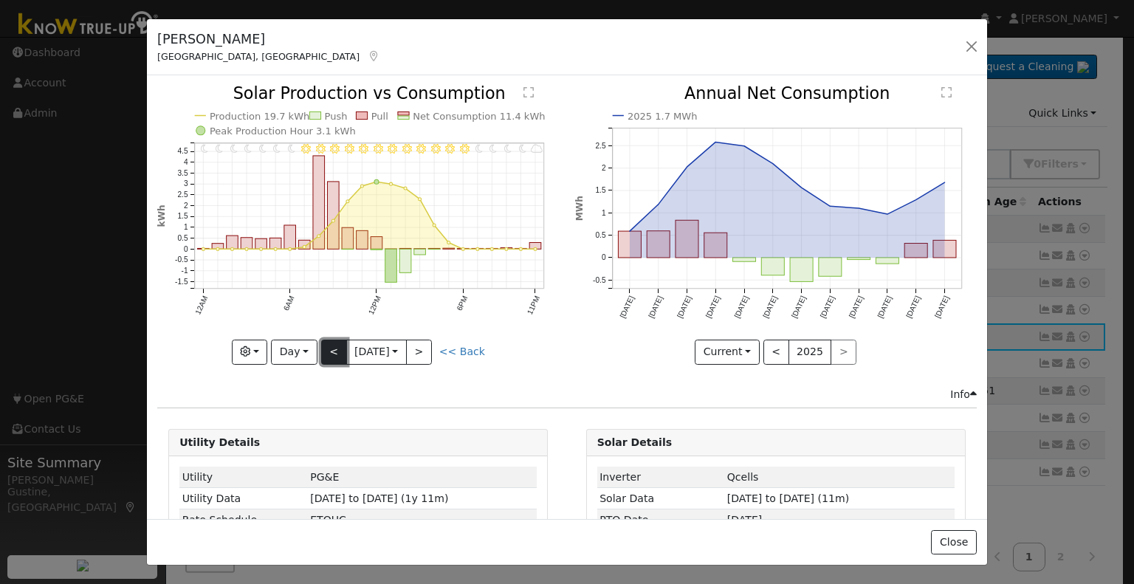
click at [331, 340] on button "<" at bounding box center [334, 352] width 26 height 25
type input "2025-09-24"
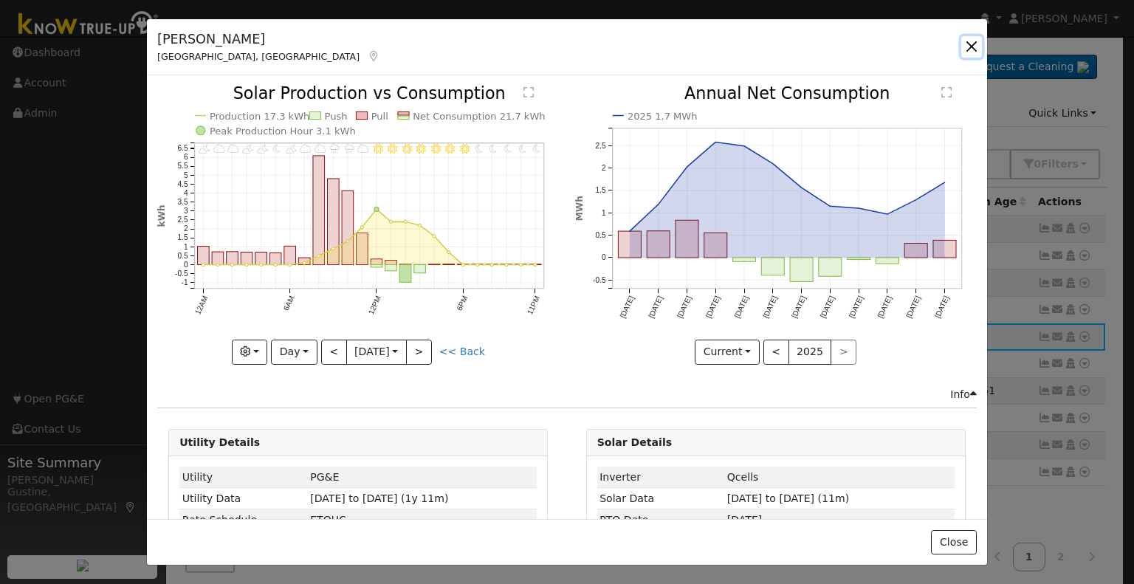
click at [969, 41] on button "button" at bounding box center [971, 46] width 21 height 21
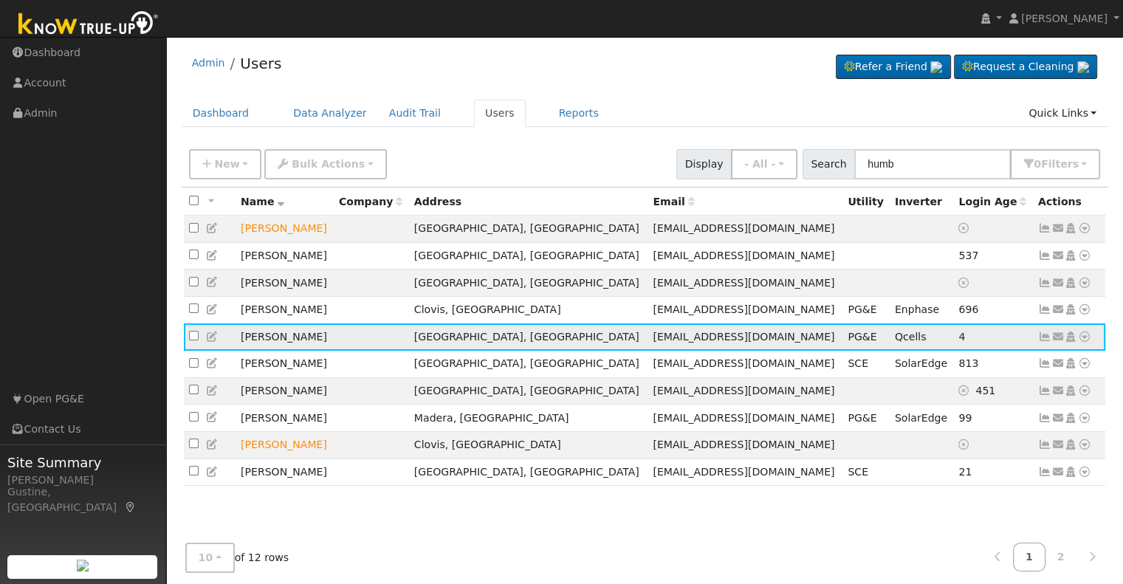
click at [1050, 341] on icon at bounding box center [1044, 336] width 13 height 10
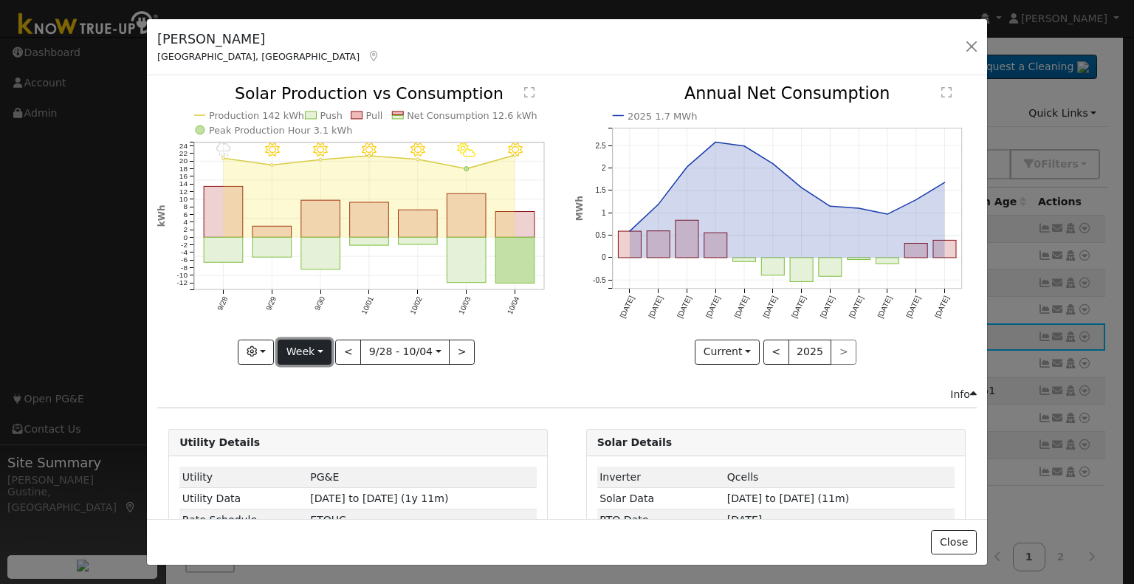
click at [311, 346] on button "Week" at bounding box center [305, 352] width 54 height 25
click at [210, 372] on div "10/04 - Clear 10/03 - PartlyCloudy 10/02 - Clear 10/01 - Clear 9/30 - Clear 9/2…" at bounding box center [358, 236] width 417 height 300
click at [965, 51] on button "button" at bounding box center [971, 46] width 21 height 21
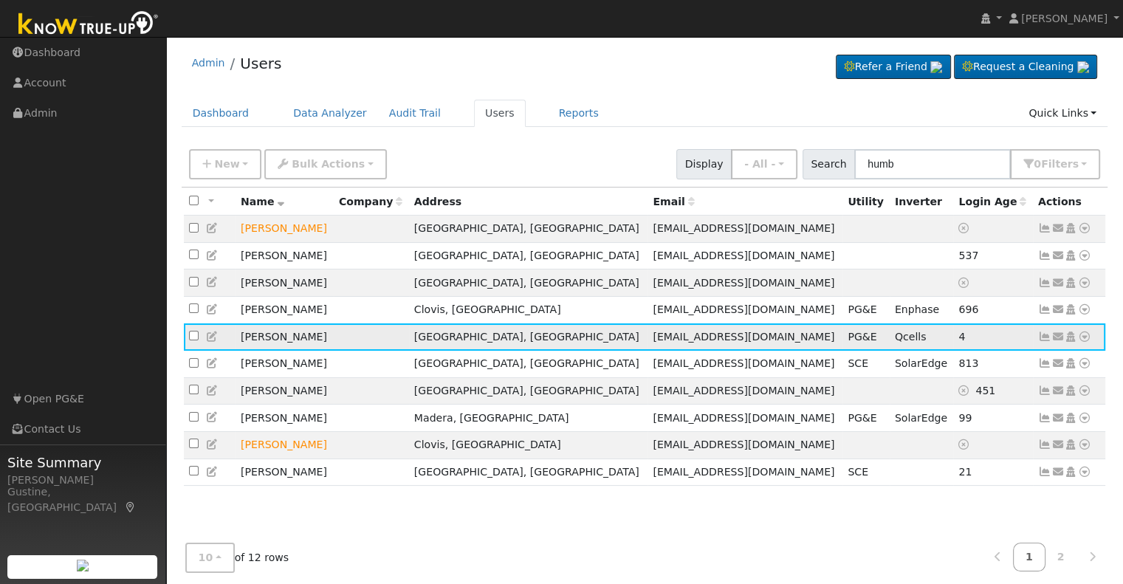
click at [1041, 335] on icon at bounding box center [1044, 336] width 13 height 10
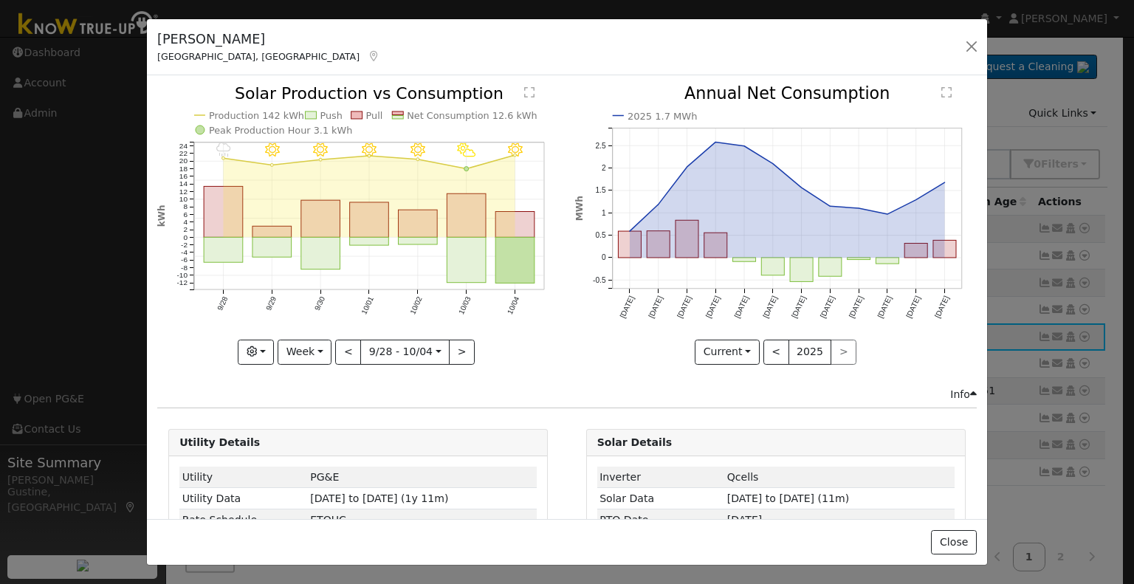
click at [230, 254] on rect "onclick=""" at bounding box center [223, 250] width 39 height 25
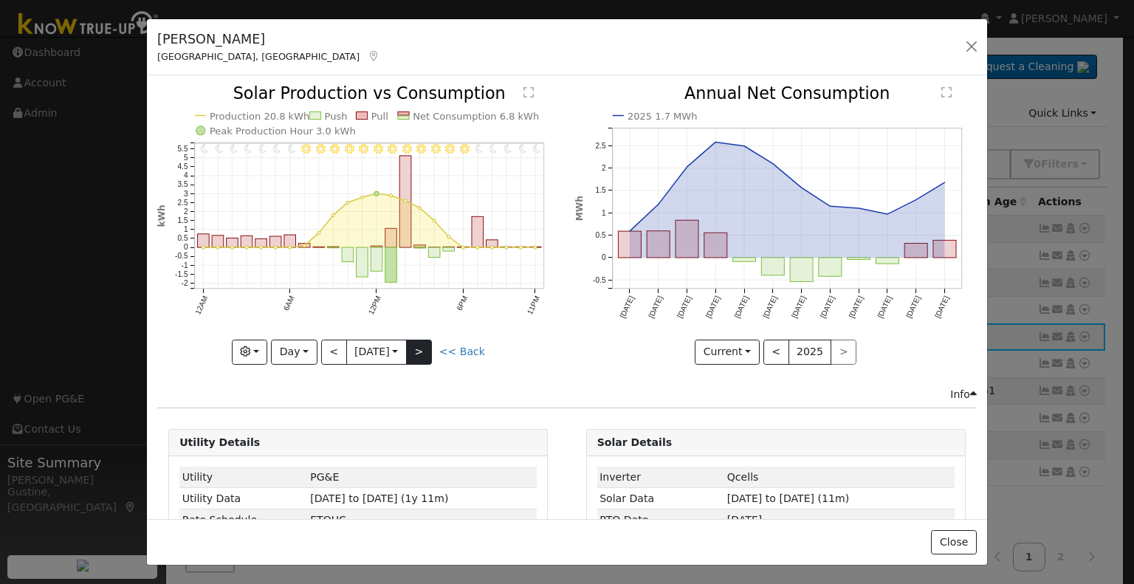
drag, startPoint x: 429, startPoint y: 329, endPoint x: 424, endPoint y: 348, distance: 19.7
click at [429, 330] on icon "11PM - Clear 10PM - Clear 9PM - Clear 8PM - Clear 7PM - Clear 6PM - Clear 5PM -…" at bounding box center [358, 224] width 402 height 277
click at [425, 351] on button ">" at bounding box center [419, 352] width 26 height 25
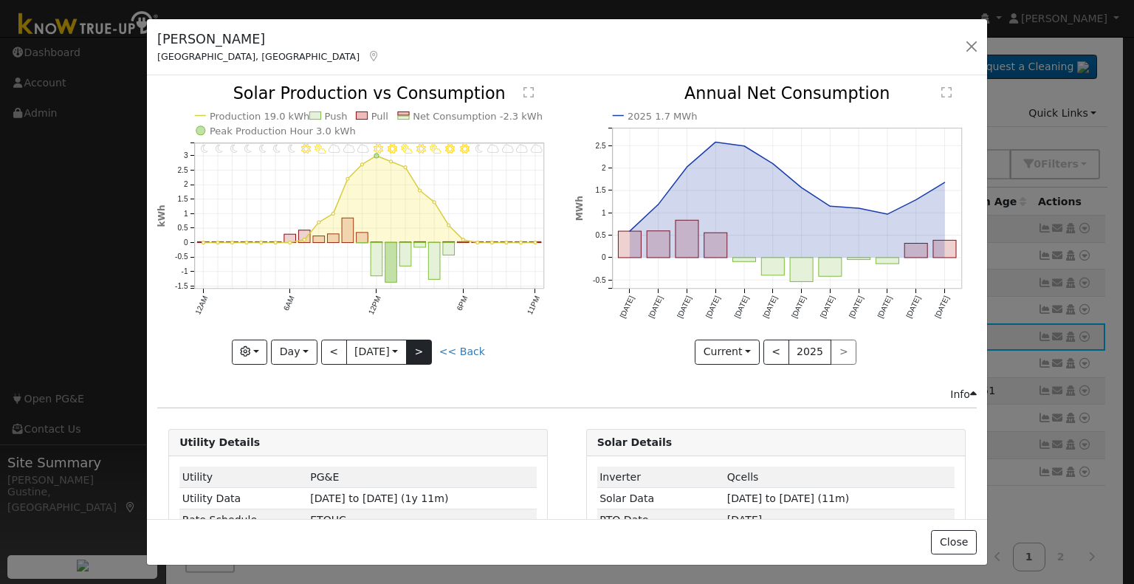
click at [424, 345] on div "11PM - Cloudy 10PM - Cloudy 9PM - Cloudy 8PM - MostlyCloudy 7PM - MostlyClear 6…" at bounding box center [358, 225] width 402 height 278
click at [430, 343] on button ">" at bounding box center [419, 352] width 26 height 25
type input "2025-09-30"
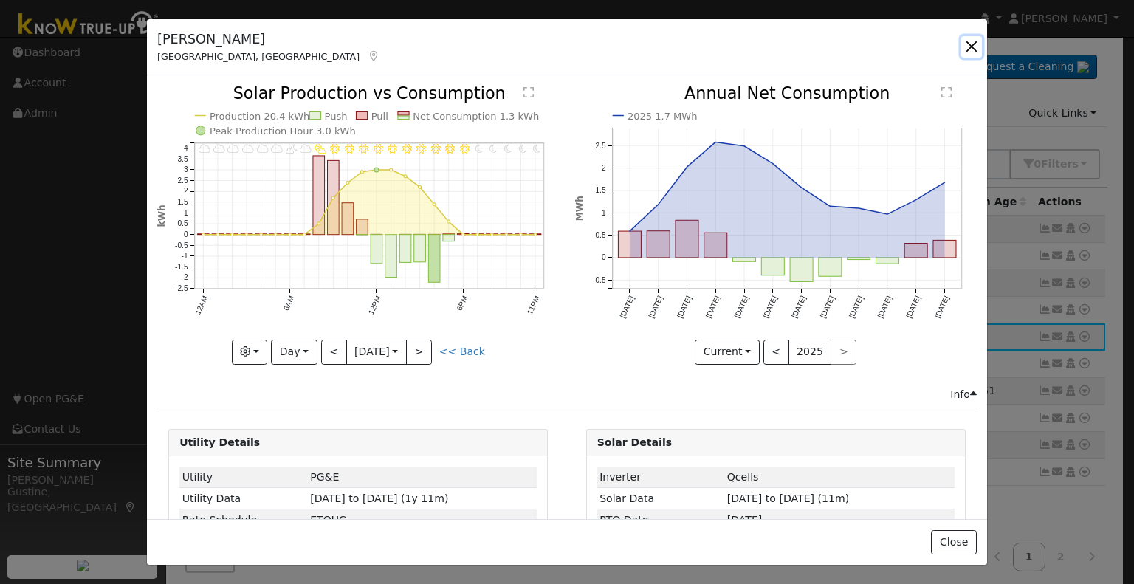
click at [971, 52] on button "button" at bounding box center [971, 46] width 21 height 21
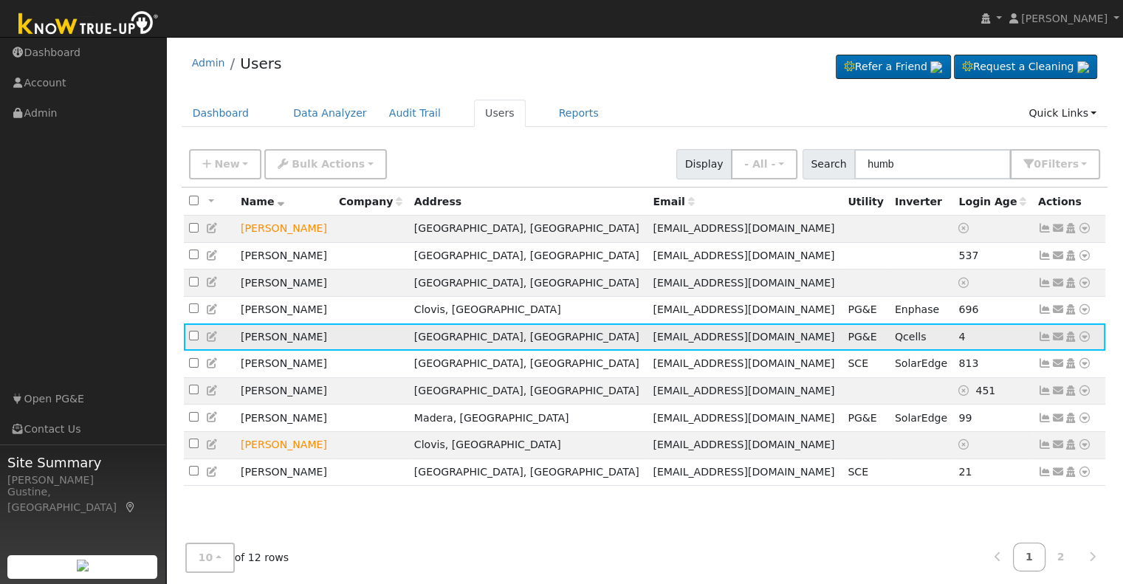
click at [1039, 342] on icon at bounding box center [1044, 336] width 13 height 10
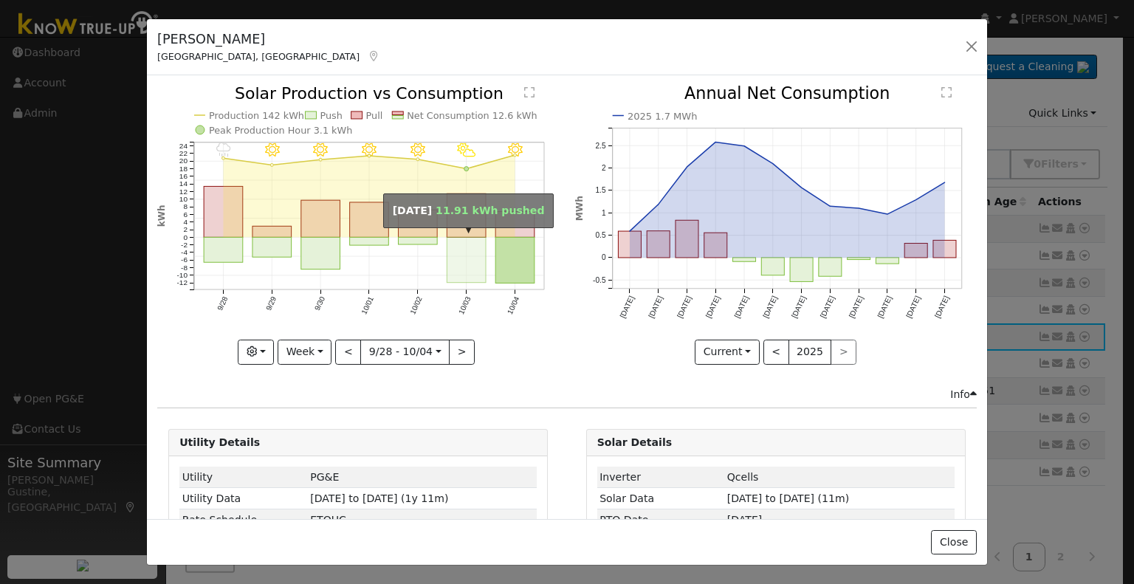
click at [466, 256] on rect "onclick=""" at bounding box center [466, 260] width 39 height 45
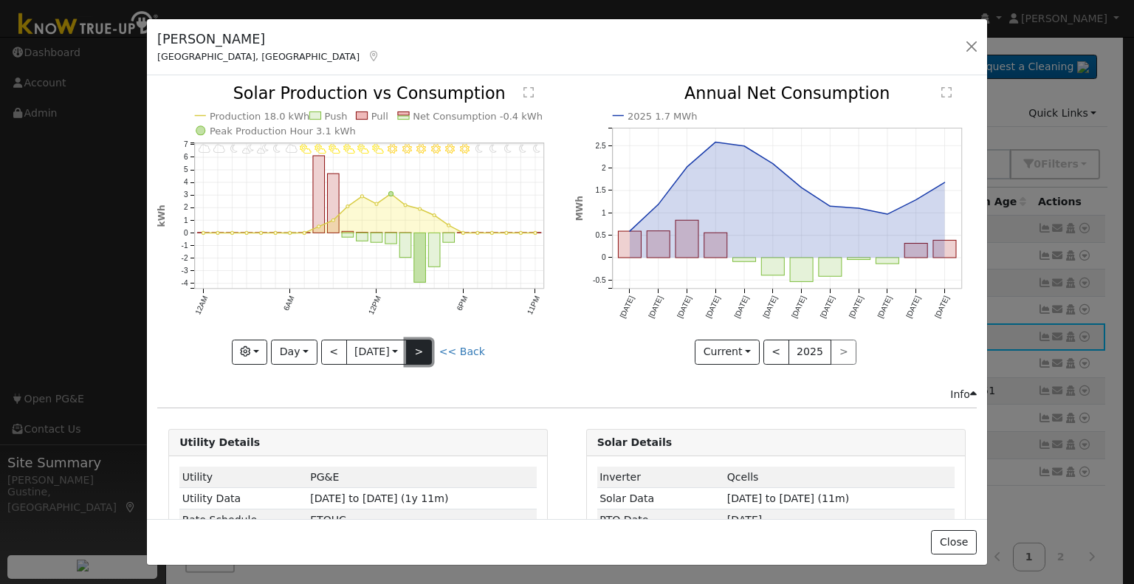
click at [432, 354] on button ">" at bounding box center [419, 352] width 26 height 25
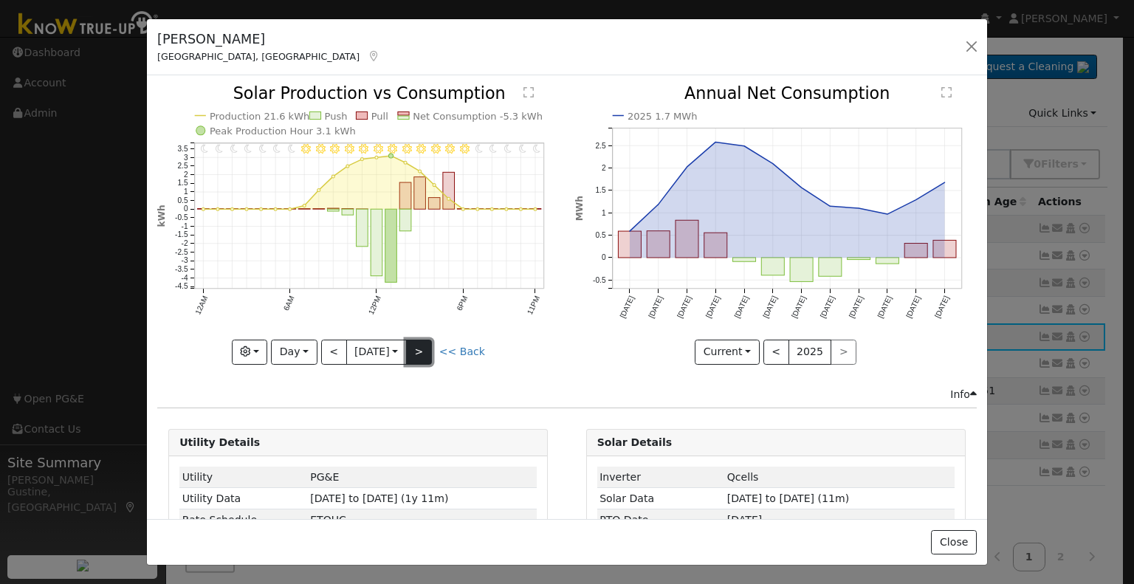
click at [431, 354] on button ">" at bounding box center [419, 352] width 26 height 25
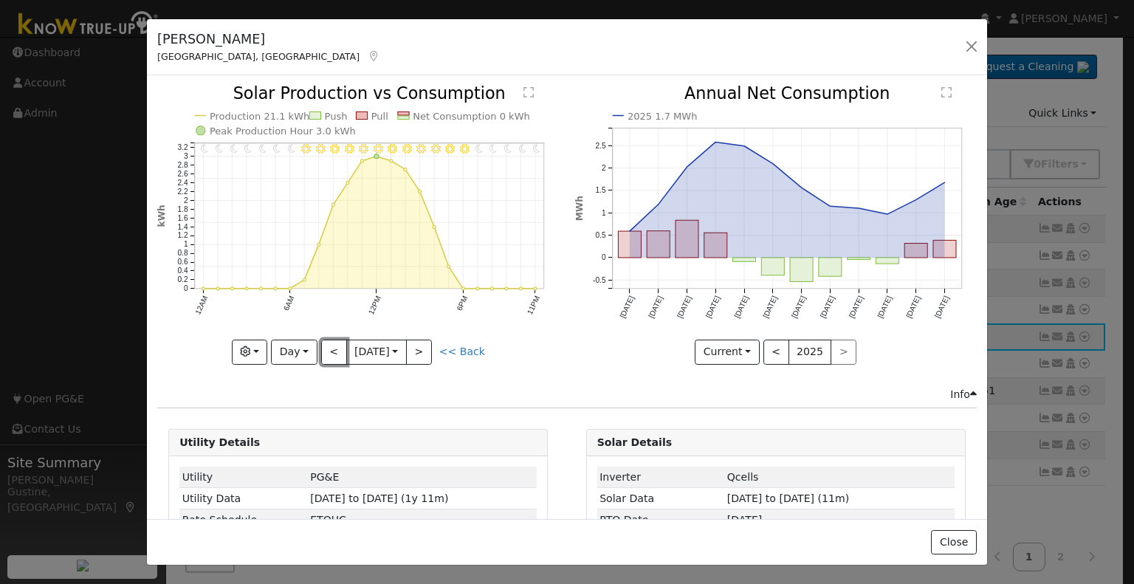
click at [334, 340] on button "<" at bounding box center [334, 352] width 26 height 25
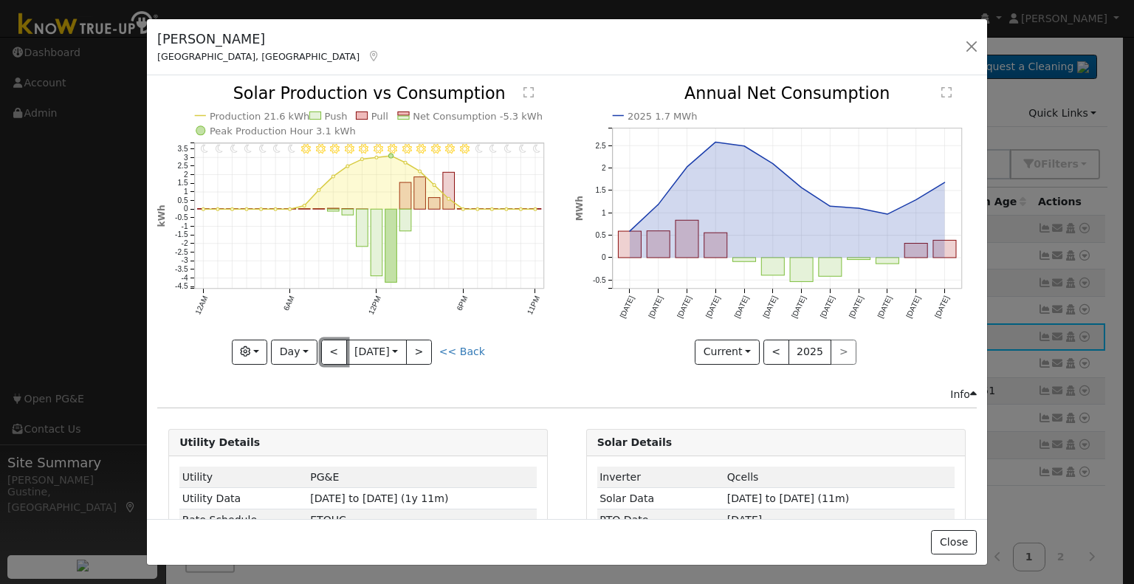
click at [334, 340] on button "<" at bounding box center [334, 352] width 26 height 25
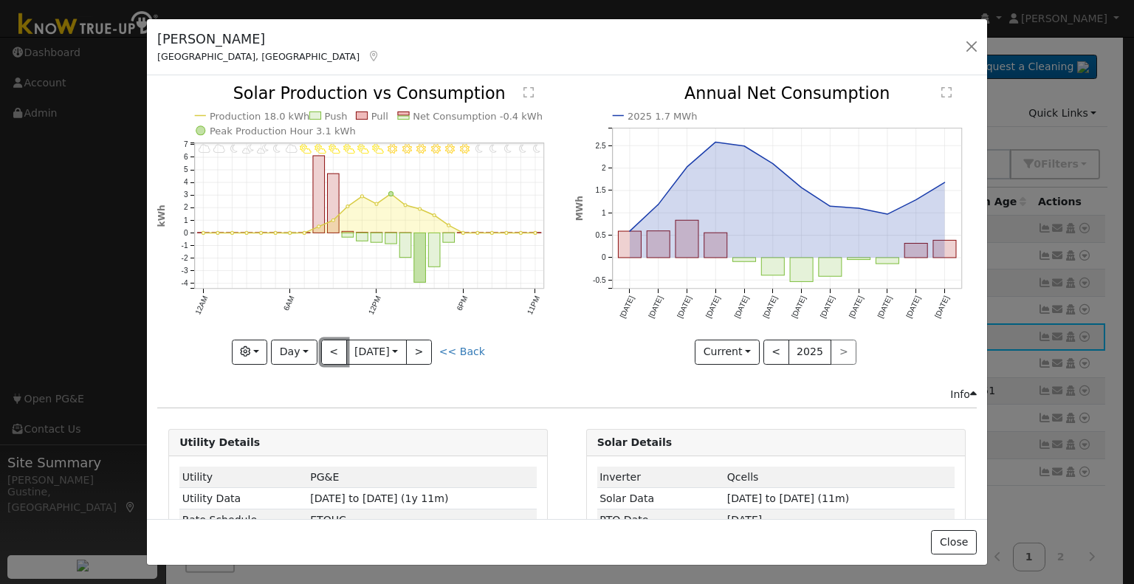
click at [334, 340] on button "<" at bounding box center [334, 352] width 26 height 25
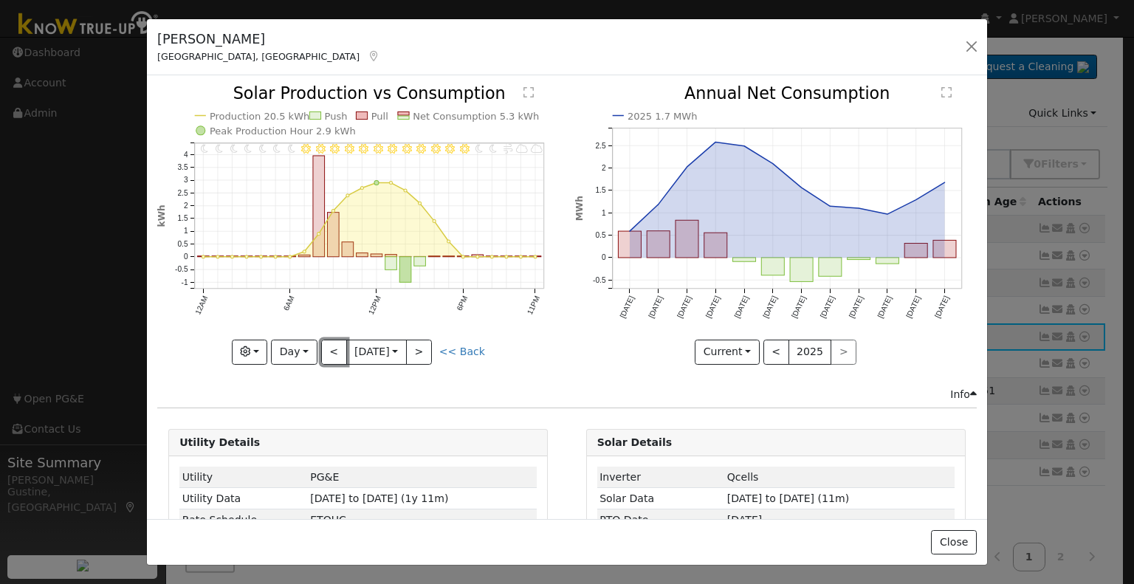
click at [334, 340] on button "<" at bounding box center [334, 352] width 26 height 25
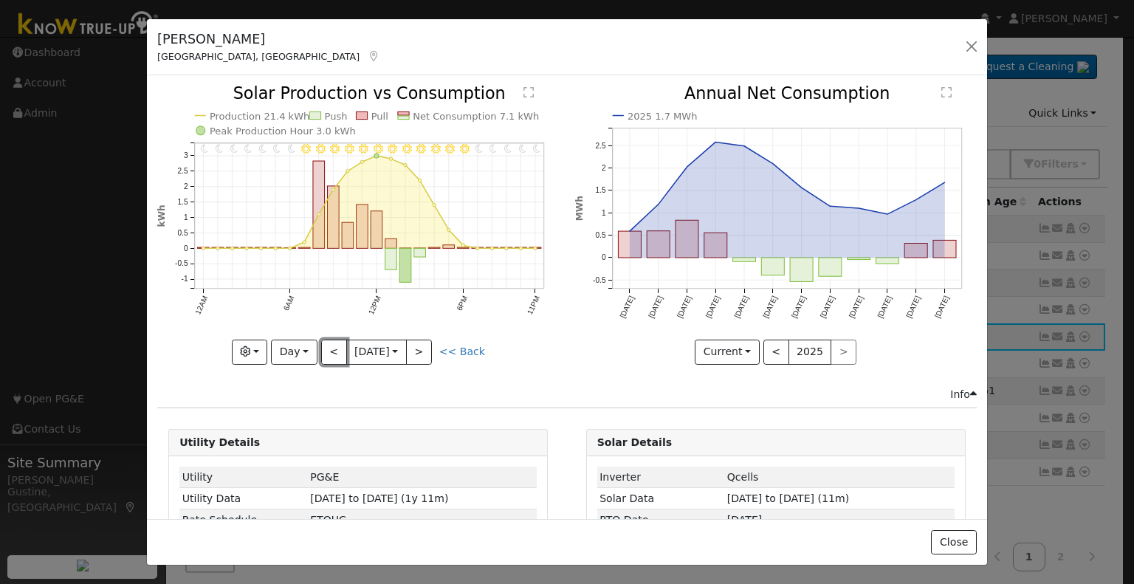
click at [334, 340] on button "<" at bounding box center [334, 352] width 26 height 25
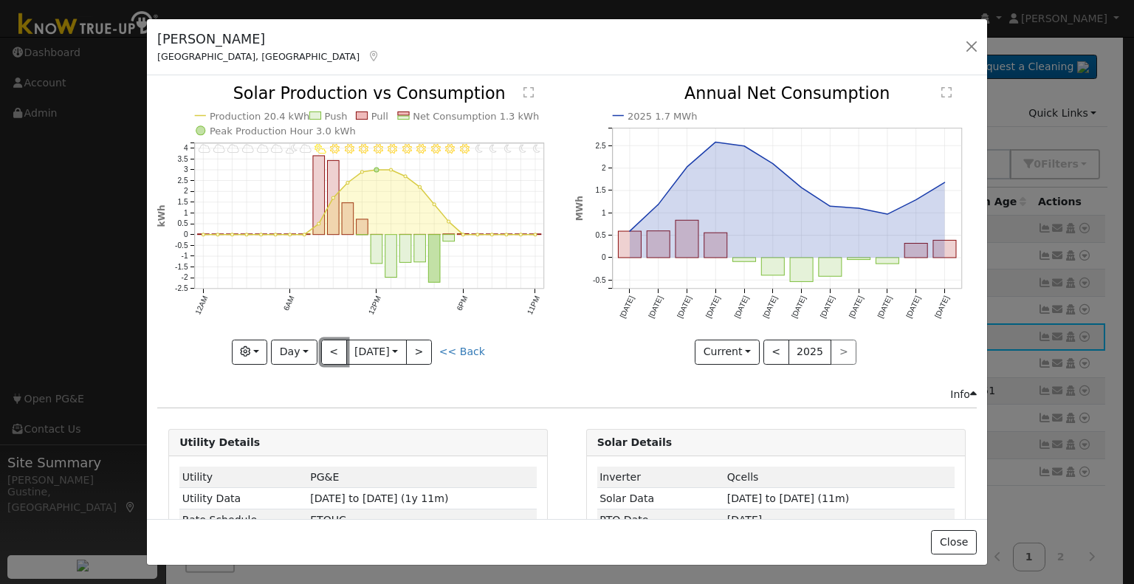
click at [334, 341] on button "<" at bounding box center [334, 352] width 26 height 25
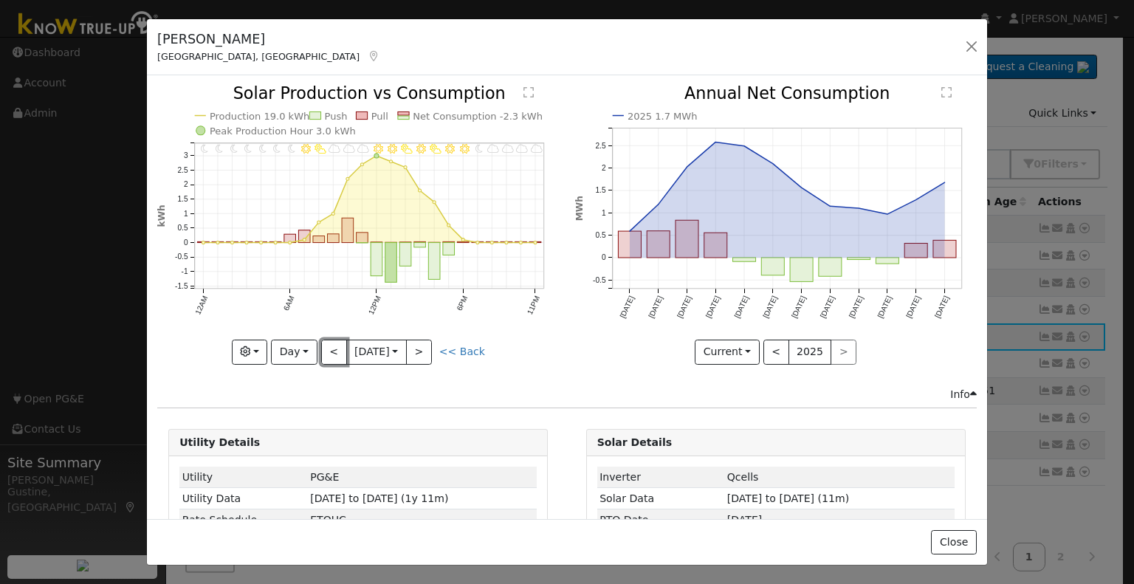
drag, startPoint x: 334, startPoint y: 341, endPoint x: 336, endPoint y: 351, distance: 9.7
click at [336, 349] on button "<" at bounding box center [334, 352] width 26 height 25
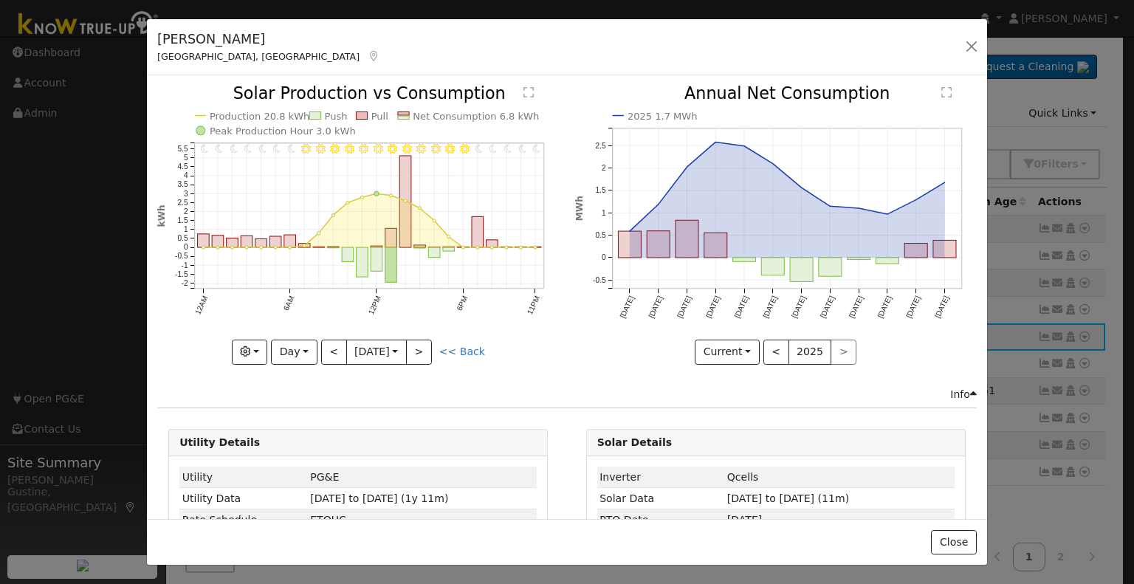
click at [336, 351] on div "11PM - Clear 10PM - Clear 9PM - Clear 8PM - Clear 7PM - Clear 6PM - Clear 5PM -…" at bounding box center [358, 225] width 402 height 278
click at [336, 351] on button "<" at bounding box center [334, 352] width 26 height 25
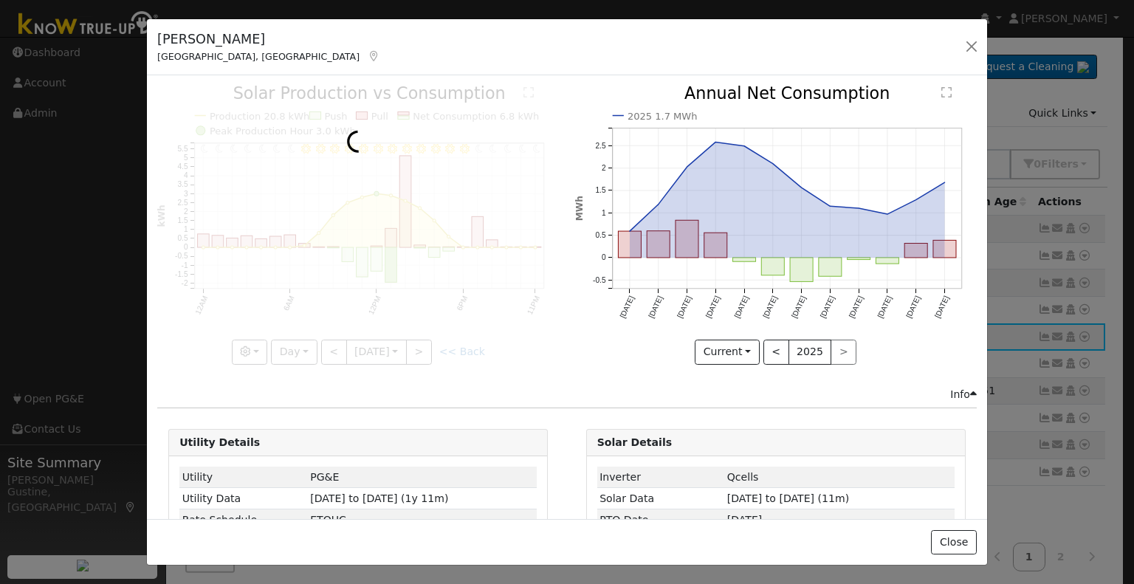
click at [336, 352] on div at bounding box center [358, 225] width 402 height 278
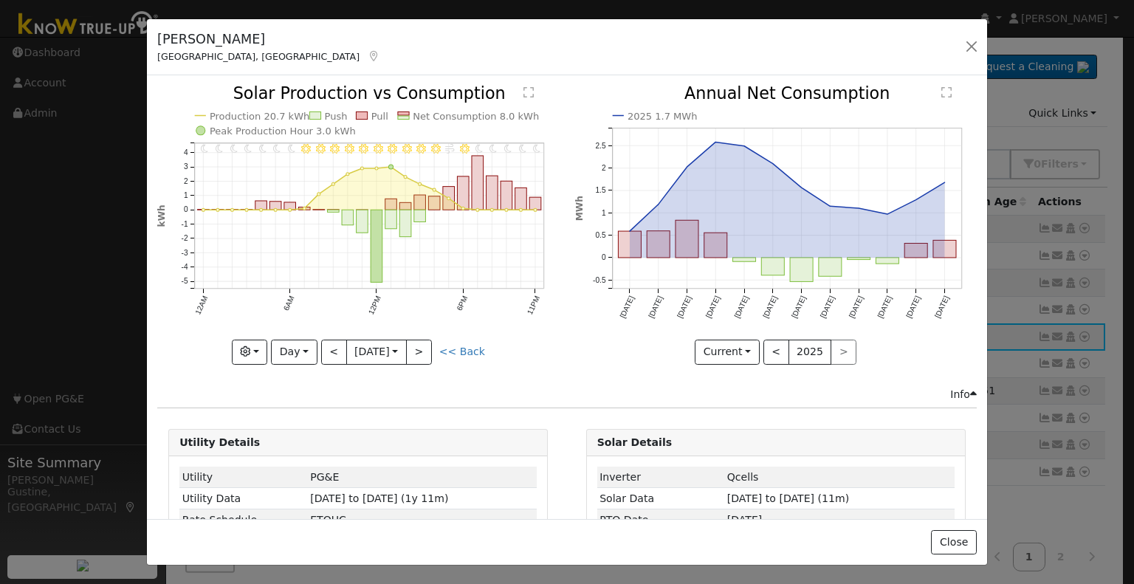
click at [336, 352] on div at bounding box center [358, 225] width 402 height 278
click at [336, 352] on button "<" at bounding box center [334, 352] width 26 height 25
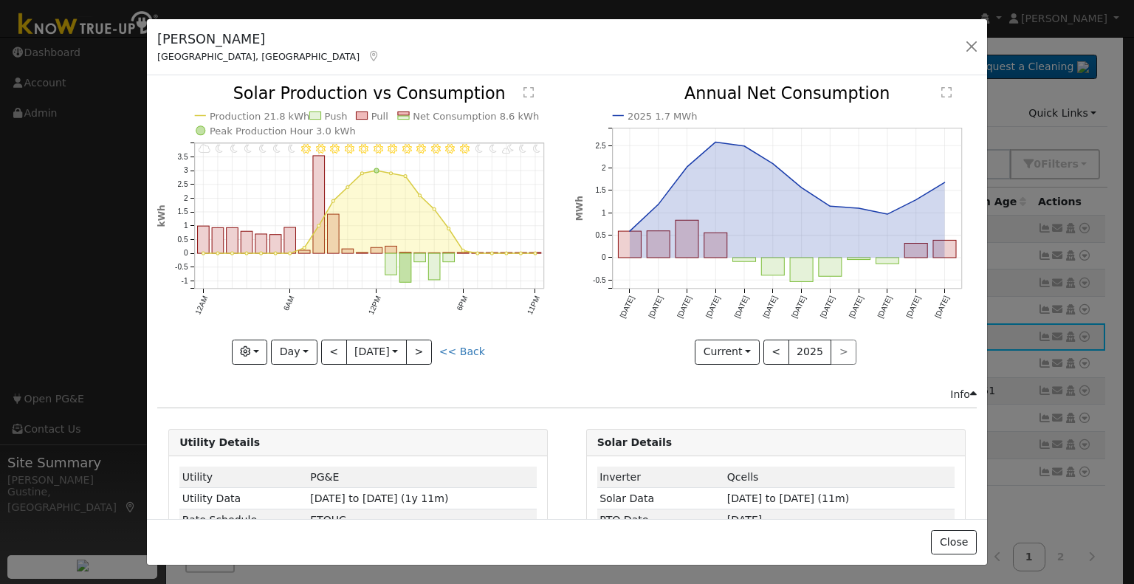
click at [336, 352] on div at bounding box center [358, 225] width 402 height 278
click at [336, 352] on button "<" at bounding box center [334, 352] width 26 height 25
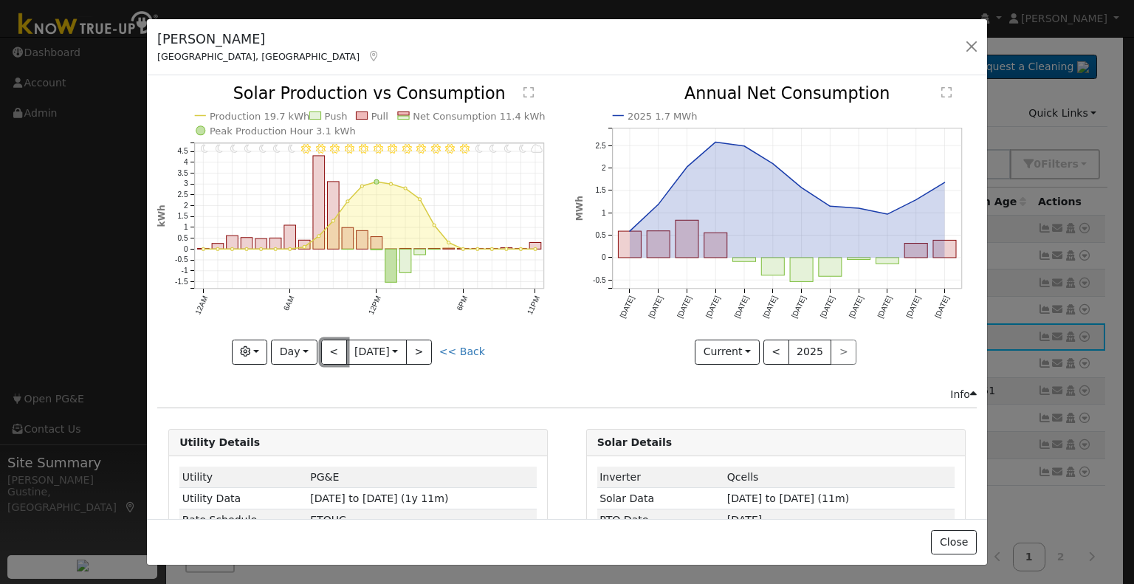
click at [336, 352] on button "<" at bounding box center [334, 352] width 26 height 25
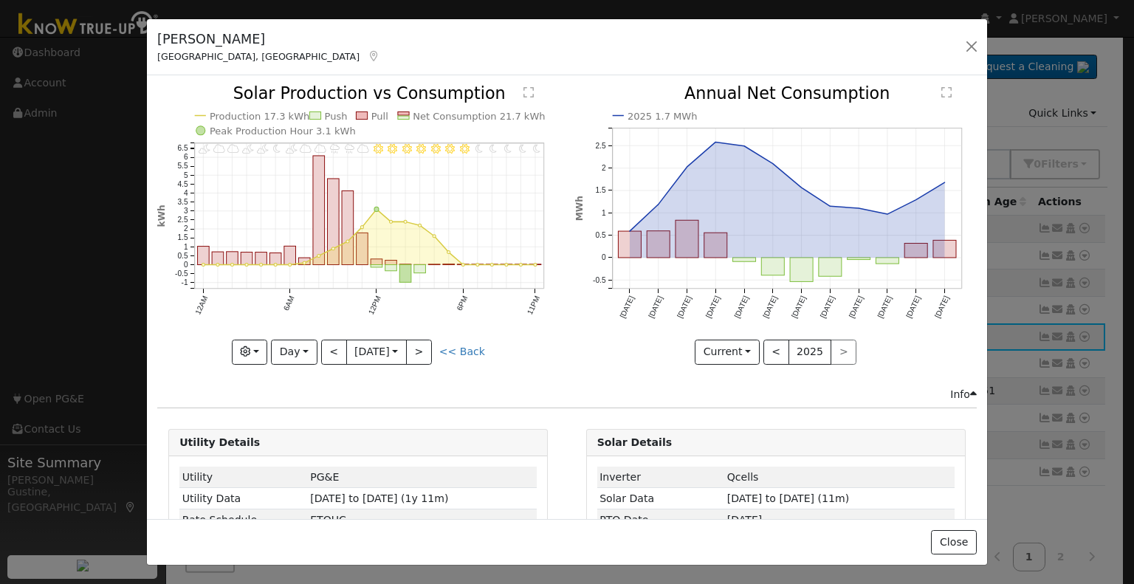
click at [338, 352] on div "11PM - MostlyClear 10PM - Clear 9PM - Clear 8PM - Clear 7PM - Clear 6PM - Clear…" at bounding box center [358, 225] width 402 height 278
click at [337, 364] on div "11PM - MostlyClear 10PM - Clear 9PM - Clear 8PM - Clear 7PM - Clear 6PM - Clear…" at bounding box center [358, 236] width 417 height 300
click at [328, 340] on button "<" at bounding box center [334, 352] width 26 height 25
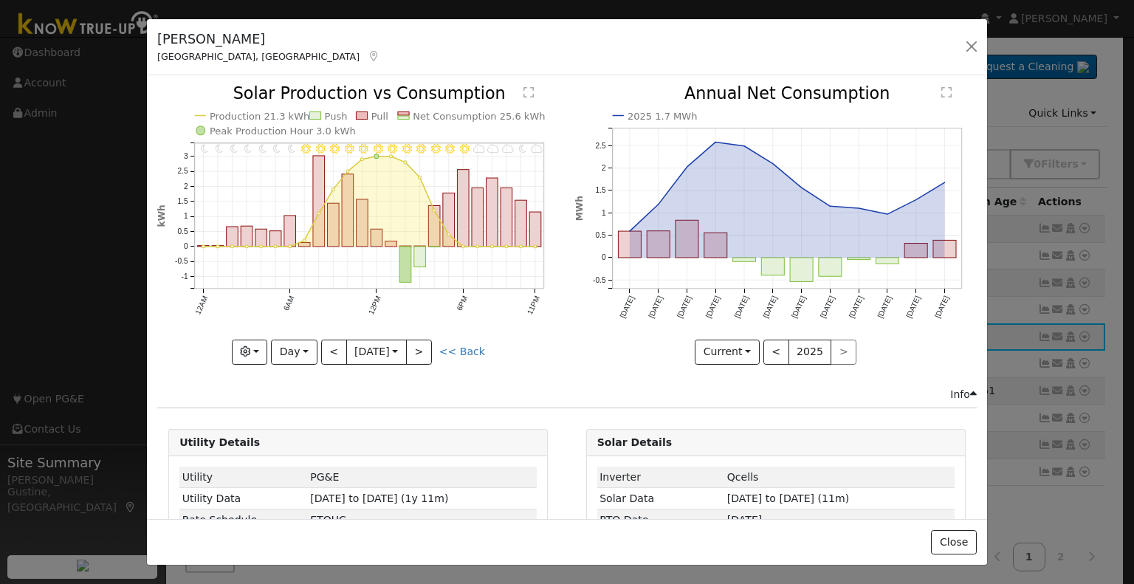
click at [434, 351] on icon "11PM - MostlyCloudy 10PM - MostlyClear 9PM - MostlyCloudy 8PM - MostlyCloudy 7P…" at bounding box center [358, 224] width 402 height 277
click at [411, 352] on button ">" at bounding box center [419, 352] width 26 height 25
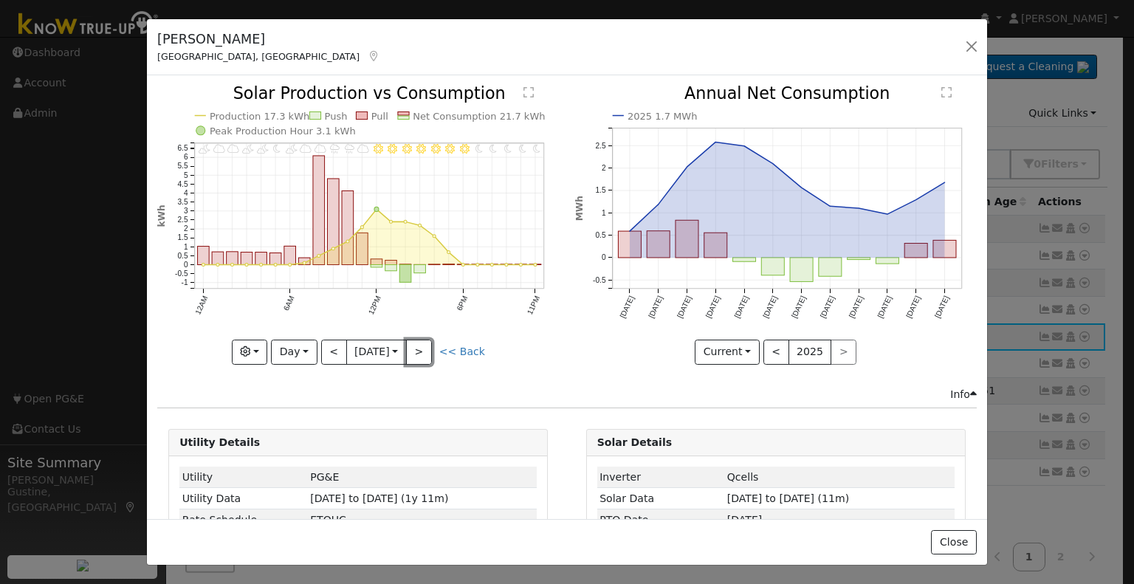
click at [419, 342] on button ">" at bounding box center [419, 352] width 26 height 25
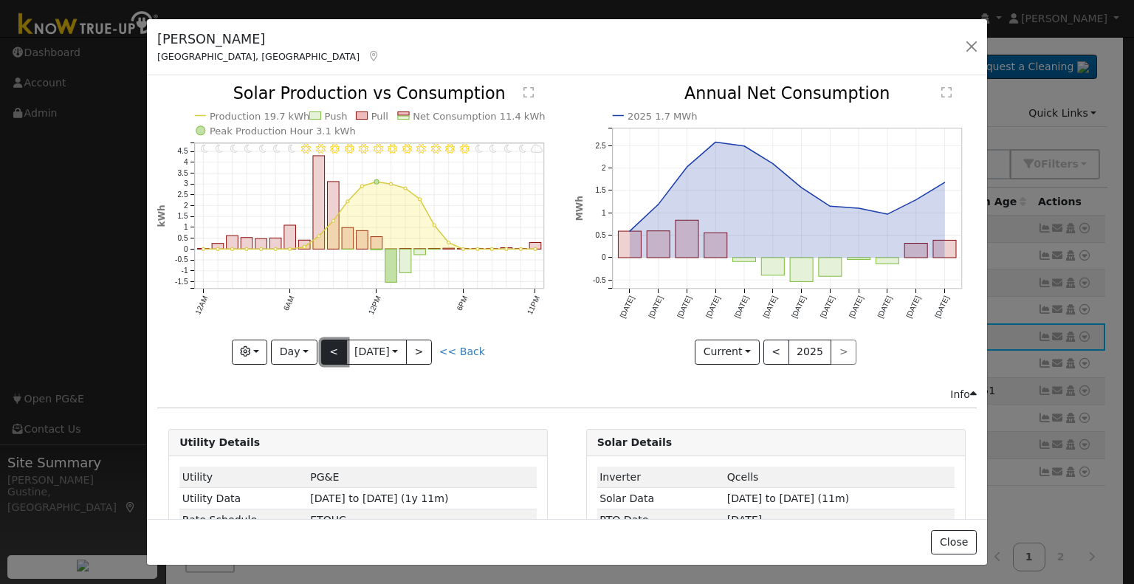
click at [334, 345] on button "<" at bounding box center [334, 352] width 26 height 25
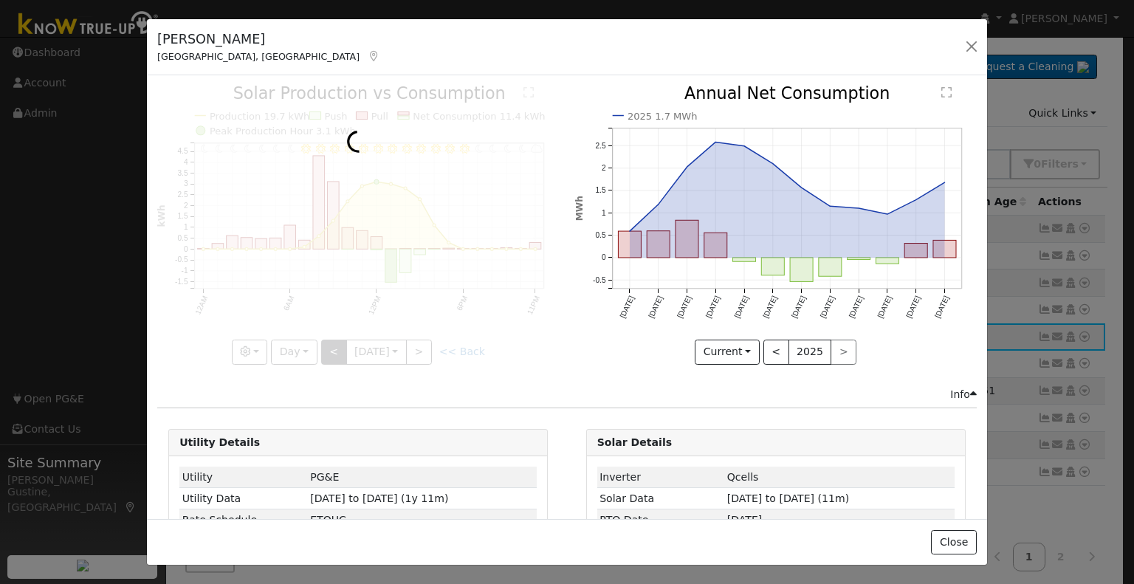
click at [334, 345] on div at bounding box center [358, 225] width 402 height 278
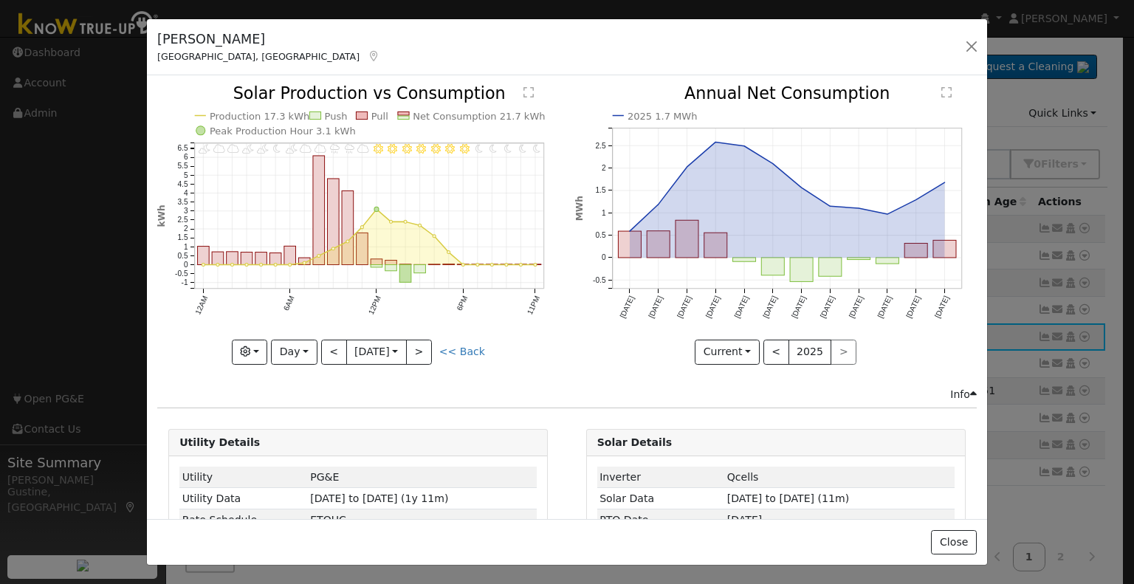
click at [334, 345] on div at bounding box center [358, 225] width 402 height 278
click at [334, 345] on button "<" at bounding box center [334, 352] width 26 height 25
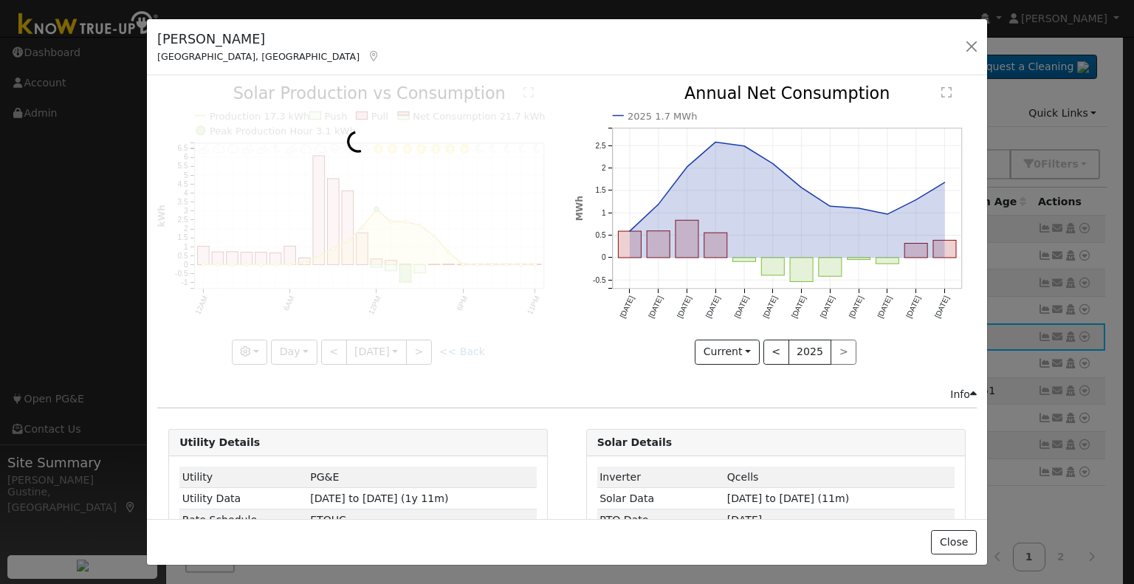
click at [334, 345] on div at bounding box center [358, 225] width 402 height 278
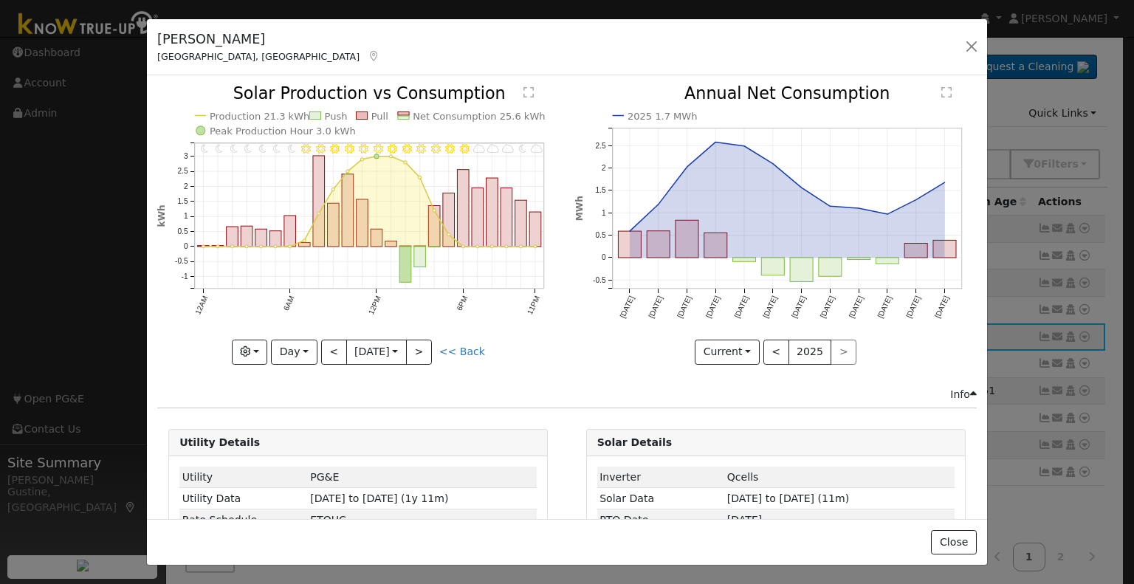
click at [334, 345] on div at bounding box center [358, 225] width 402 height 278
click at [334, 345] on button "<" at bounding box center [334, 352] width 26 height 25
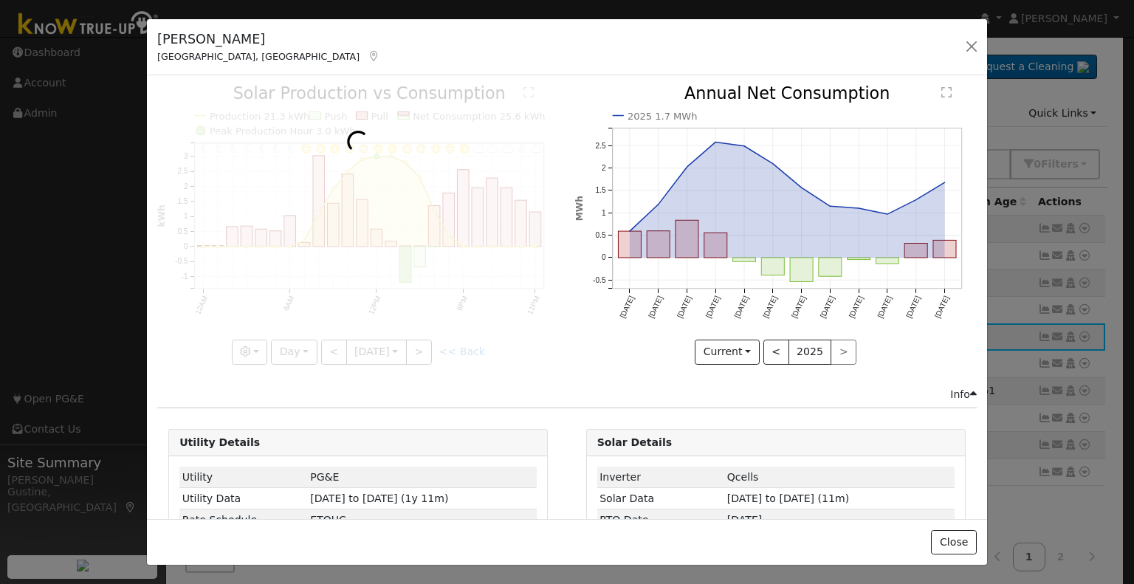
click at [334, 345] on div at bounding box center [358, 225] width 402 height 278
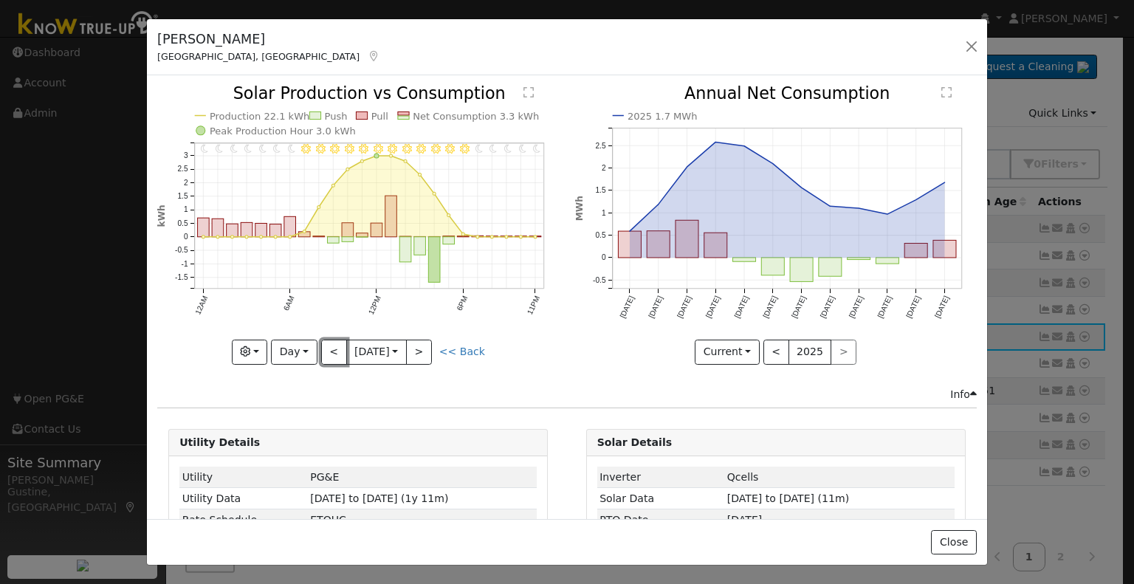
click at [334, 345] on button "<" at bounding box center [334, 352] width 26 height 25
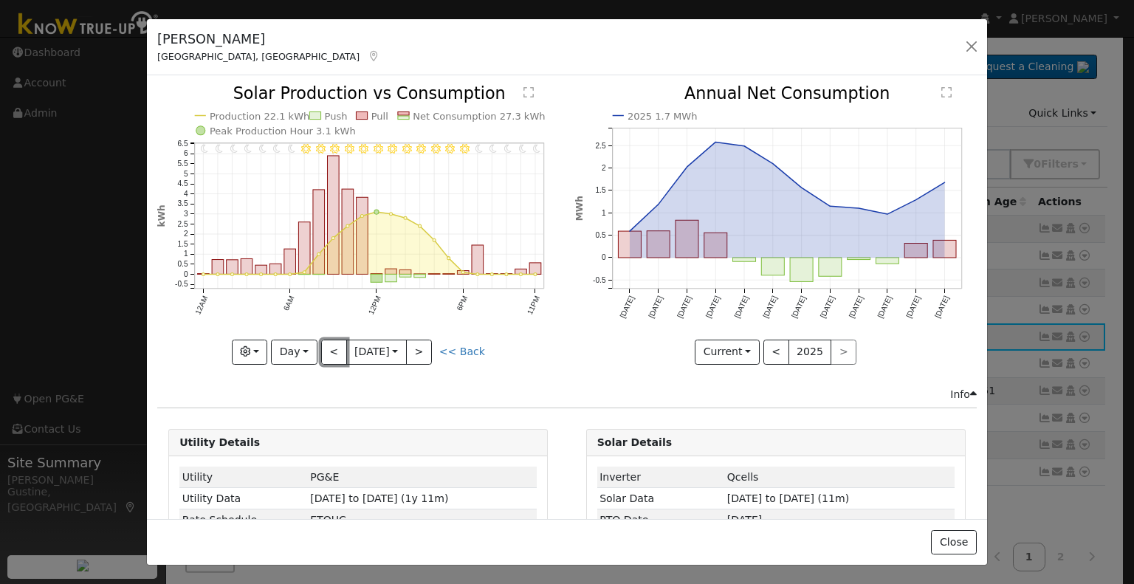
click at [334, 345] on button "<" at bounding box center [334, 352] width 26 height 25
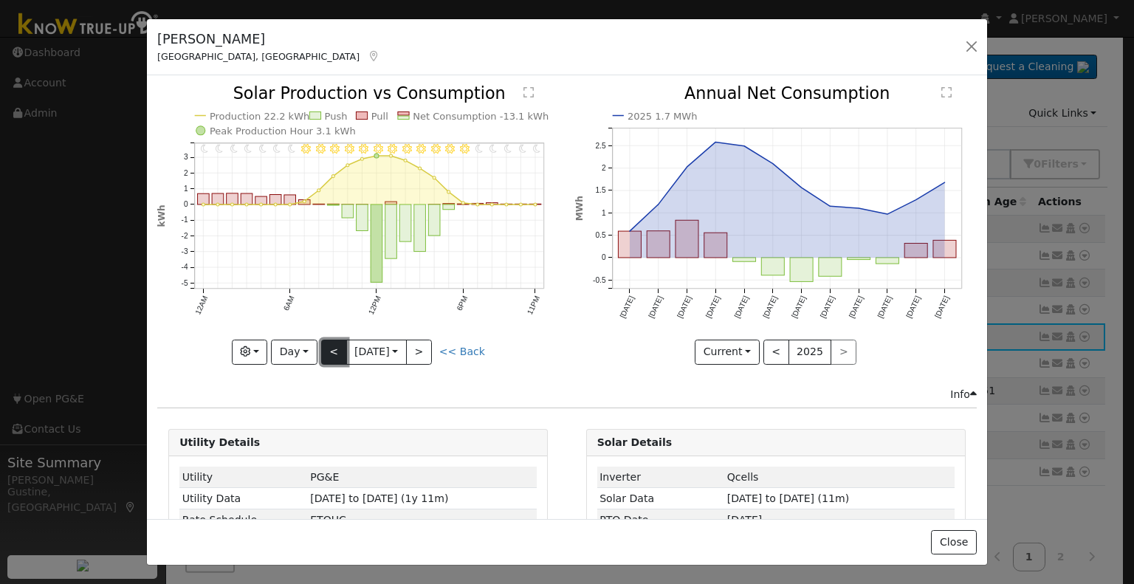
click at [331, 346] on button "<" at bounding box center [334, 352] width 26 height 25
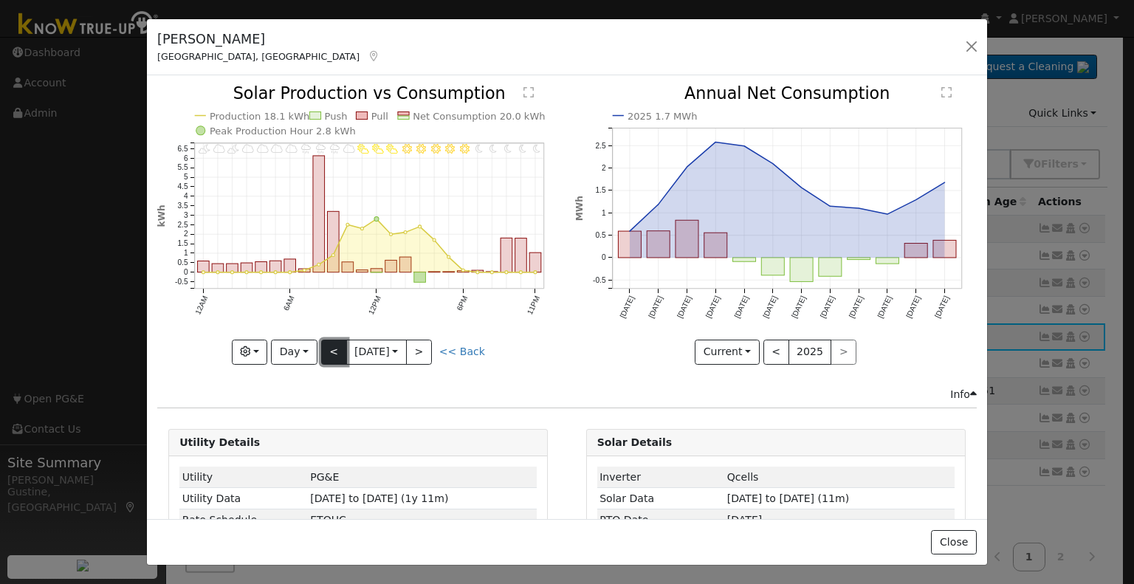
click at [333, 342] on button "<" at bounding box center [334, 352] width 26 height 25
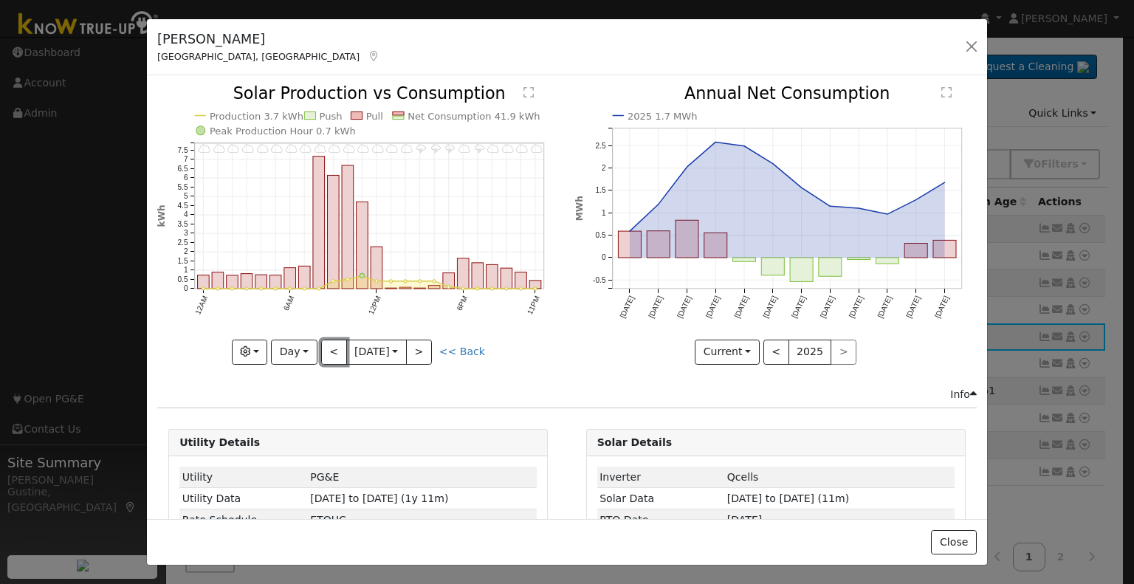
click at [329, 343] on button "<" at bounding box center [334, 352] width 26 height 25
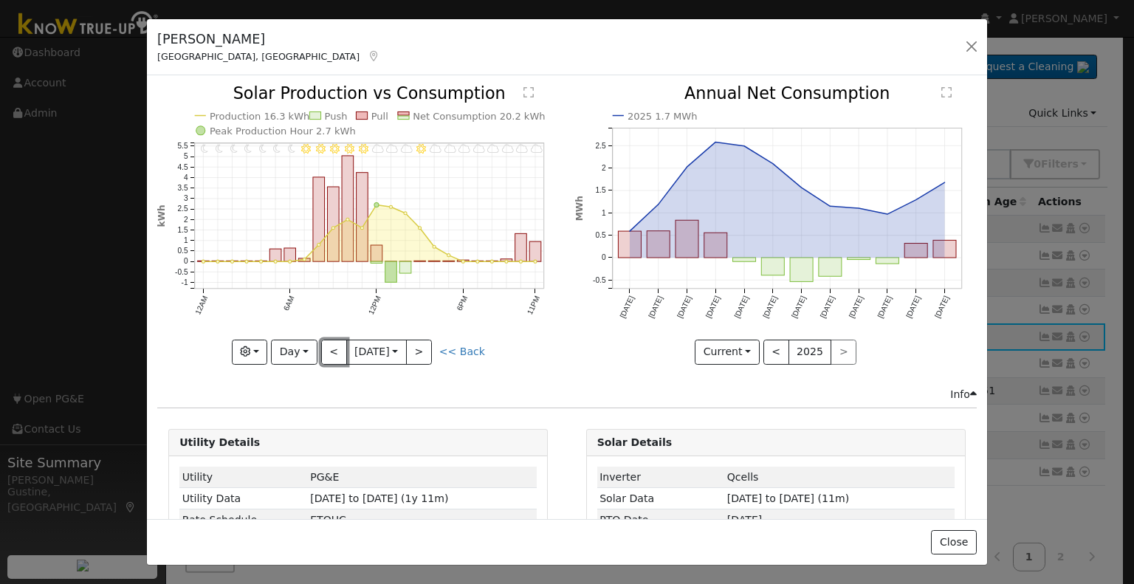
click at [329, 343] on button "<" at bounding box center [334, 352] width 26 height 25
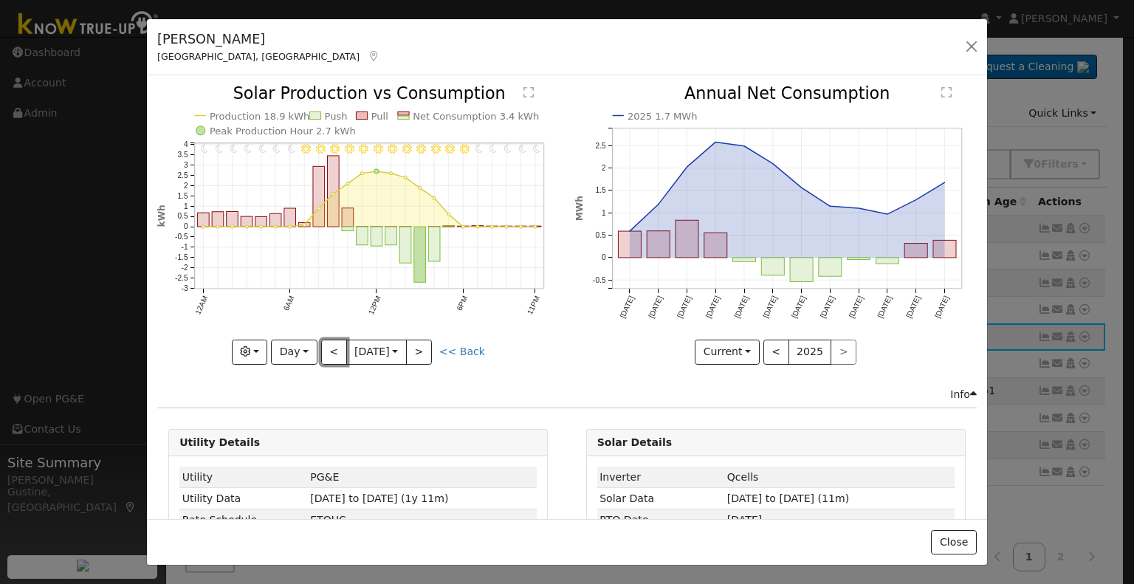
click at [329, 343] on button "<" at bounding box center [334, 352] width 26 height 25
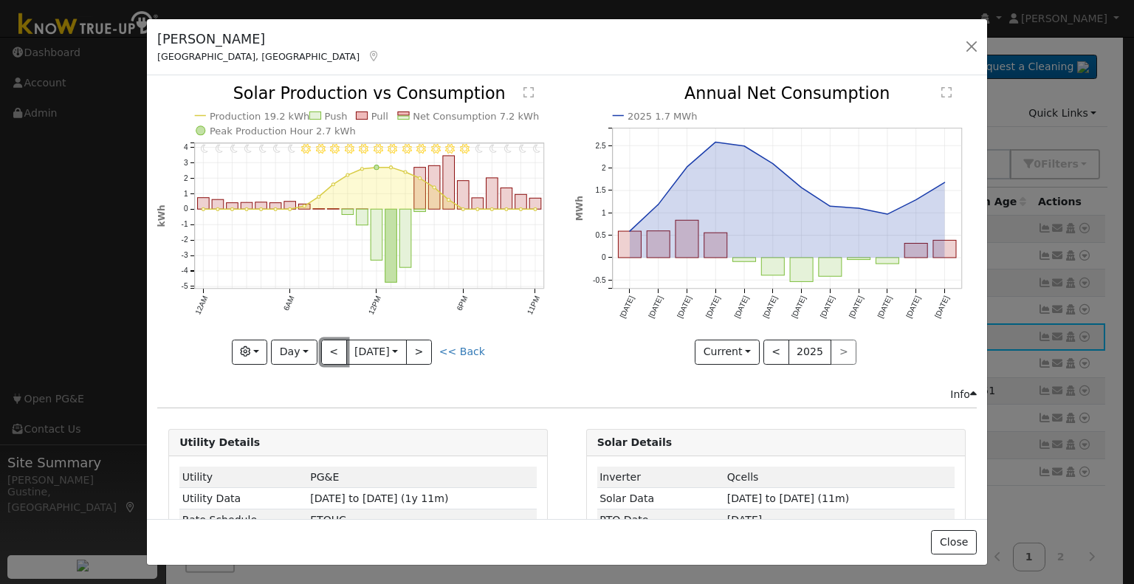
click at [329, 343] on button "<" at bounding box center [334, 352] width 26 height 25
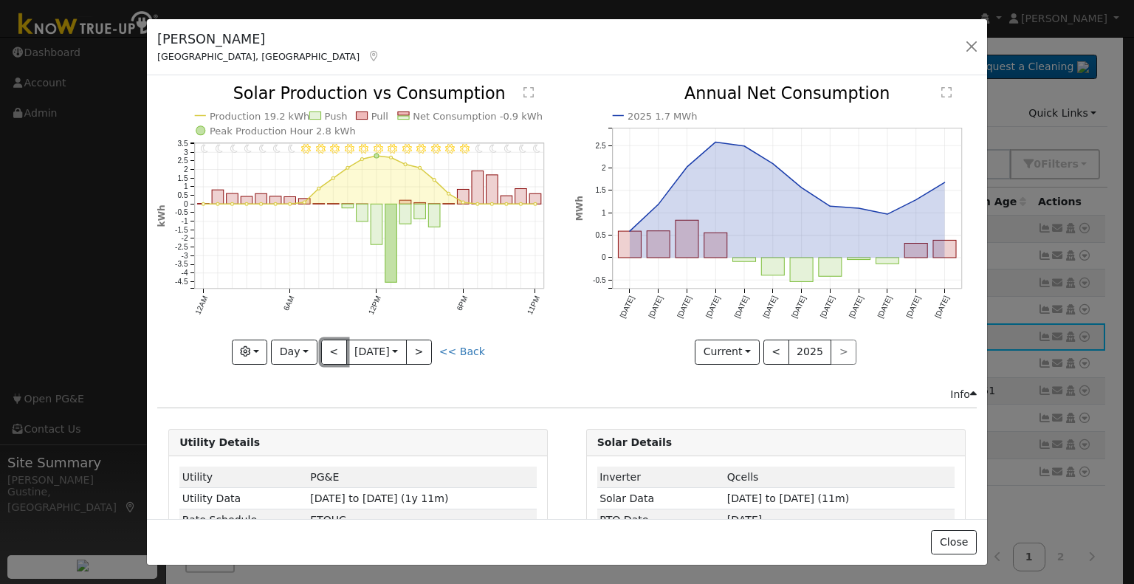
click at [329, 343] on button "<" at bounding box center [334, 352] width 26 height 25
click at [329, 343] on div "11PM - Clear 10PM - Clear 9PM - Clear 8PM - Clear 7PM - Clear 6PM - Clear 5PM -…" at bounding box center [358, 225] width 402 height 278
click at [329, 343] on button "<" at bounding box center [334, 352] width 26 height 25
type input "2025-09-12"
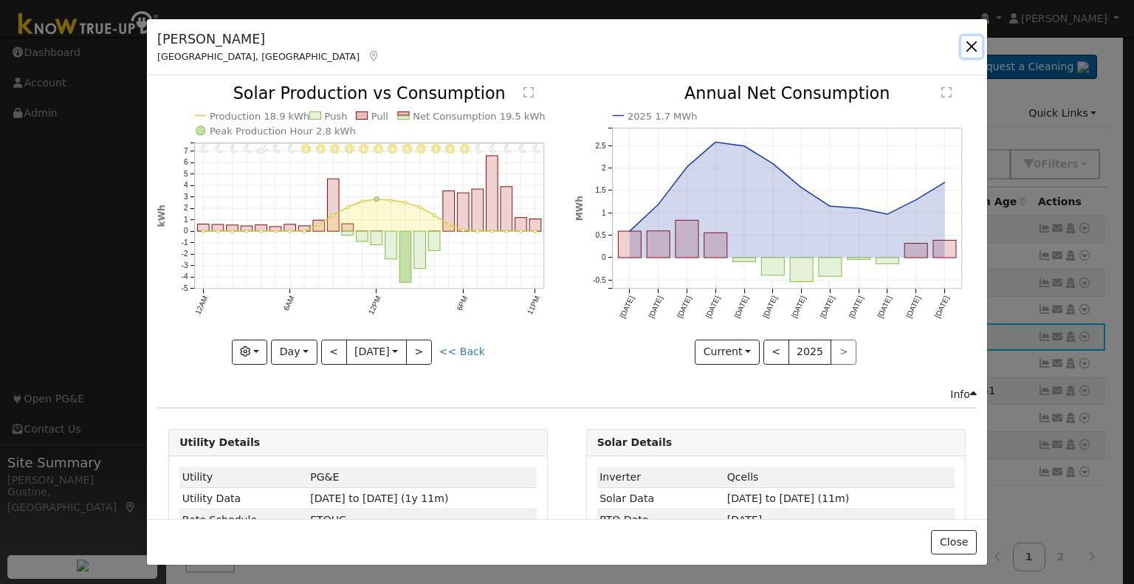
click at [962, 44] on button "button" at bounding box center [971, 46] width 21 height 21
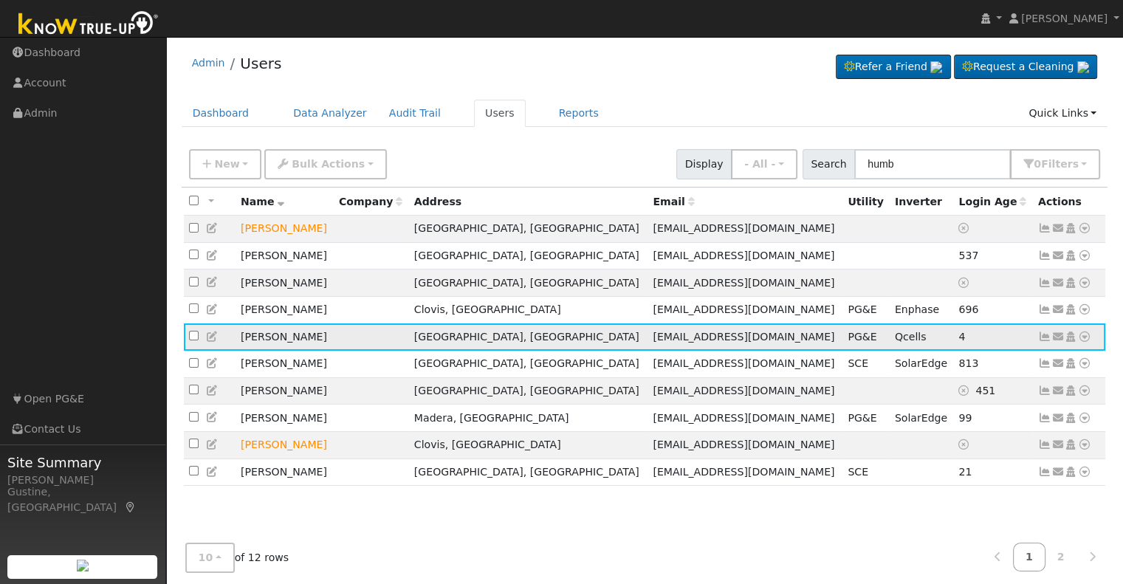
click at [1085, 339] on icon at bounding box center [1084, 336] width 13 height 10
click at [1044, 359] on link "Data Analyzer" at bounding box center [1035, 362] width 107 height 21
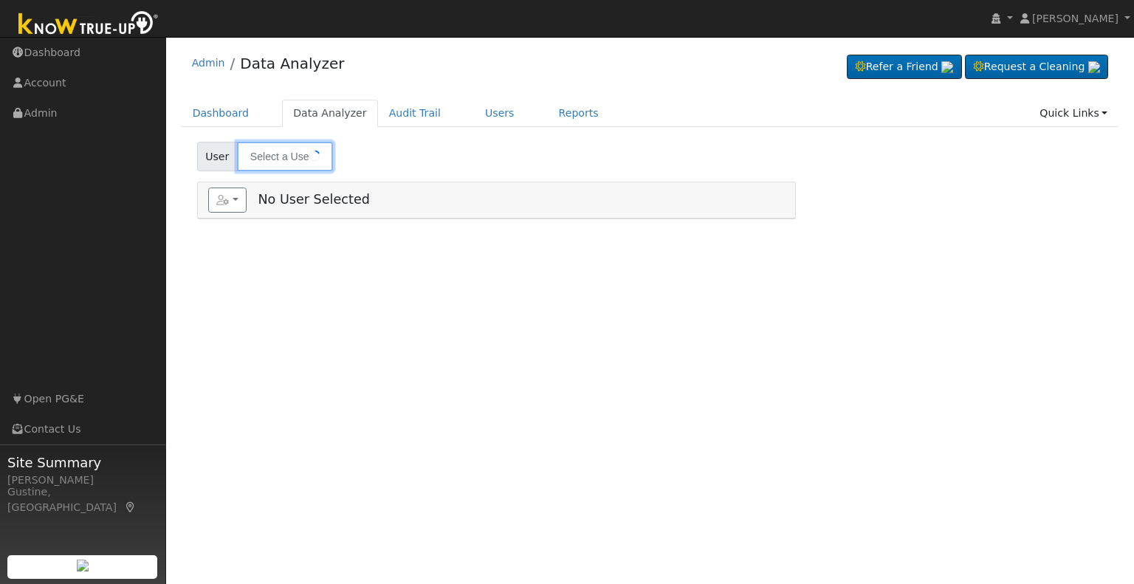
type input "[PERSON_NAME]"
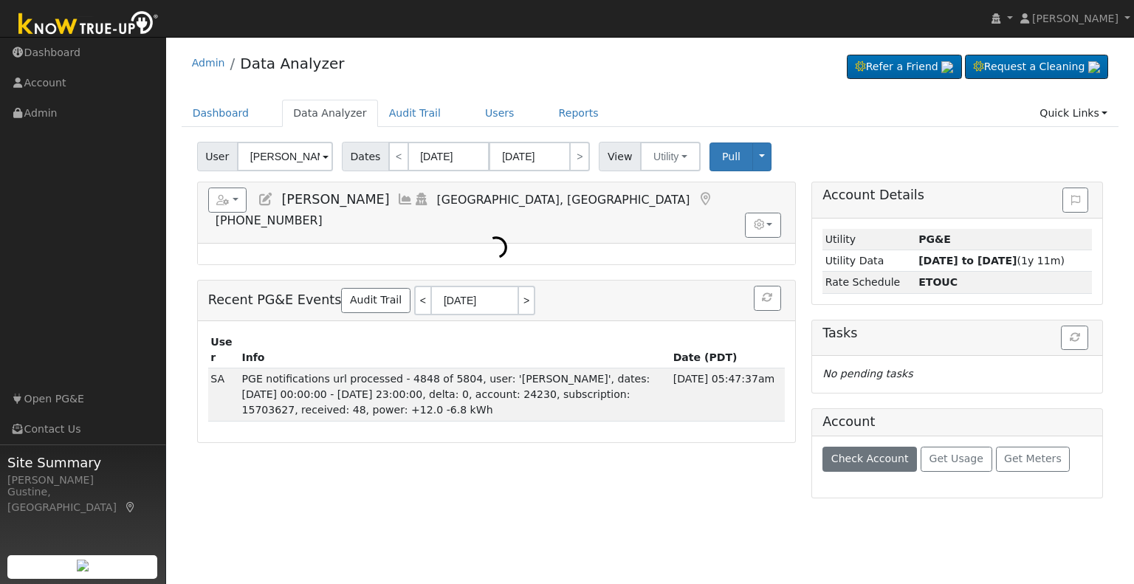
click at [854, 429] on h5 "Account" at bounding box center [848, 421] width 52 height 15
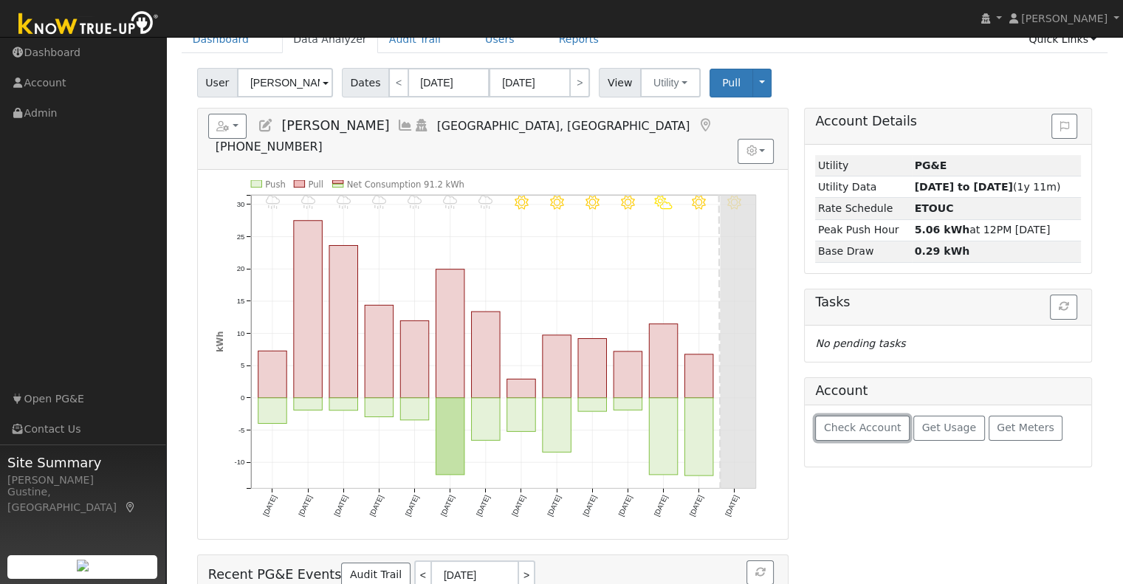
click at [842, 434] on button "Check Account" at bounding box center [862, 428] width 94 height 25
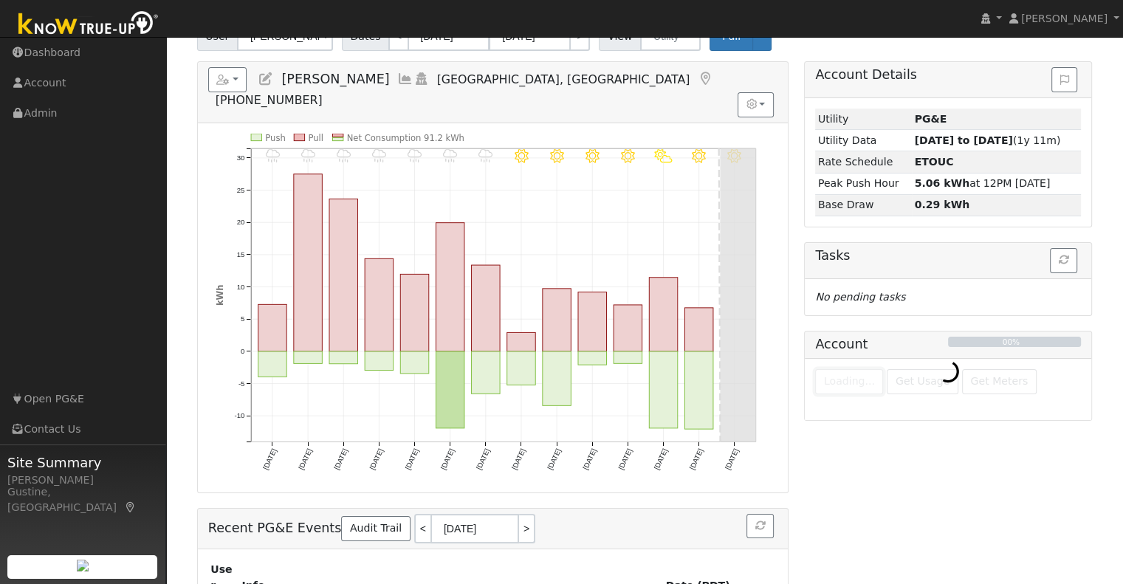
scroll to position [171, 0]
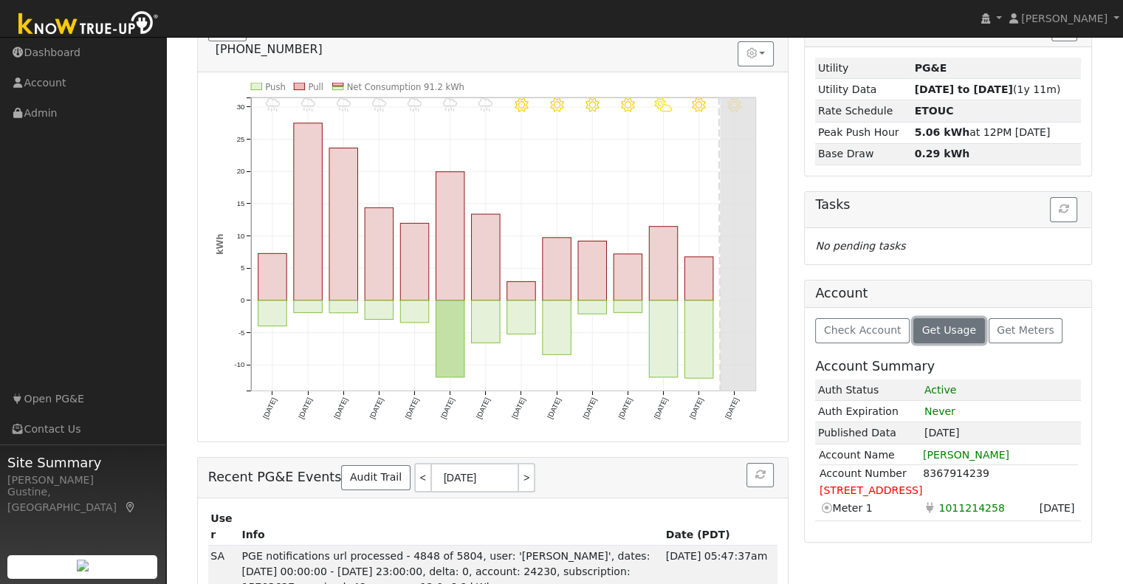
click at [945, 327] on span "Get Usage" at bounding box center [949, 330] width 54 height 12
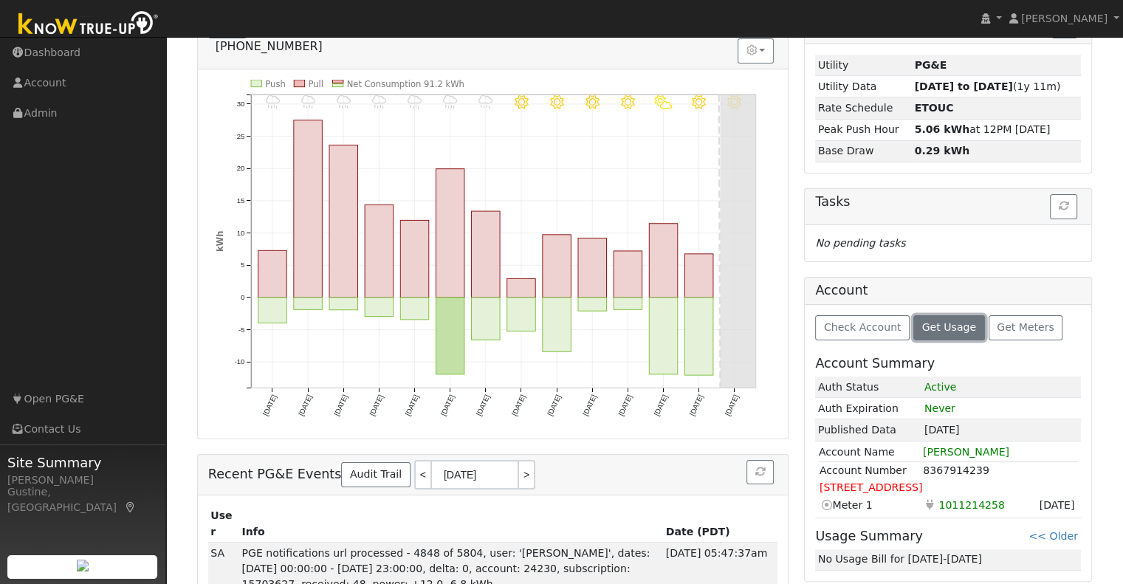
scroll to position [175, 0]
click at [1086, 527] on div "Check Account Get Usage Get Meters Account Summary Auth Status Active Auth Expi…" at bounding box center [948, 442] width 286 height 276
click at [1070, 531] on link "<< Older" at bounding box center [1052, 535] width 49 height 12
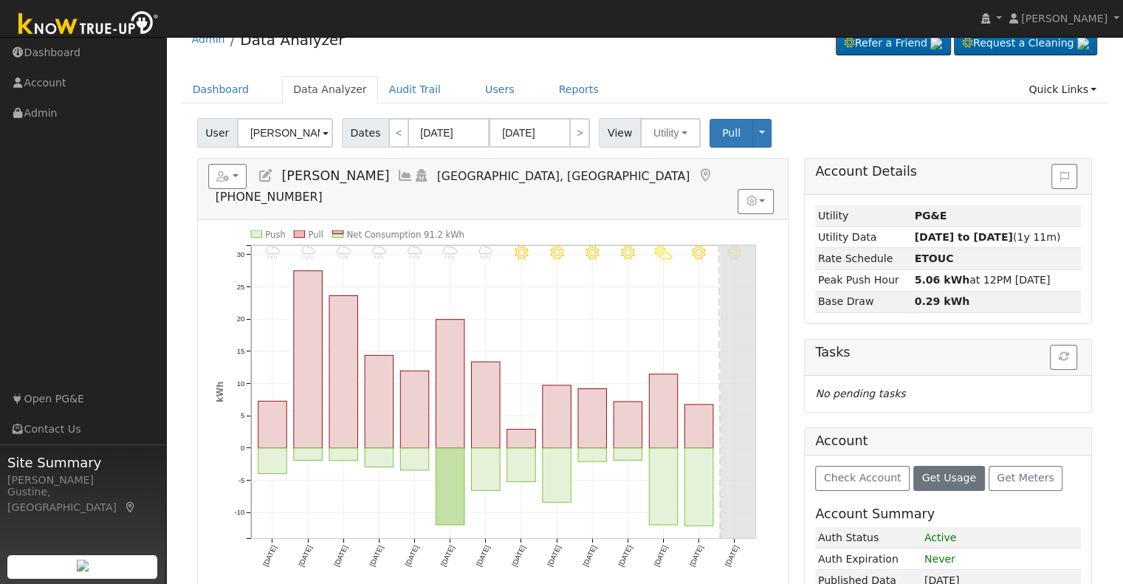
scroll to position [0, 0]
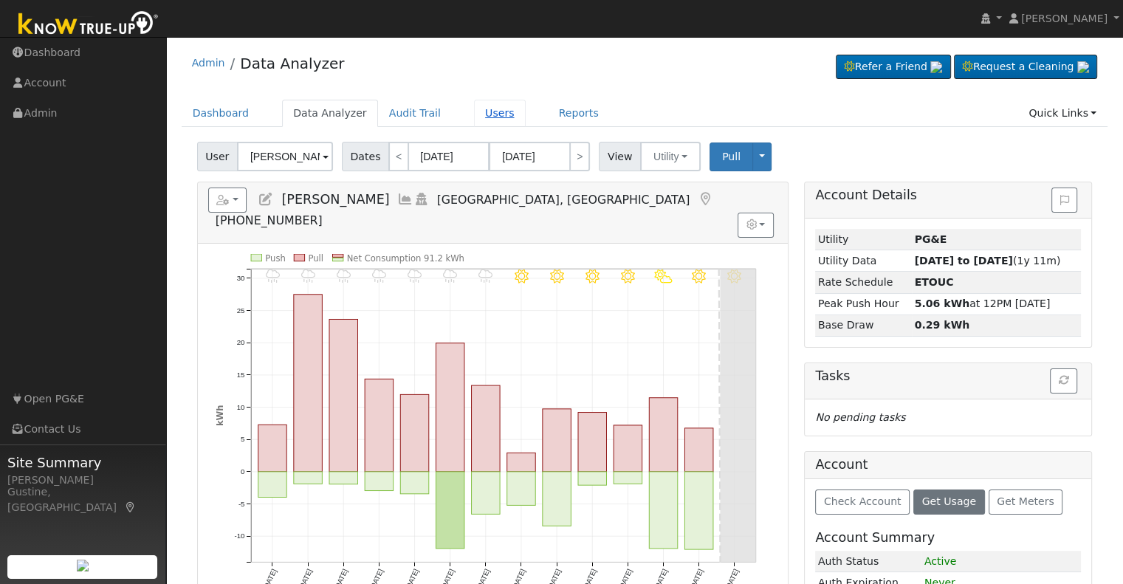
click at [474, 117] on link "Users" at bounding box center [500, 113] width 52 height 27
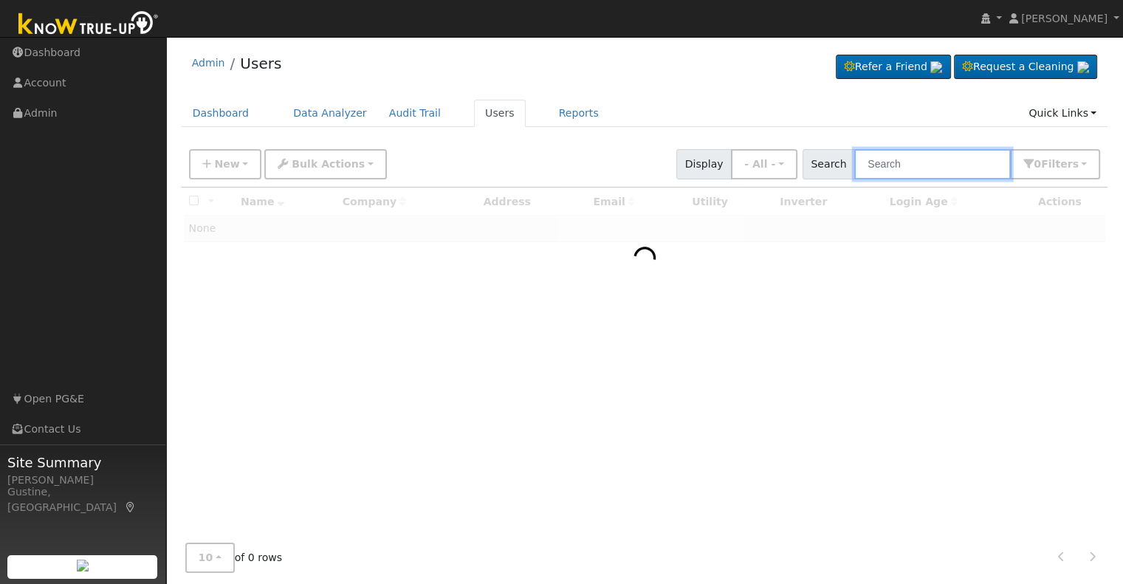
click at [931, 161] on input "text" at bounding box center [932, 164] width 156 height 30
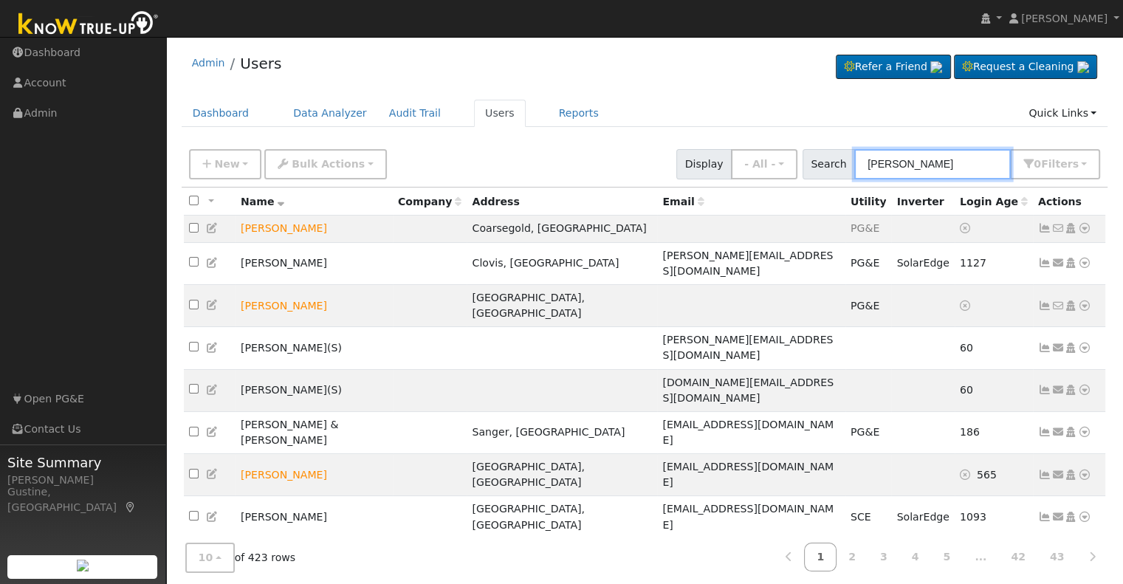
click at [919, 173] on input "john" at bounding box center [932, 164] width 156 height 30
type input "j"
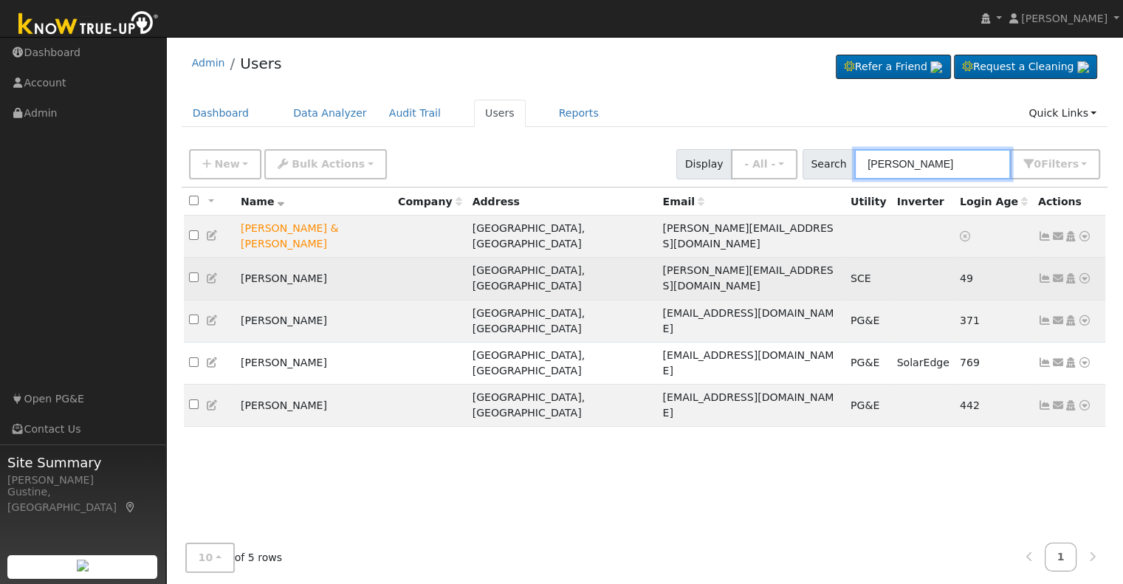
type input "john sc"
click at [1041, 273] on icon at bounding box center [1044, 278] width 13 height 10
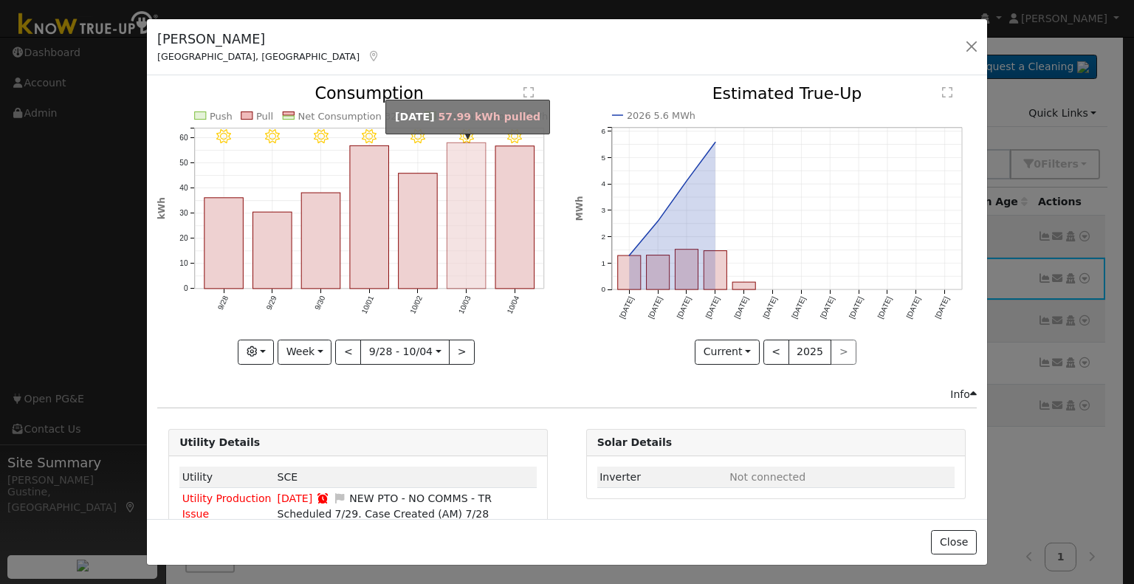
click at [483, 230] on icon "10/04 - Clear 10/03 - Clear 10/02 - Clear 10/01 - Clear 9/30 - Clear 9/29 - Cle…" at bounding box center [358, 220] width 402 height 269
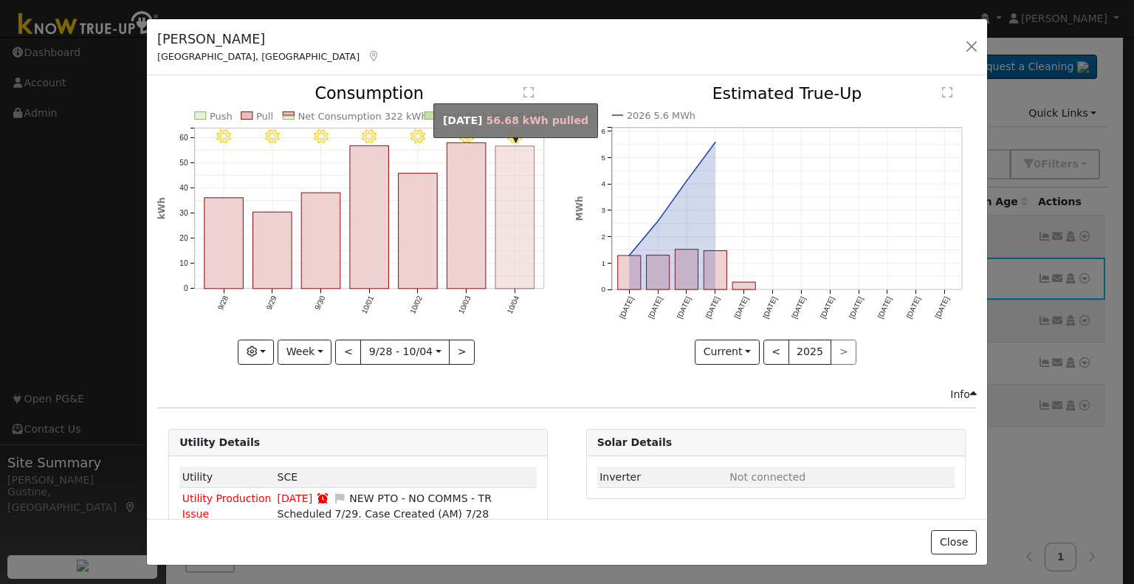
click at [517, 236] on rect "onclick=""" at bounding box center [514, 217] width 39 height 142
type input "2025-10-04"
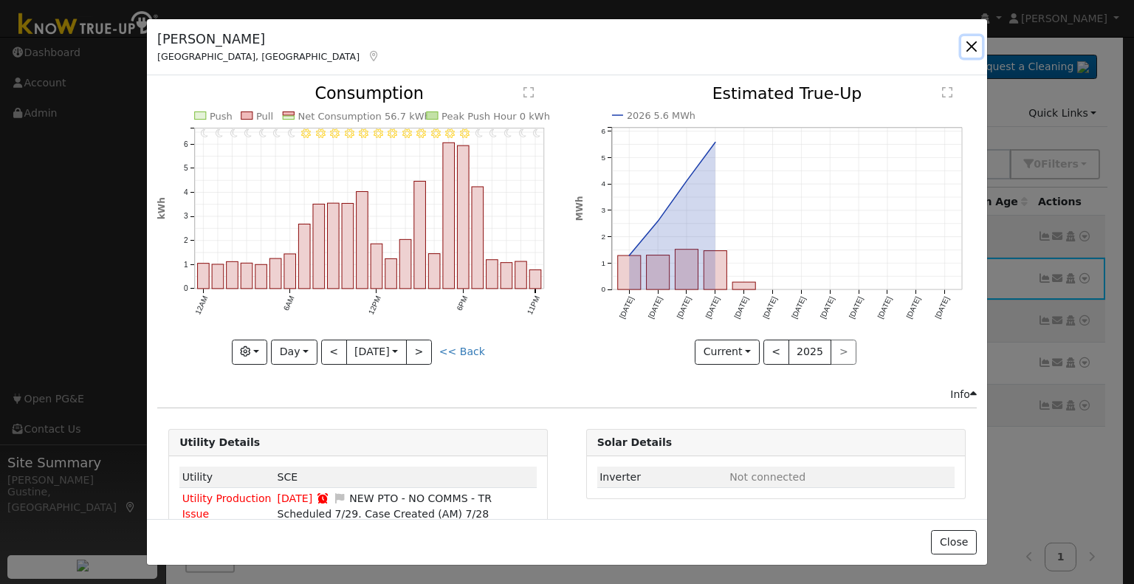
click at [980, 49] on button "button" at bounding box center [971, 46] width 21 height 21
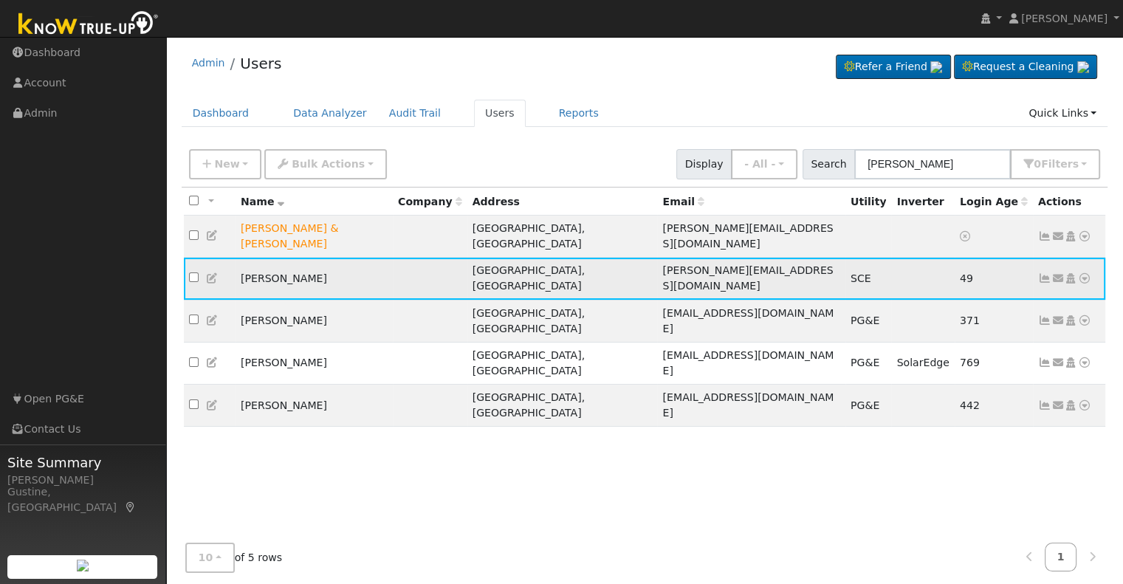
click at [1083, 273] on icon at bounding box center [1084, 278] width 13 height 10
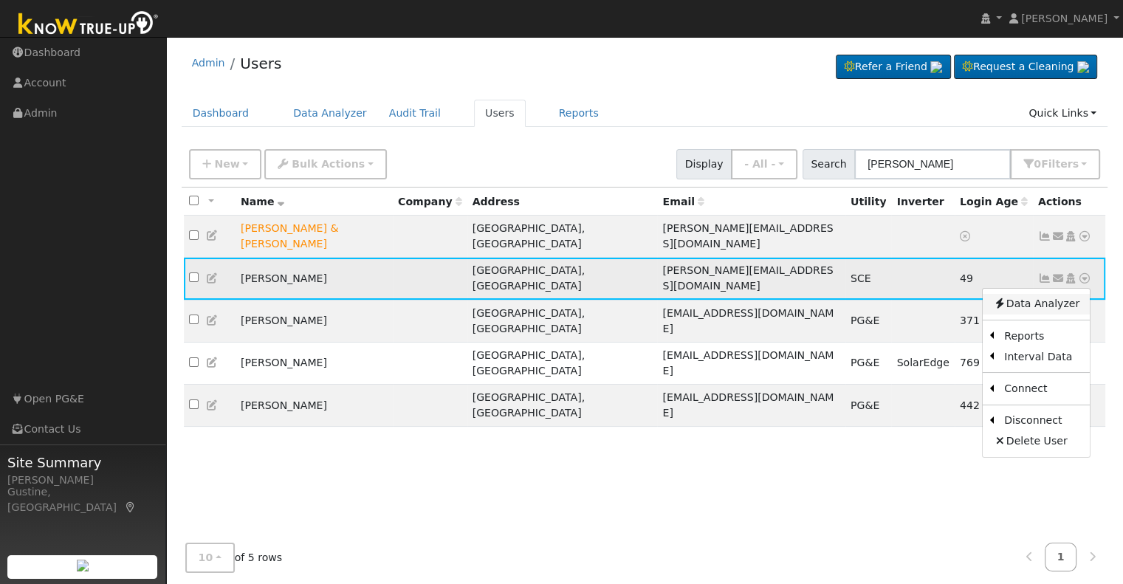
click at [1066, 294] on link "Data Analyzer" at bounding box center [1035, 304] width 107 height 21
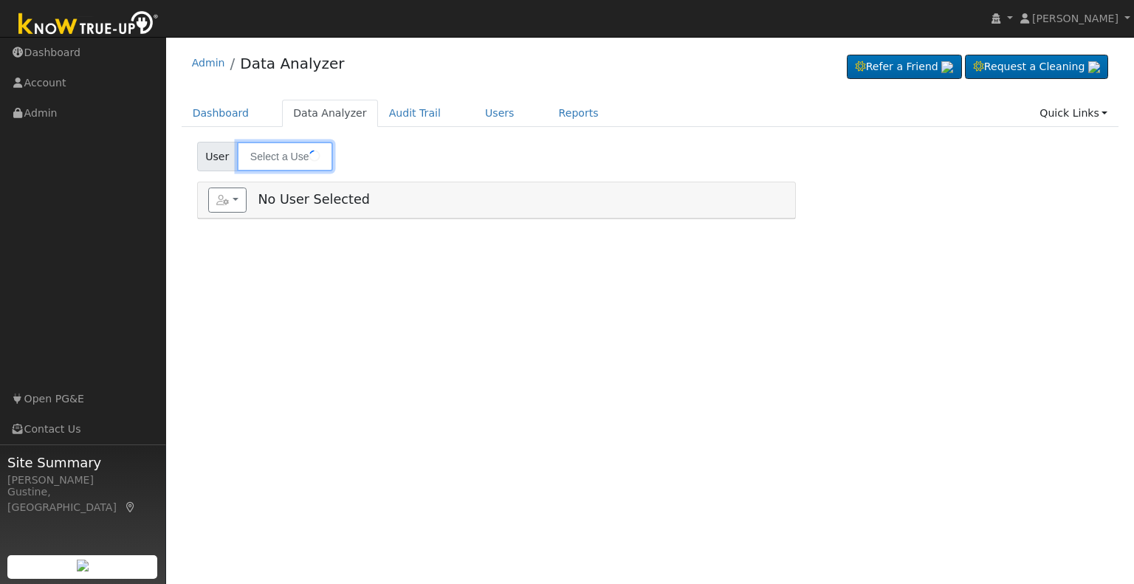
type input "[PERSON_NAME]"
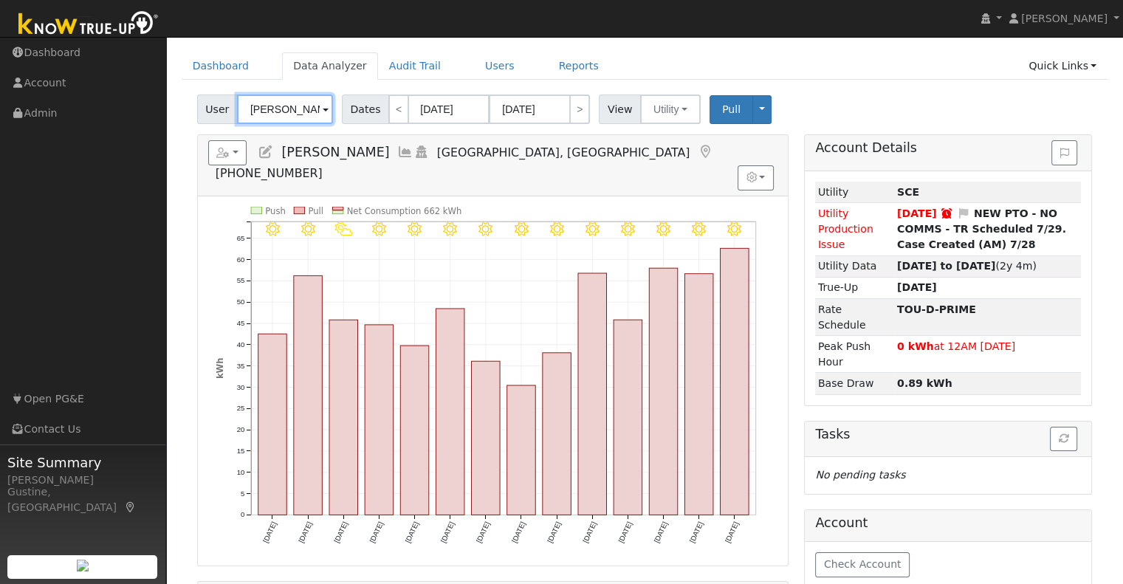
scroll to position [74, 0]
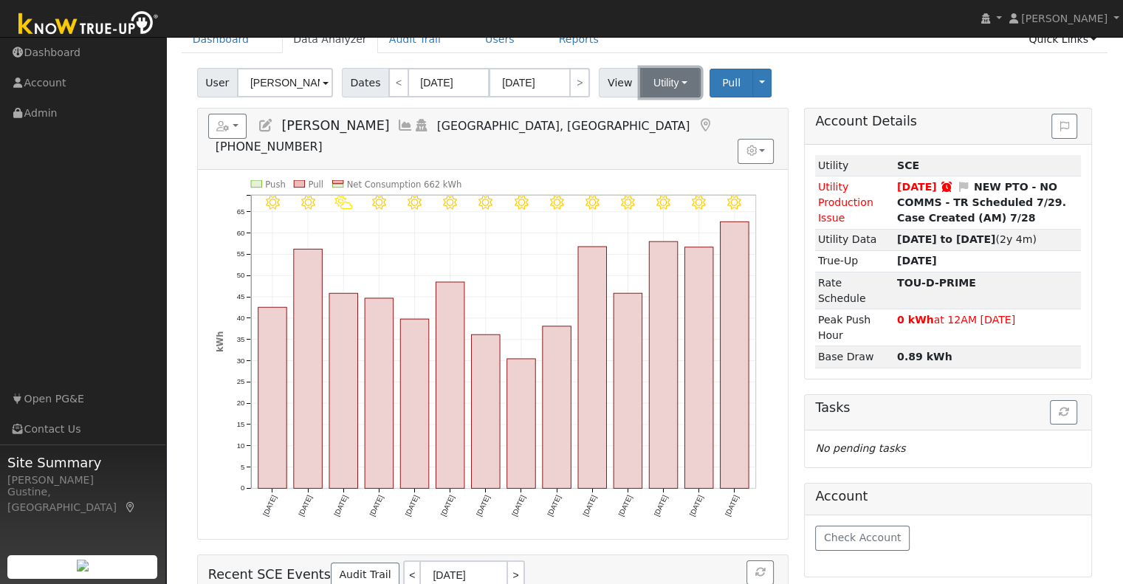
click at [668, 88] on button "Utility" at bounding box center [670, 83] width 61 height 30
click at [691, 114] on link "Utility" at bounding box center [688, 115] width 103 height 21
click at [722, 84] on span "Pull" at bounding box center [731, 83] width 18 height 12
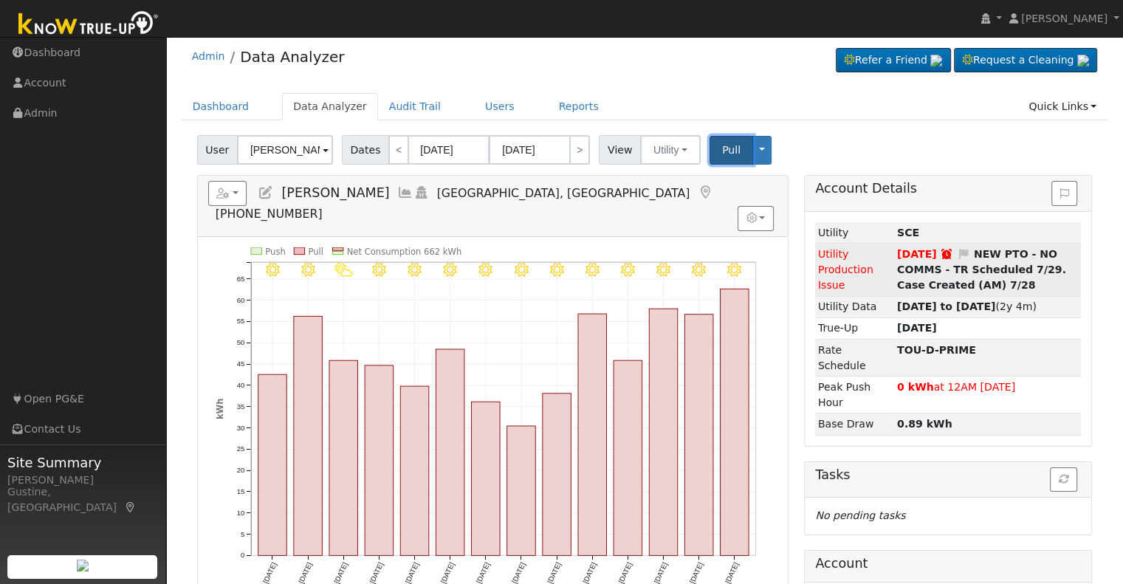
scroll to position [0, 0]
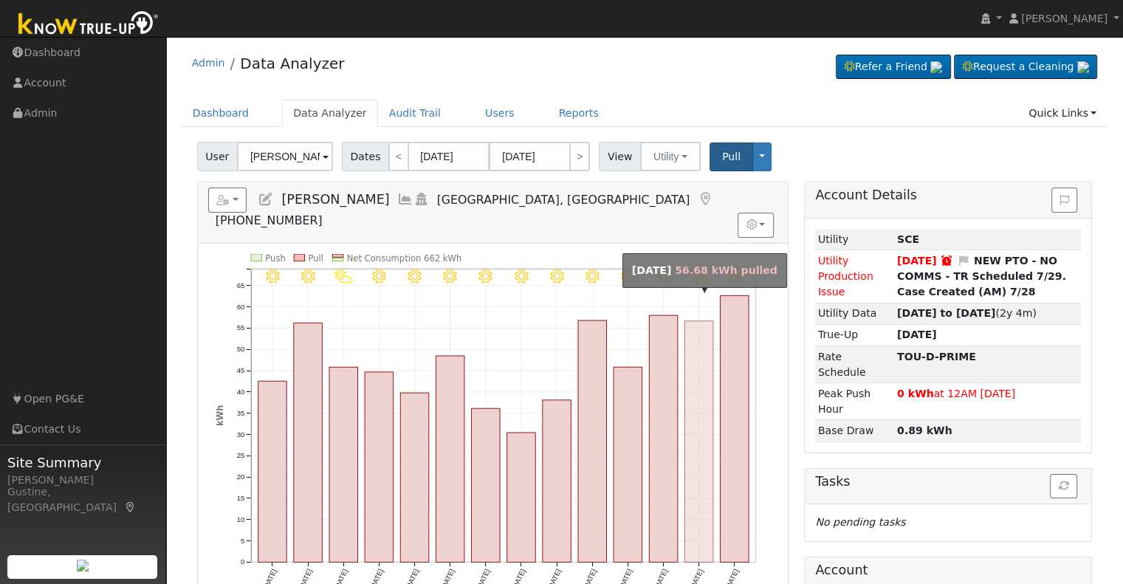
click at [701, 410] on rect "onclick=""" at bounding box center [698, 441] width 29 height 241
type input "[DATE]"
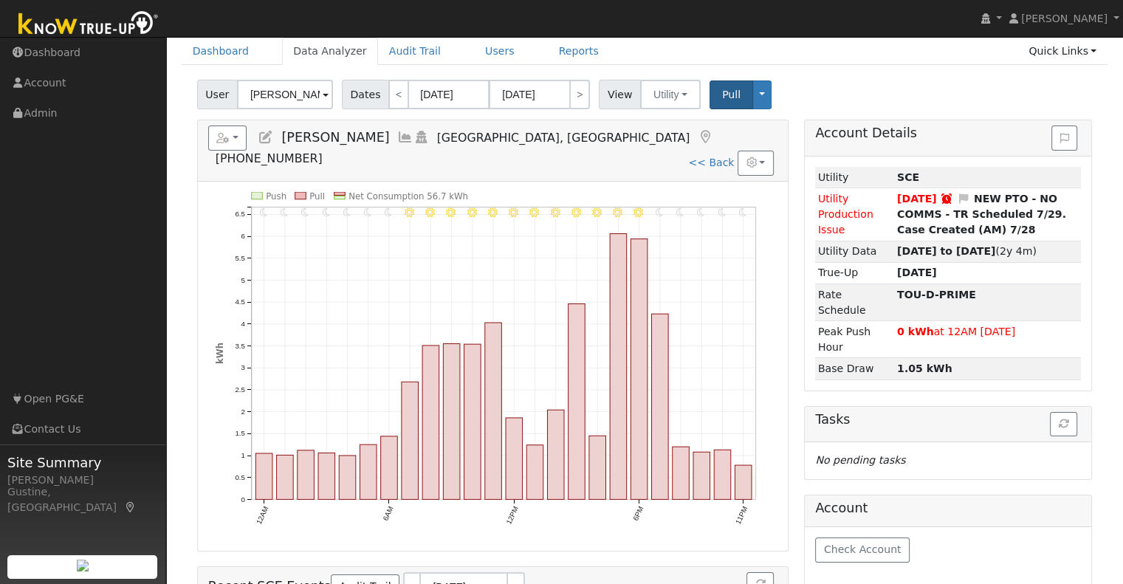
scroll to position [171, 0]
